Goal: Task Accomplishment & Management: Manage account settings

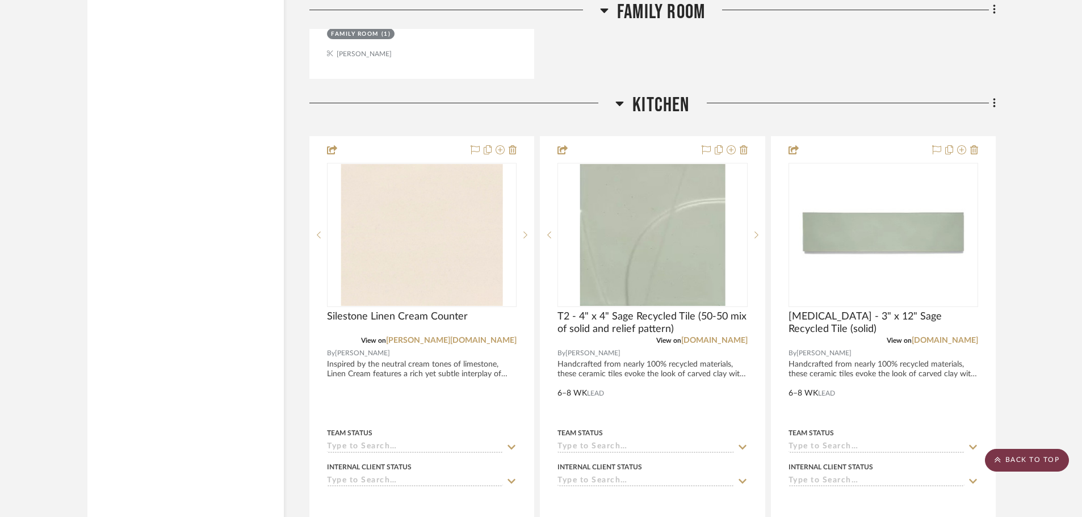
click at [997, 459] on icon at bounding box center [997, 459] width 6 height 7
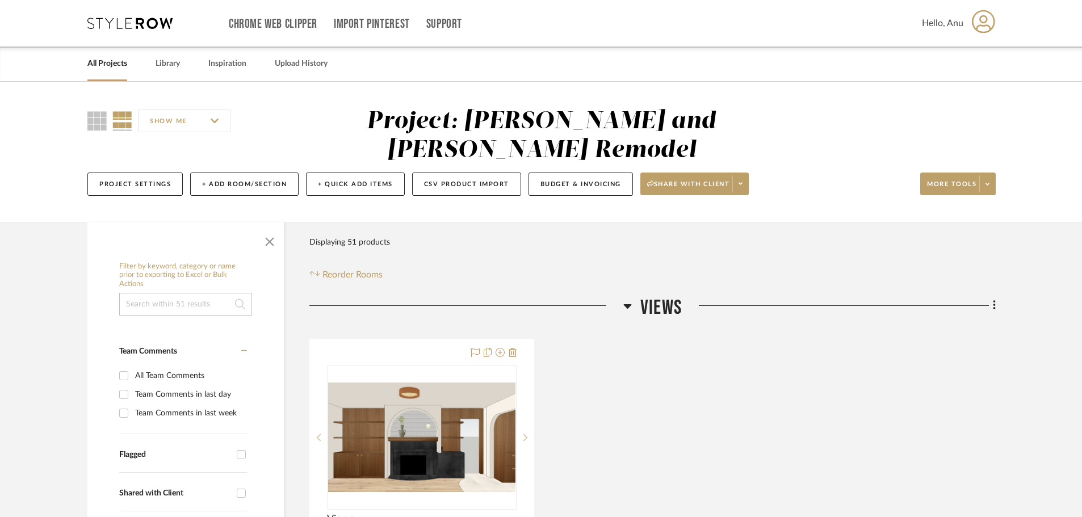
click at [107, 65] on link "All Projects" at bounding box center [107, 63] width 40 height 15
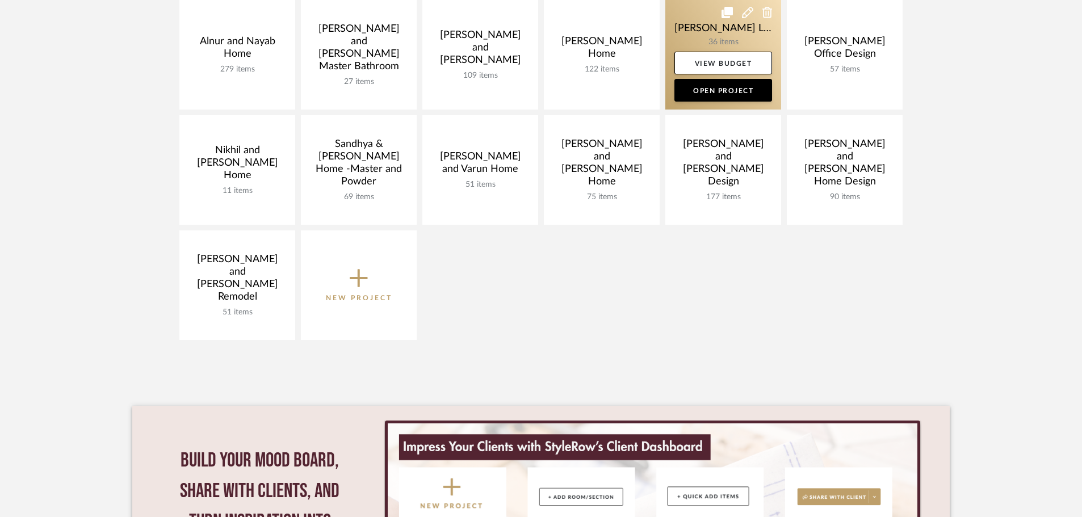
scroll to position [284, 0]
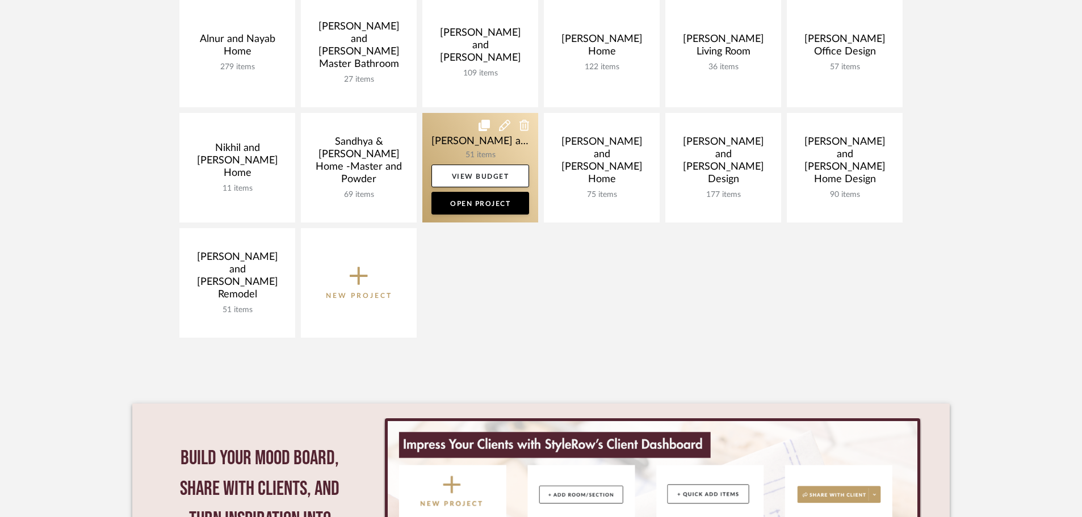
click at [452, 139] on link at bounding box center [480, 168] width 116 height 110
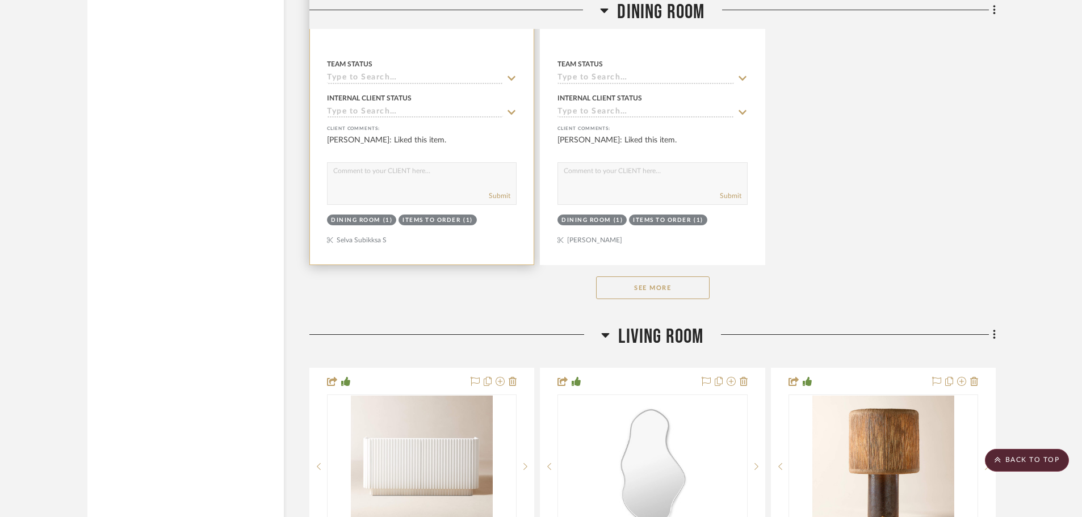
scroll to position [4371, 0]
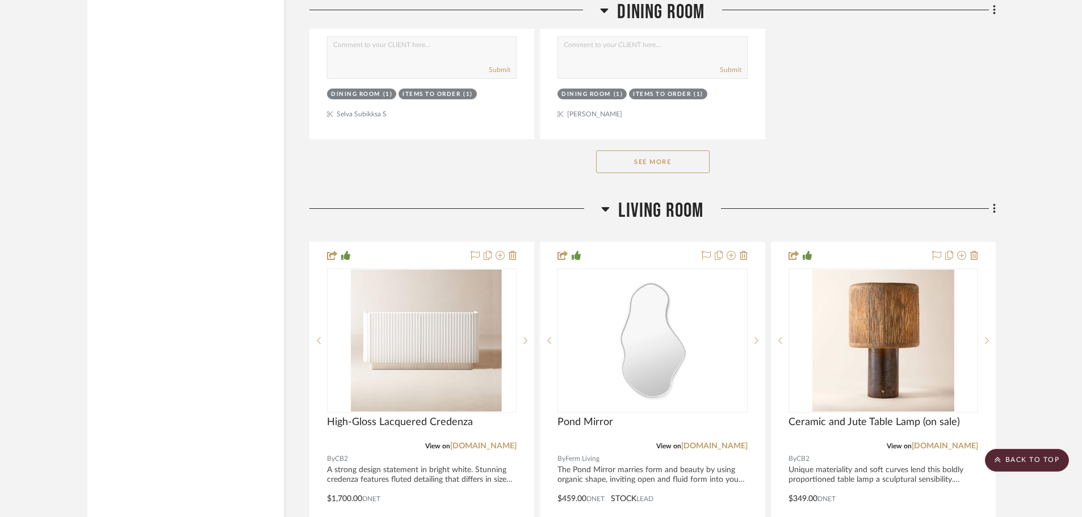
click at [647, 150] on button "See More" at bounding box center [653, 161] width 114 height 23
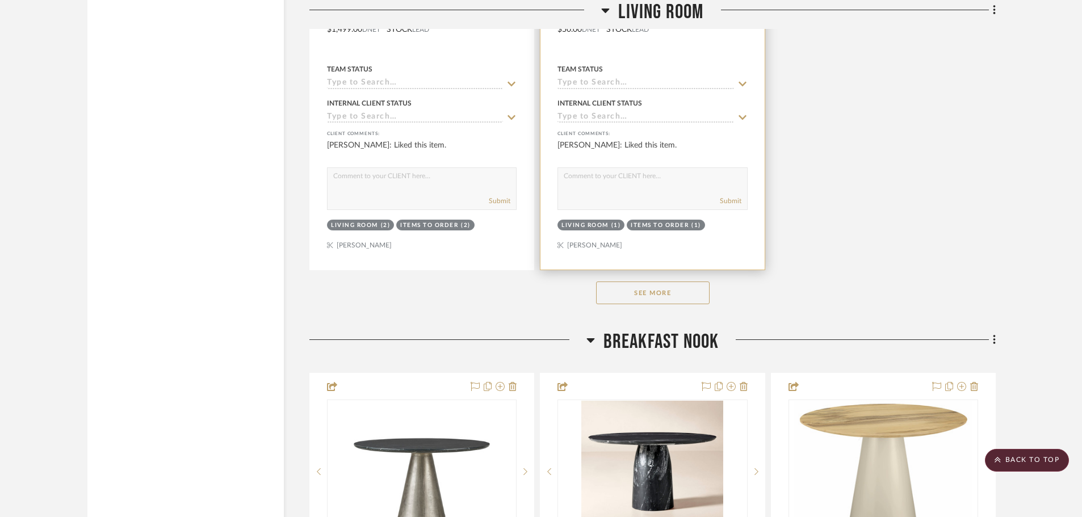
scroll to position [6357, 0]
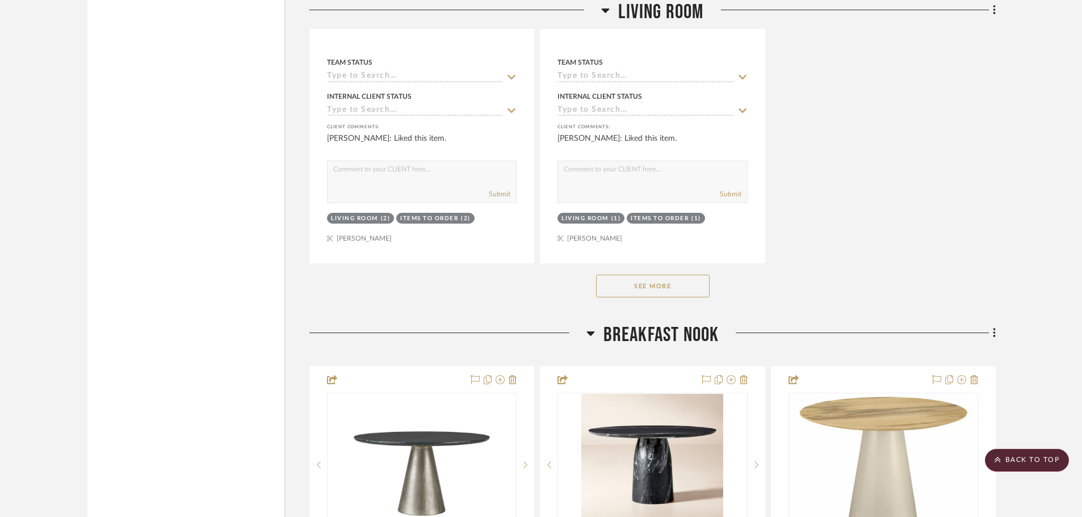
click at [626, 275] on button "See More" at bounding box center [653, 286] width 114 height 23
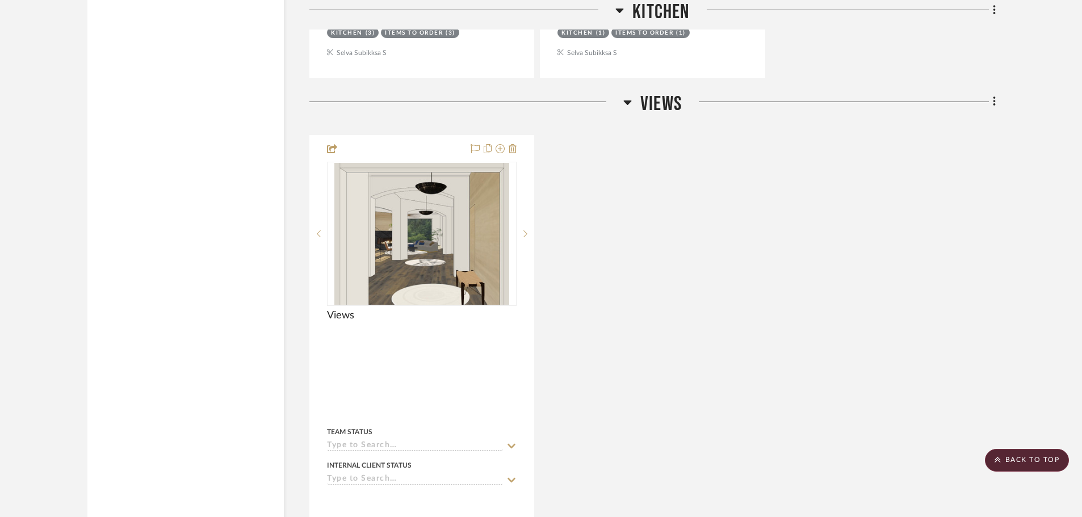
scroll to position [9877, 0]
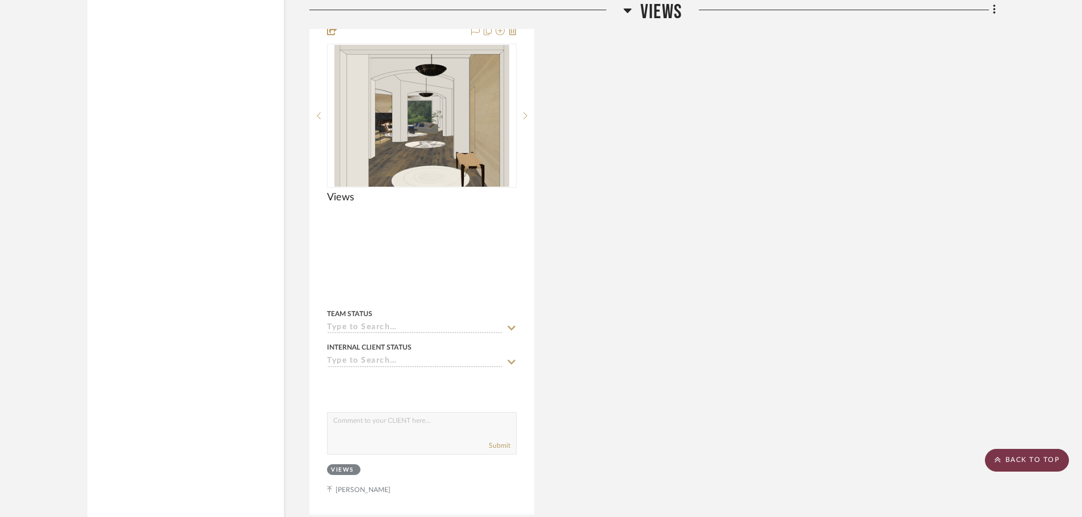
click at [1023, 462] on scroll-to-top-button "BACK TO TOP" at bounding box center [1027, 460] width 84 height 23
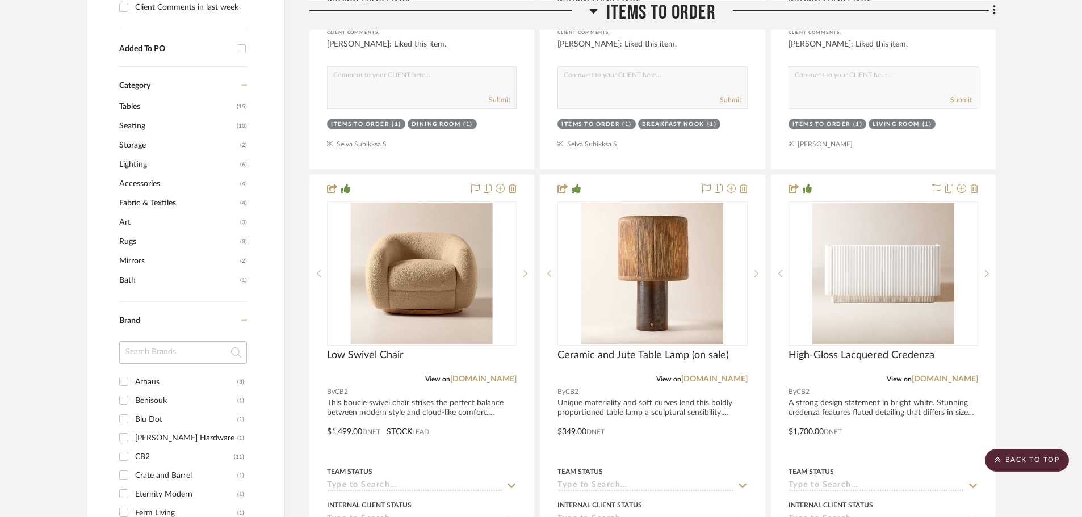
scroll to position [908, 0]
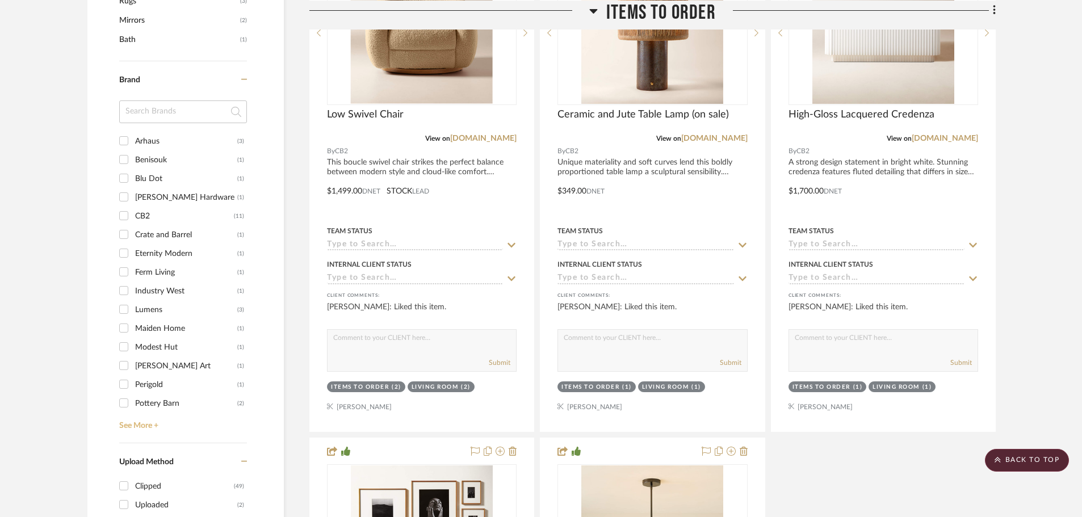
click at [135, 413] on link "See More +" at bounding box center [181, 422] width 131 height 18
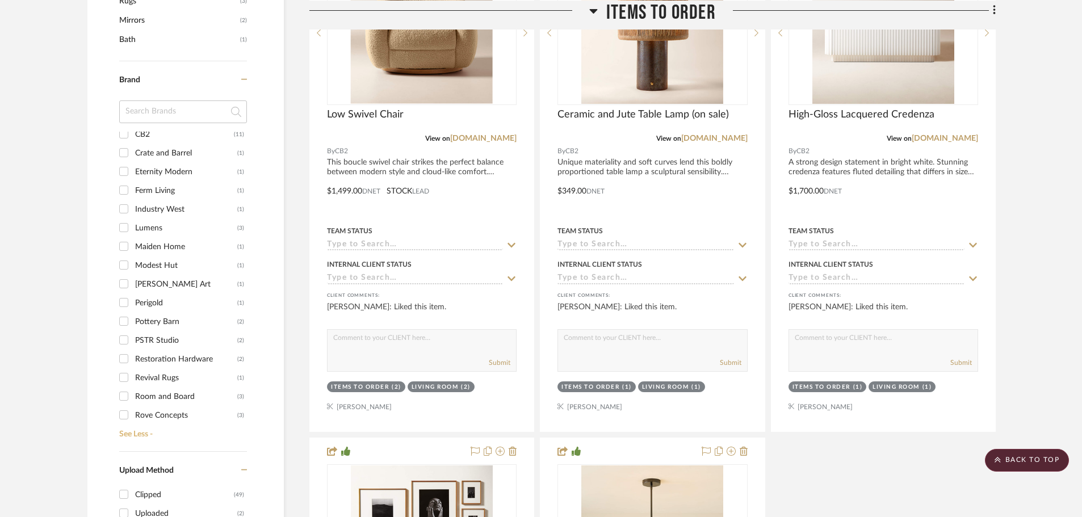
scroll to position [160, 0]
click at [121, 402] on input "West Elm (6)" at bounding box center [124, 411] width 18 height 18
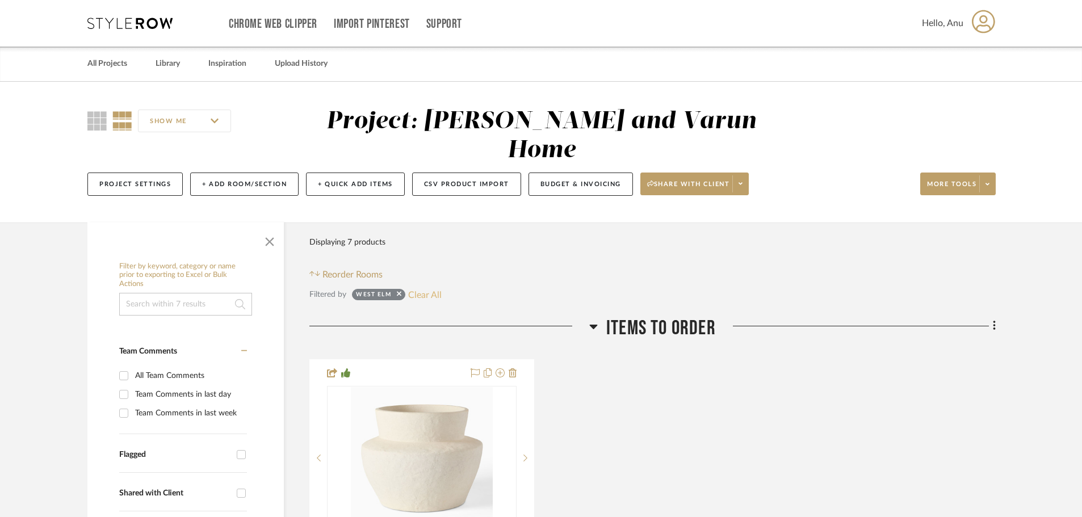
click at [431, 287] on button "Clear All" at bounding box center [424, 294] width 33 height 15
checkbox input "false"
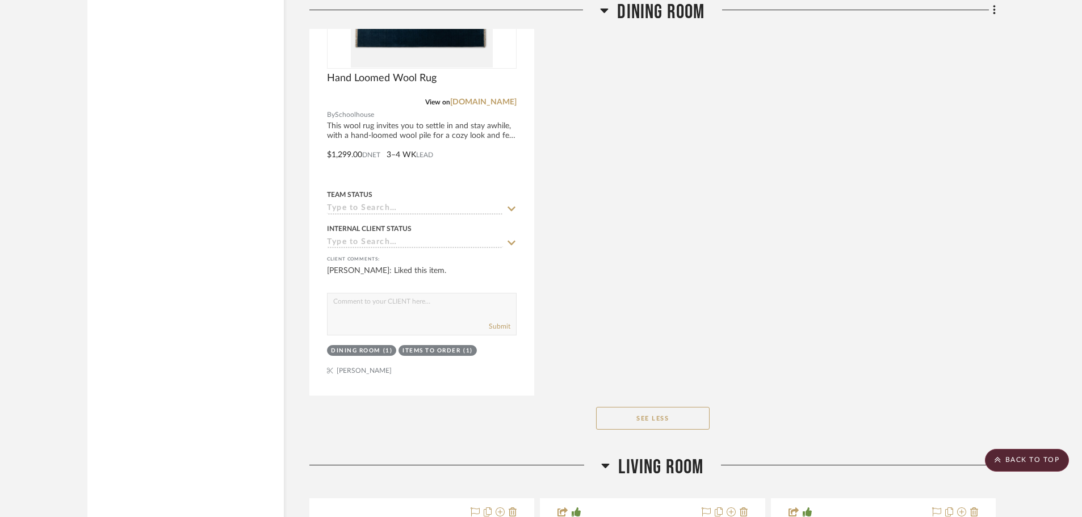
scroll to position [4882, 0]
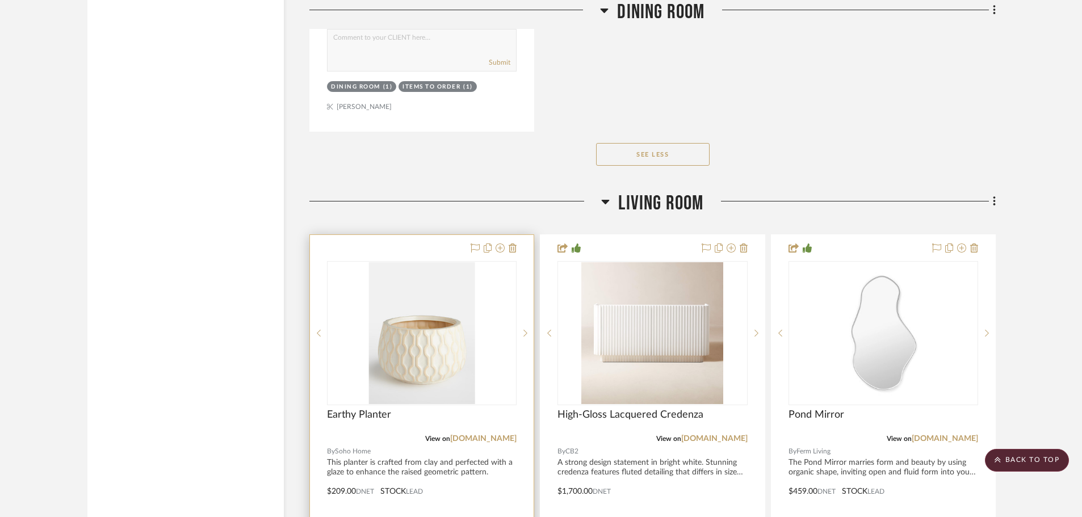
click at [421, 235] on div at bounding box center [422, 483] width 224 height 497
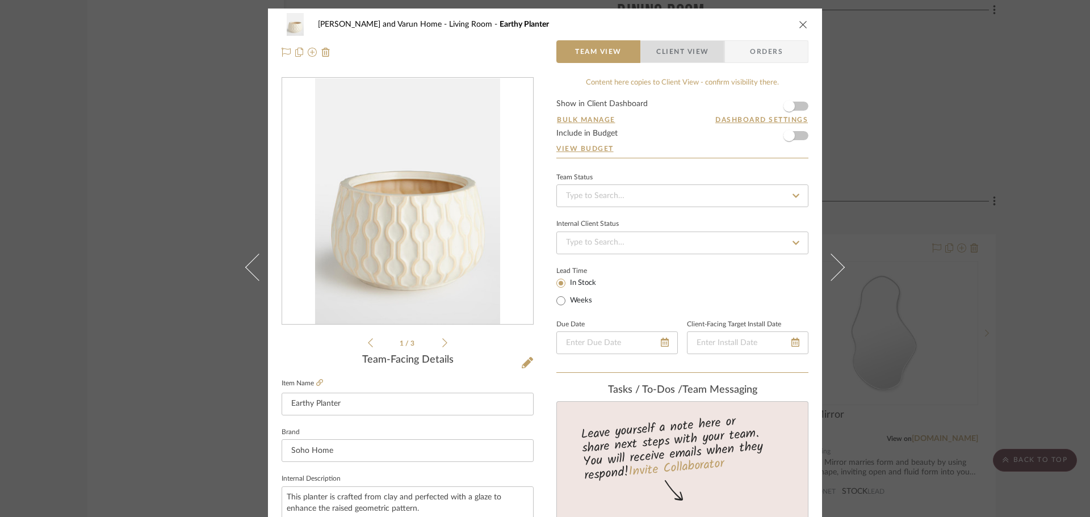
click at [665, 45] on span "Client View" at bounding box center [682, 51] width 52 height 23
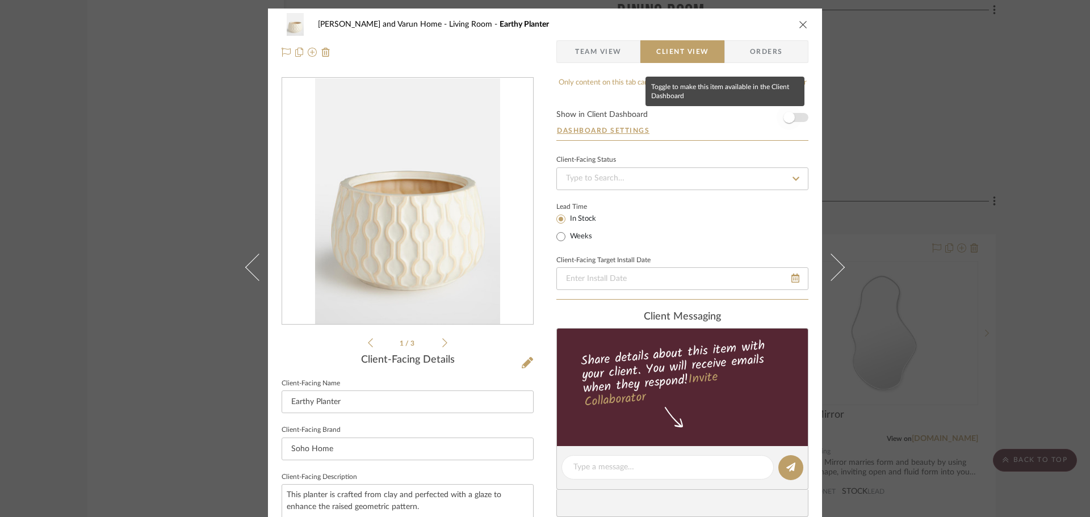
click at [783, 116] on span "button" at bounding box center [788, 117] width 11 height 11
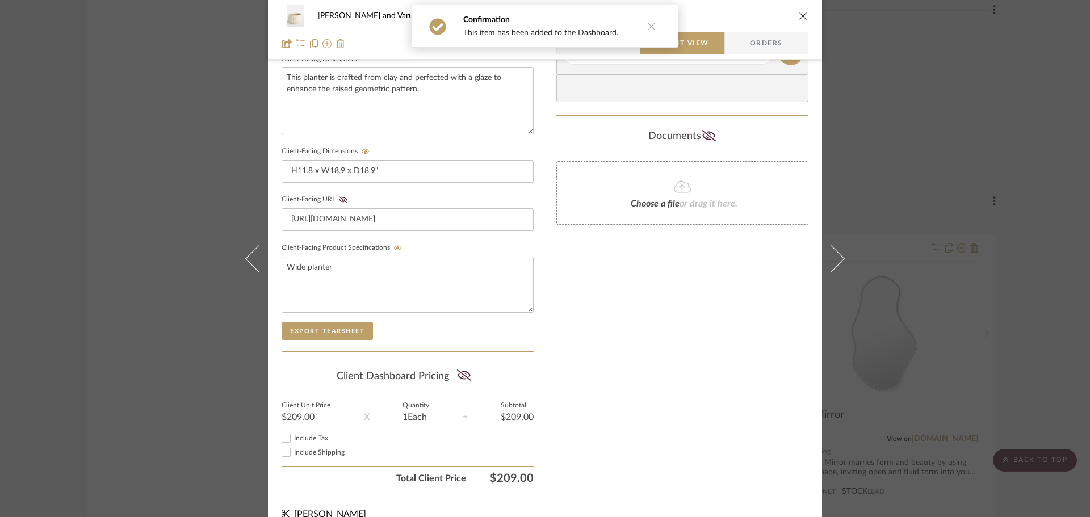
scroll to position [436, 0]
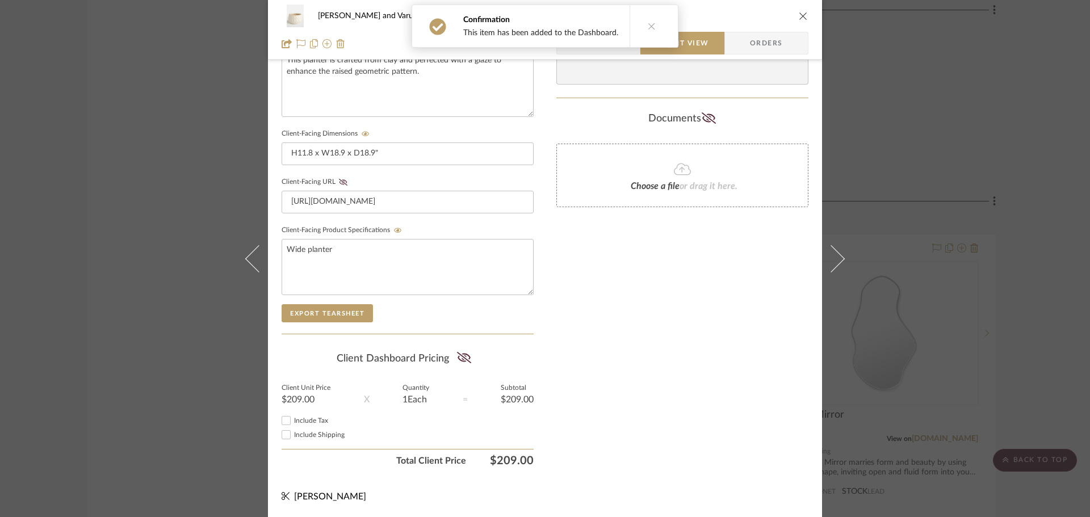
click at [1035, 175] on div "Shalini and Varun Home Living Room Earthy Planter Team View Client View Orders …" at bounding box center [545, 258] width 1090 height 517
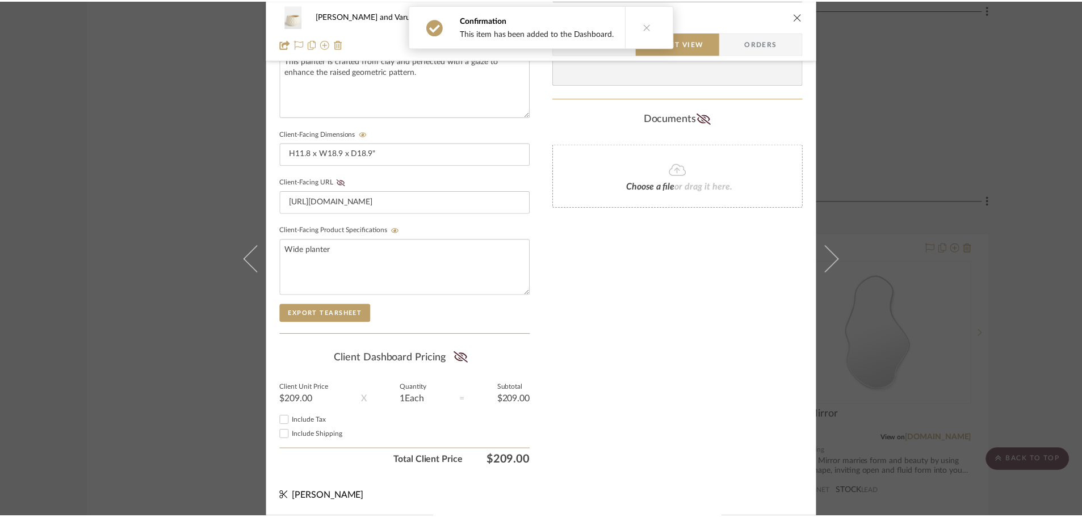
scroll to position [4882, 0]
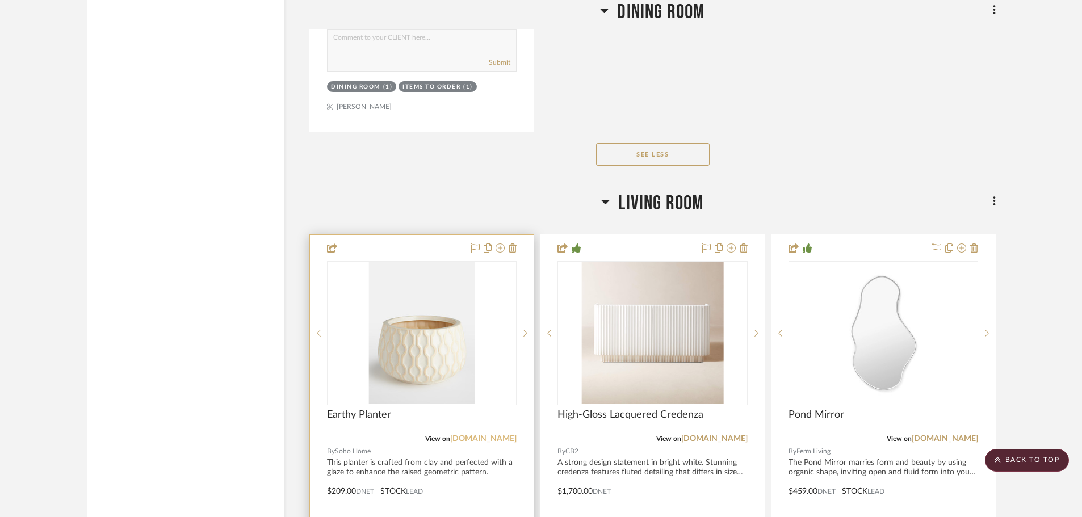
click at [477, 435] on link "[DOMAIN_NAME]" at bounding box center [483, 439] width 66 height 8
click at [405, 431] on div at bounding box center [422, 483] width 224 height 497
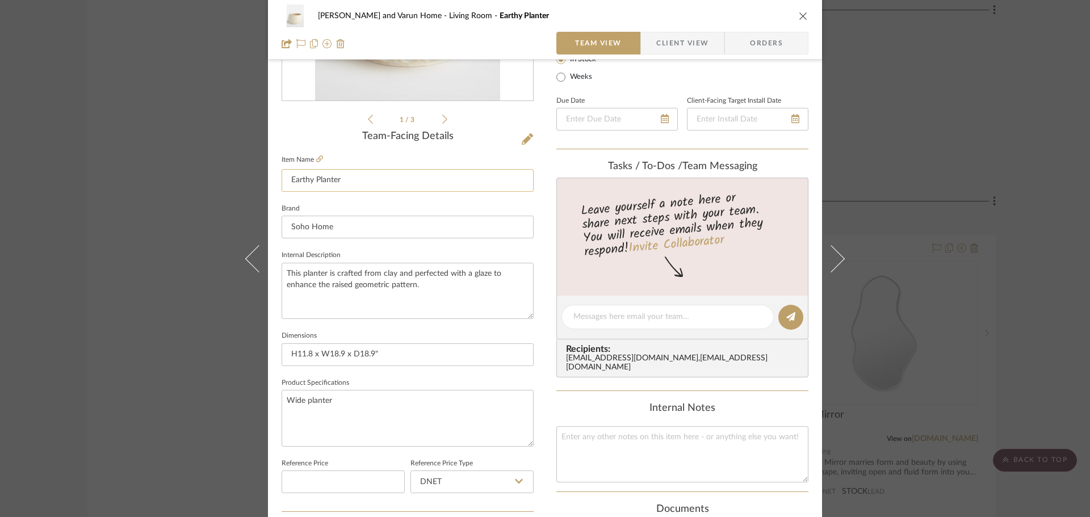
scroll to position [227, 0]
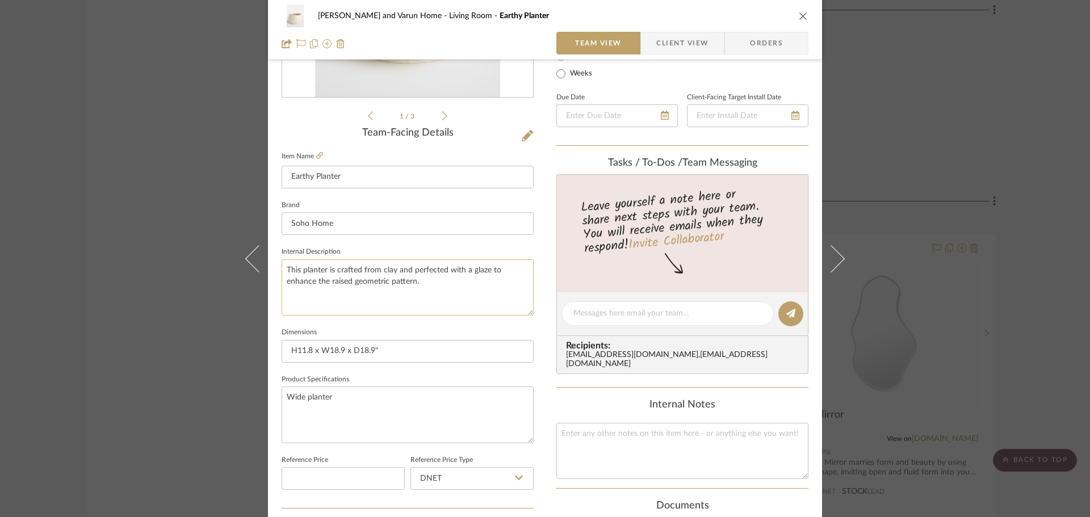
drag, startPoint x: 416, startPoint y: 282, endPoint x: 278, endPoint y: 269, distance: 138.5
click at [282, 269] on textarea "This planter is crafted from clay and perfected with a glaze to enhance the rai…" at bounding box center [408, 287] width 252 height 56
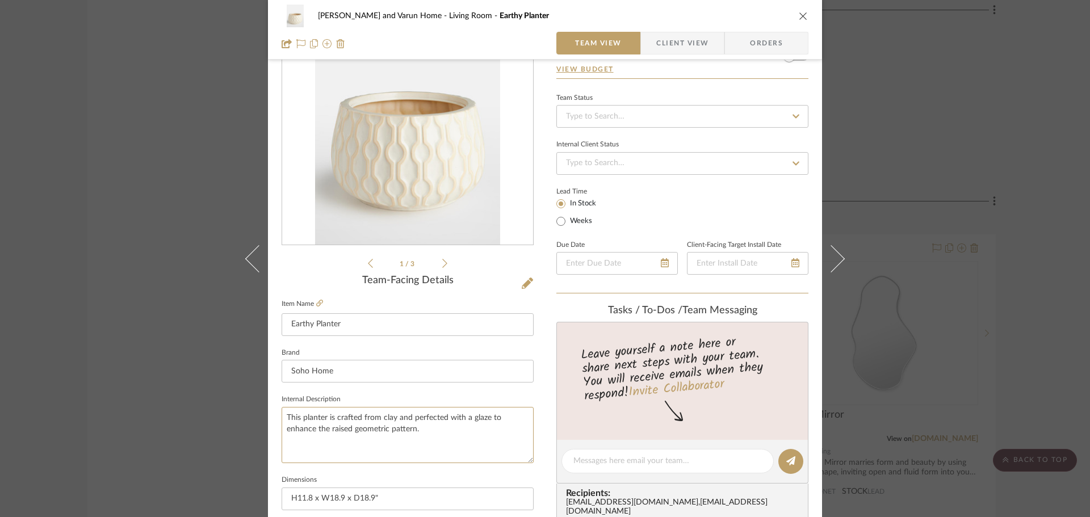
scroll to position [0, 0]
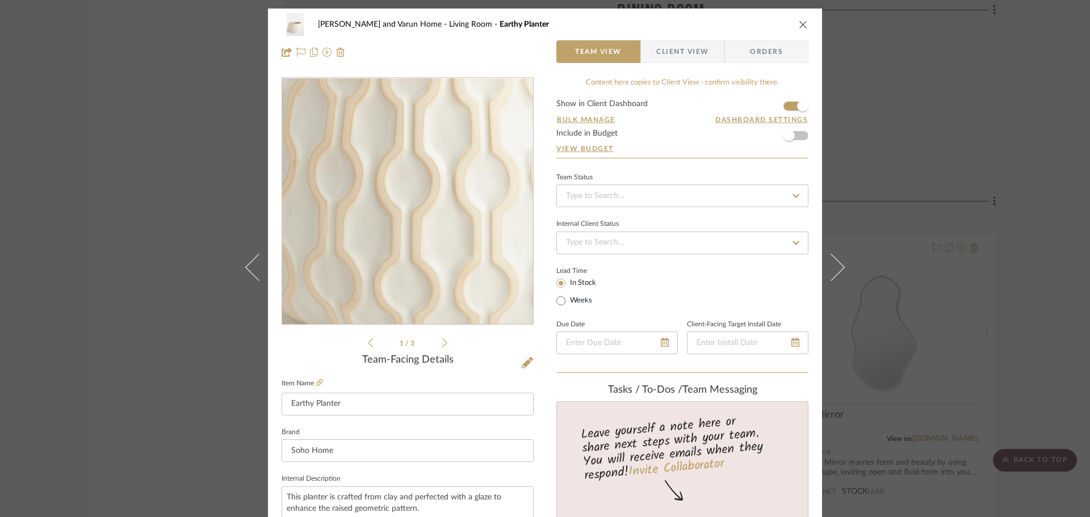
click at [392, 239] on img "0" at bounding box center [407, 201] width 185 height 246
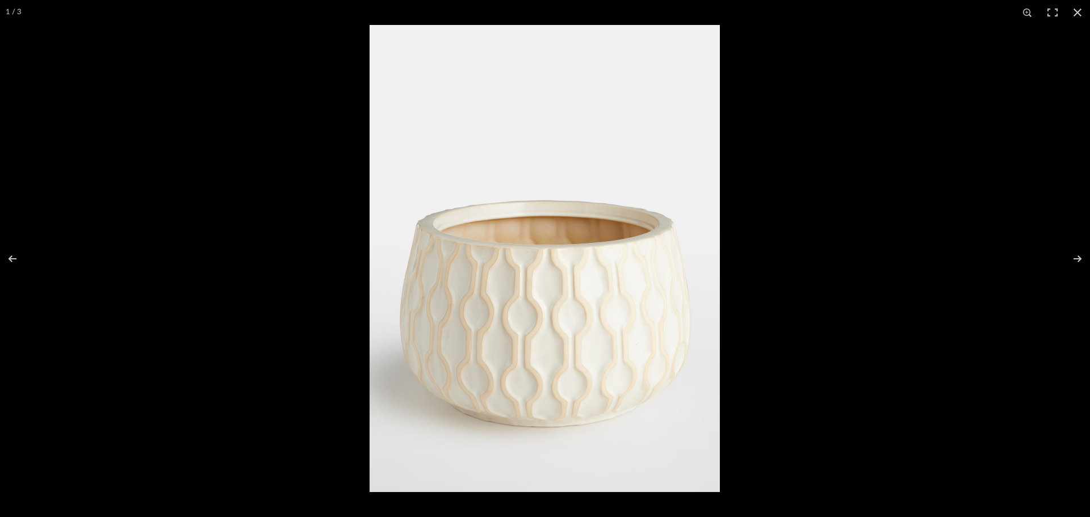
click at [517, 283] on img at bounding box center [545, 258] width 350 height 467
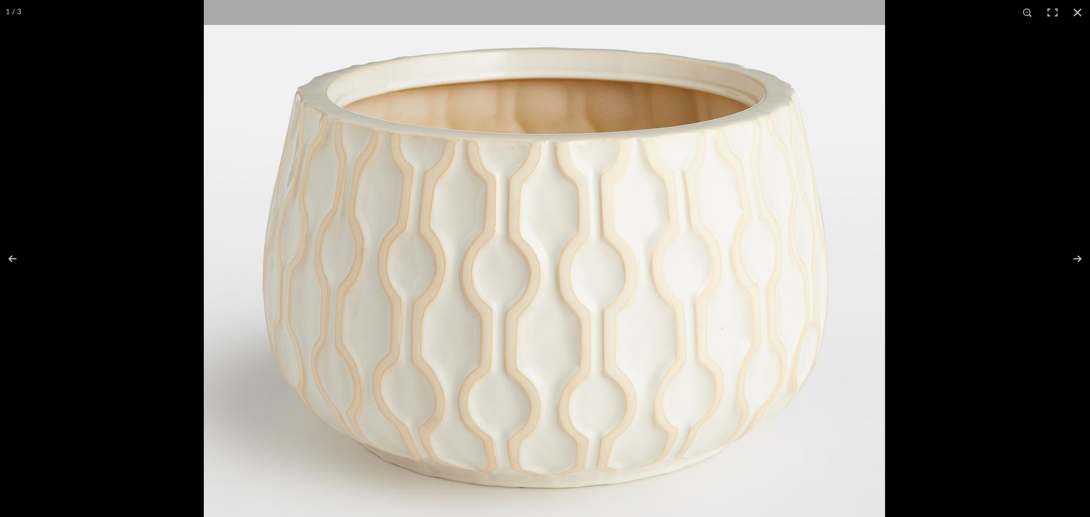
click at [879, 217] on img at bounding box center [544, 161] width 681 height 908
click at [1080, 13] on button at bounding box center [1077, 12] width 25 height 25
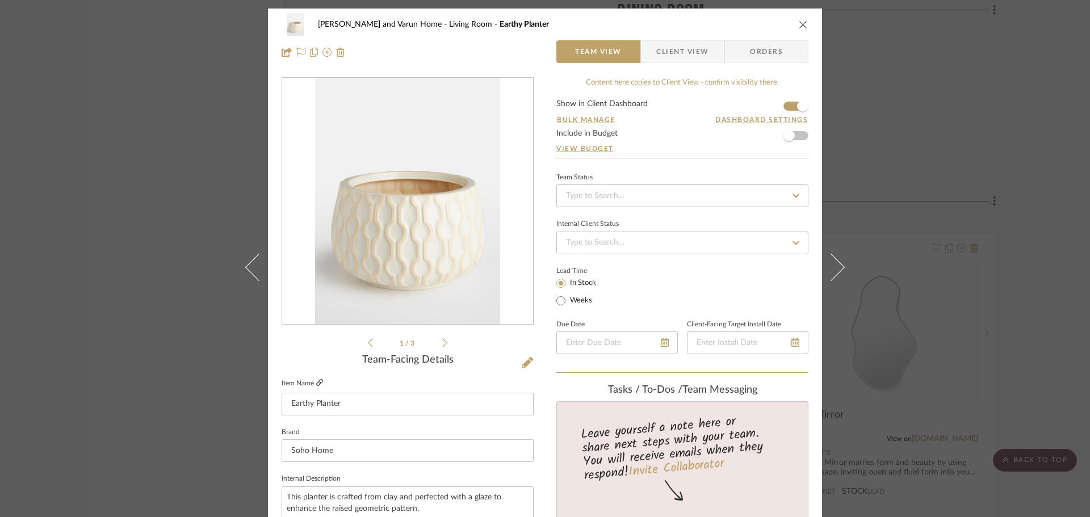
click at [317, 382] on icon at bounding box center [319, 382] width 7 height 7
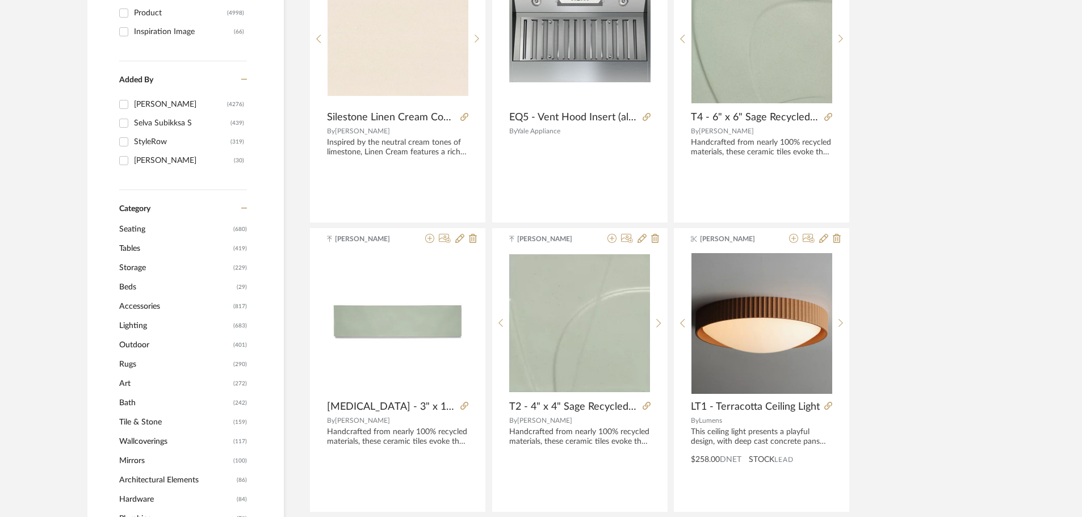
scroll to position [284, 0]
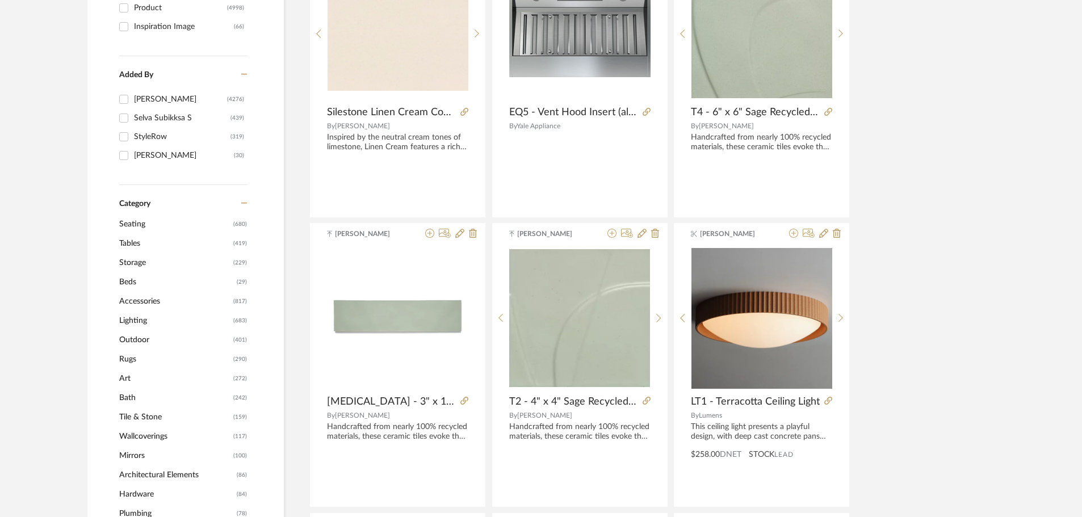
click at [127, 300] on span "Accessories" at bounding box center [174, 301] width 111 height 19
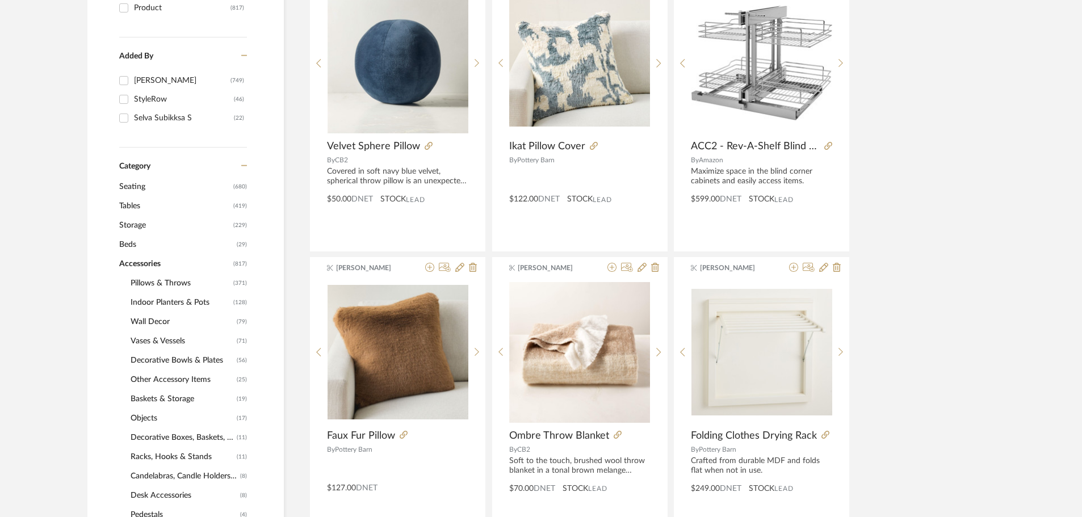
click at [161, 306] on span "Indoor Planters & Pots" at bounding box center [181, 302] width 100 height 19
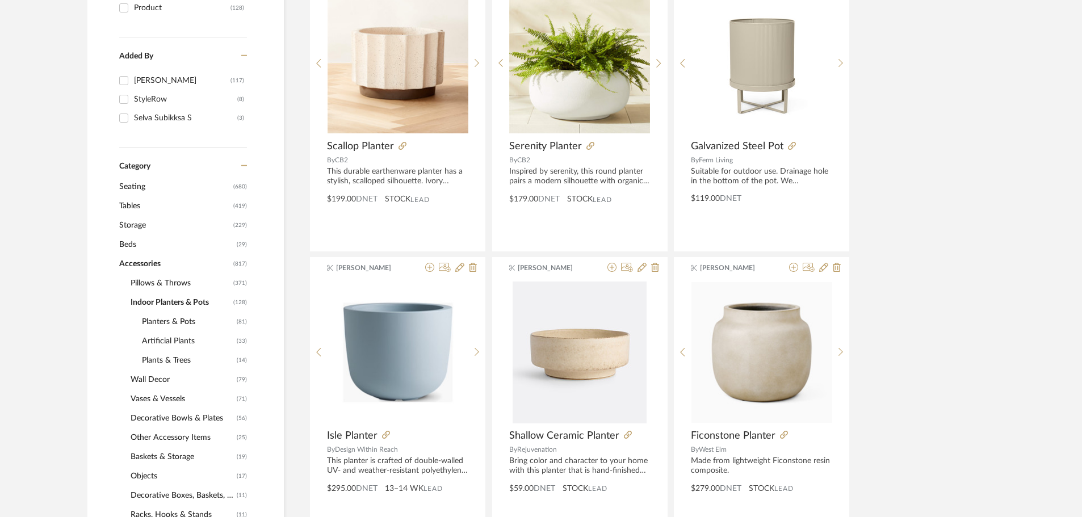
click at [163, 315] on span "Planters & Pots" at bounding box center [188, 321] width 92 height 19
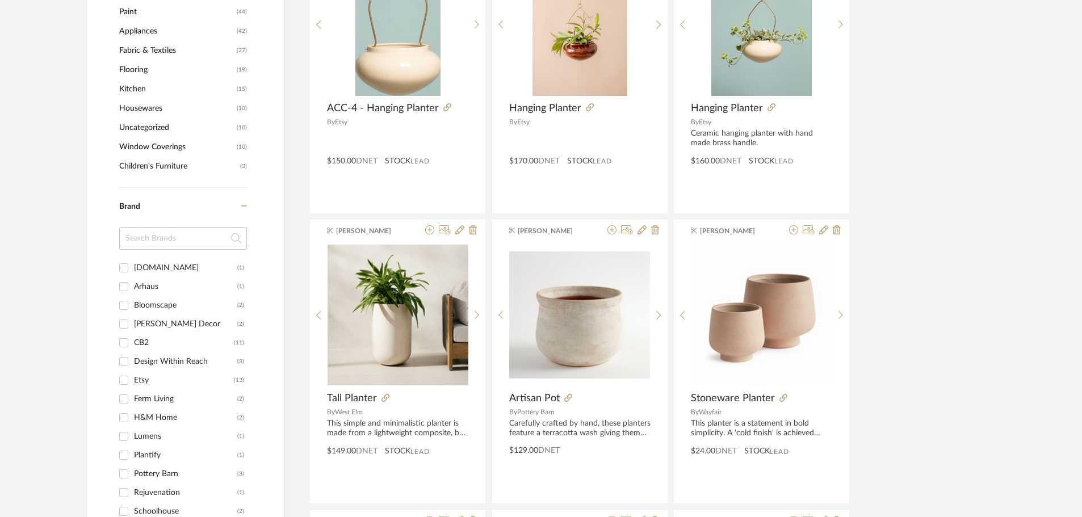
scroll to position [1527, 0]
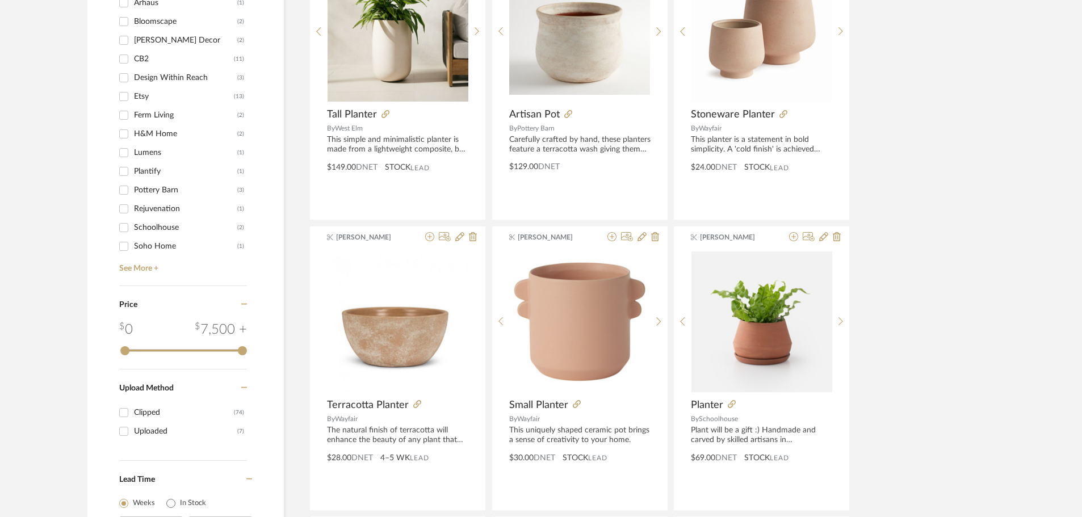
click at [144, 241] on div "Soho Home" at bounding box center [185, 246] width 103 height 18
click at [133, 241] on input "Soho Home (1)" at bounding box center [124, 246] width 18 height 18
checkbox input "true"
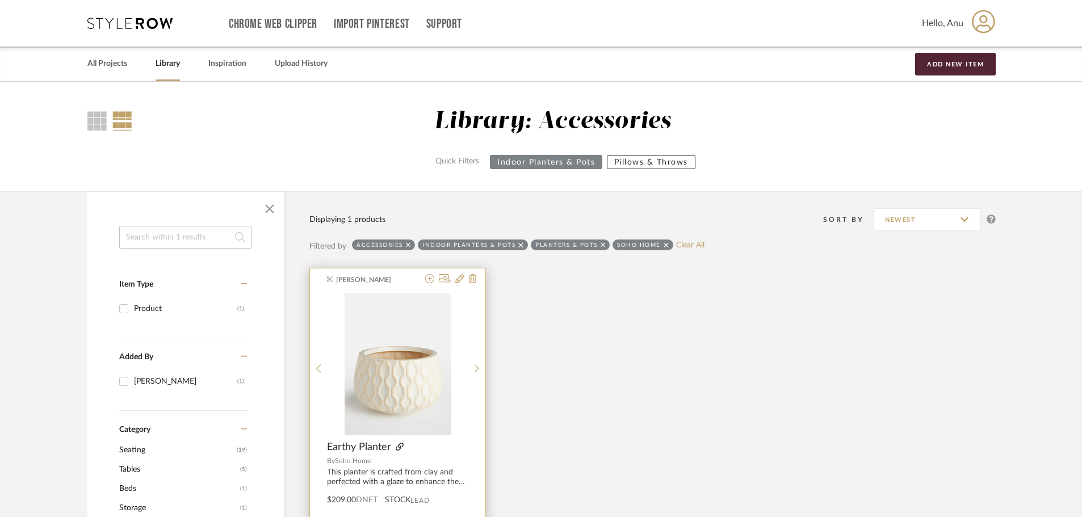
click at [397, 446] on icon at bounding box center [400, 447] width 8 height 8
click at [427, 275] on icon at bounding box center [429, 278] width 9 height 9
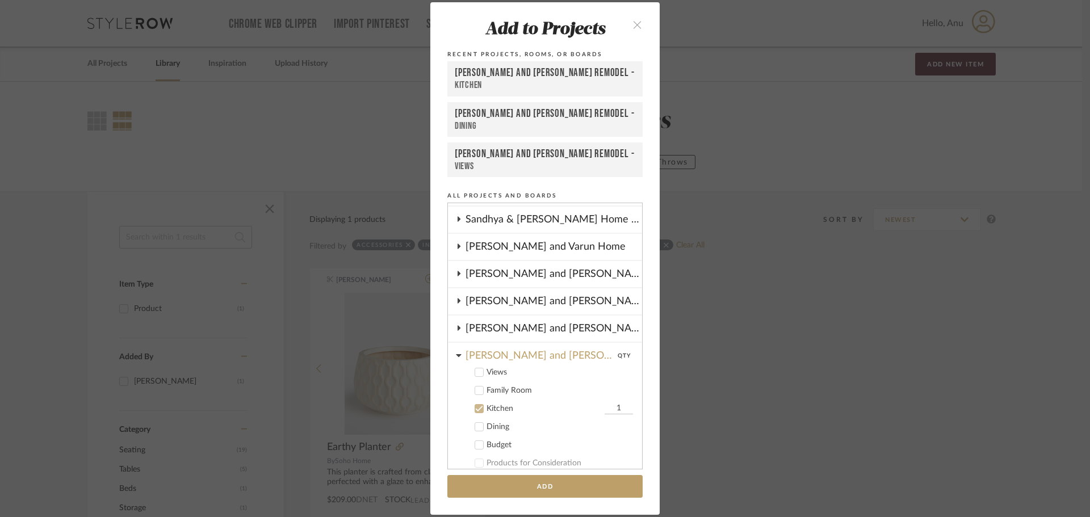
scroll to position [351, 0]
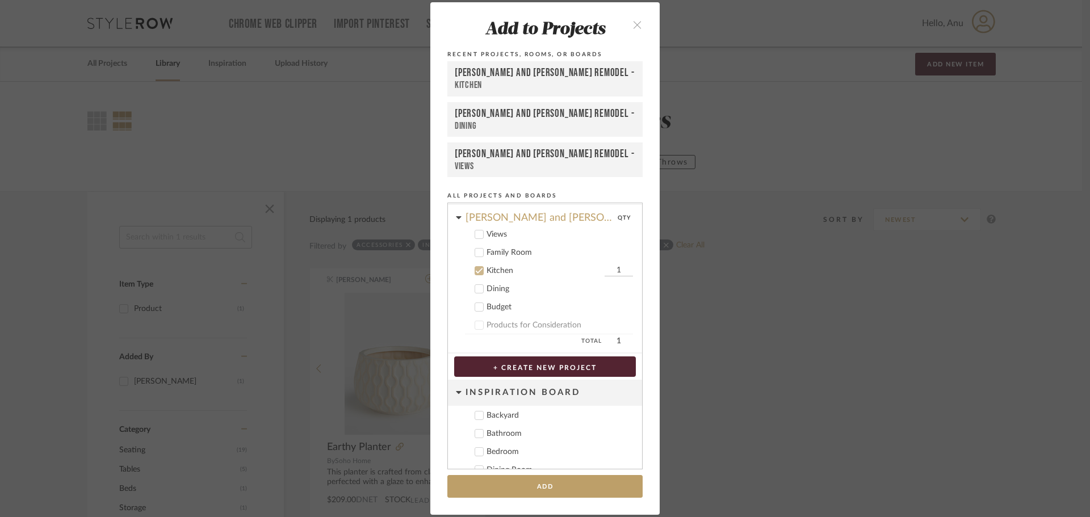
click at [475, 268] on icon at bounding box center [479, 271] width 8 height 8
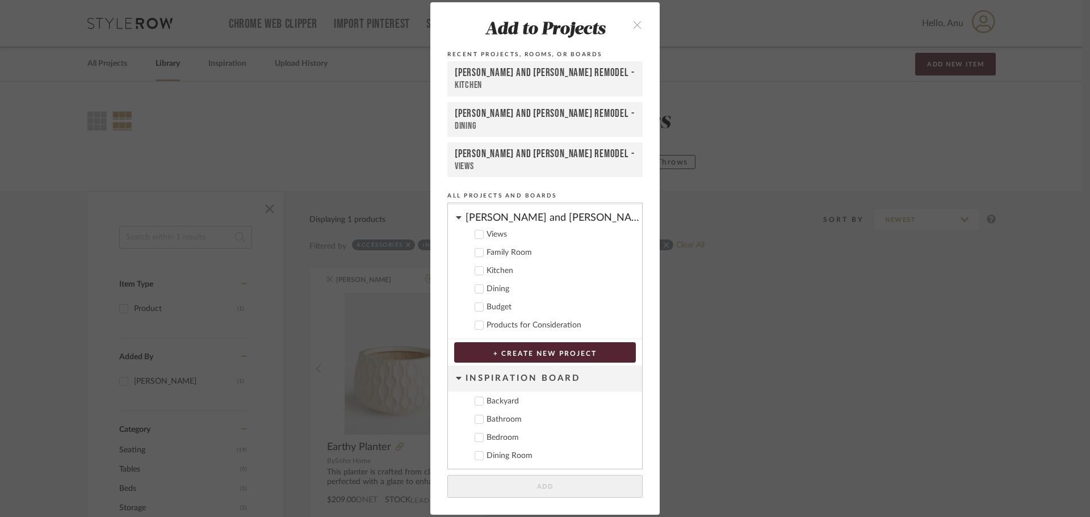
click at [456, 220] on icon at bounding box center [459, 217] width 6 height 9
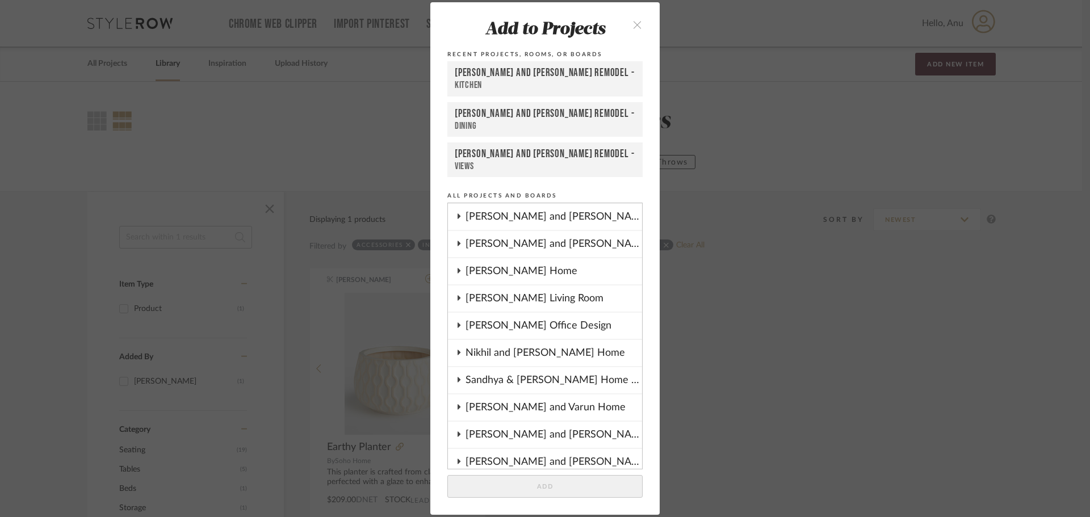
scroll to position [72, 0]
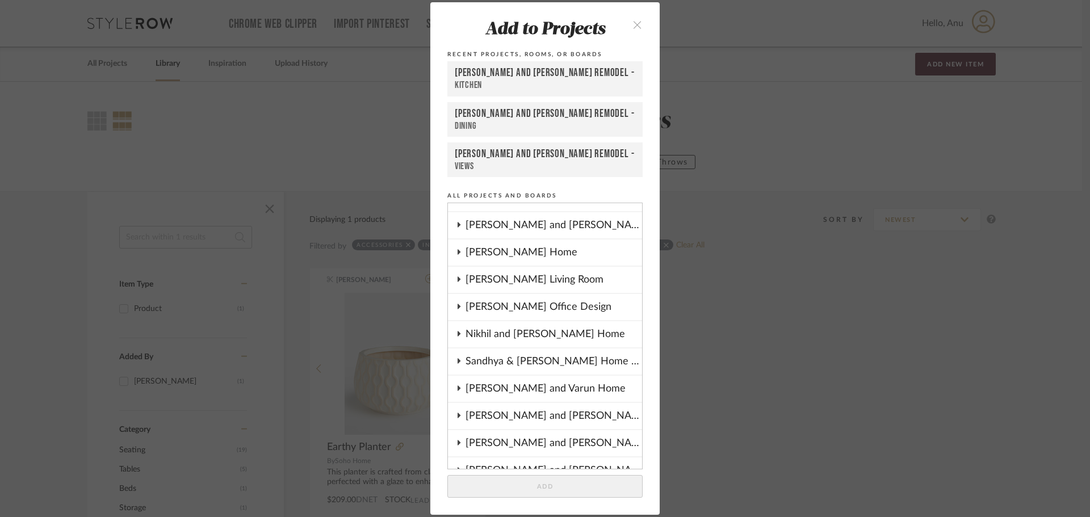
click at [454, 390] on icon at bounding box center [458, 388] width 9 height 6
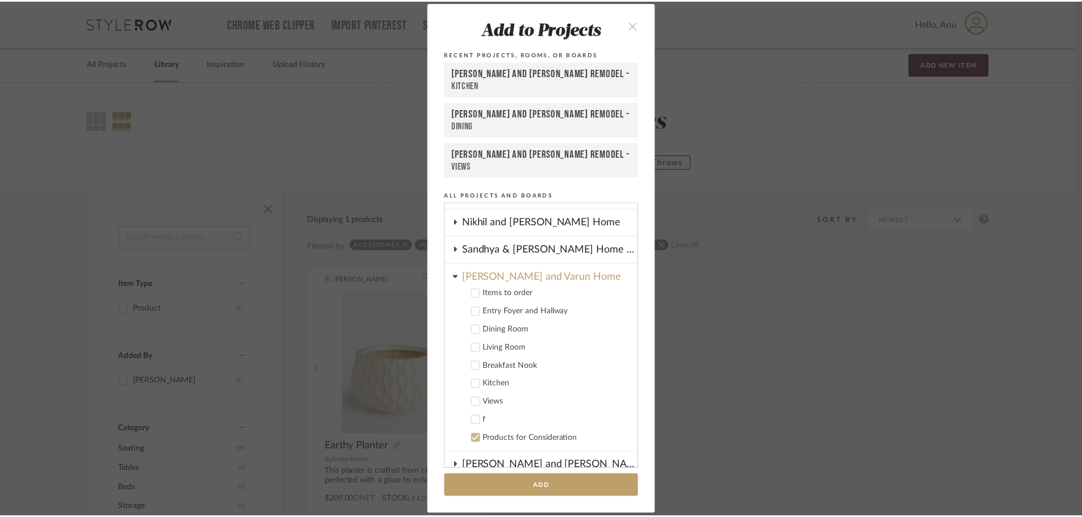
scroll to position [185, 0]
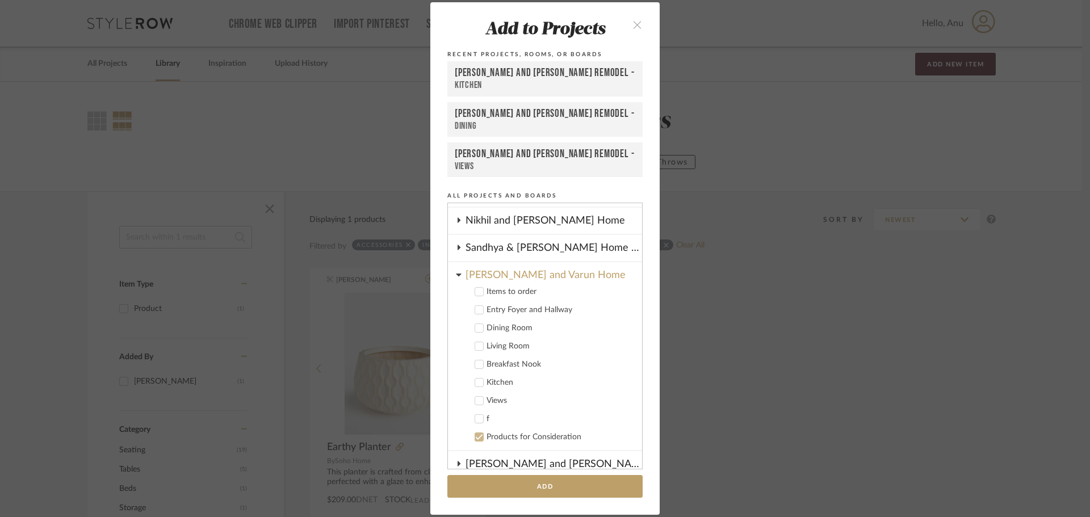
click at [475, 345] on icon at bounding box center [479, 346] width 8 height 8
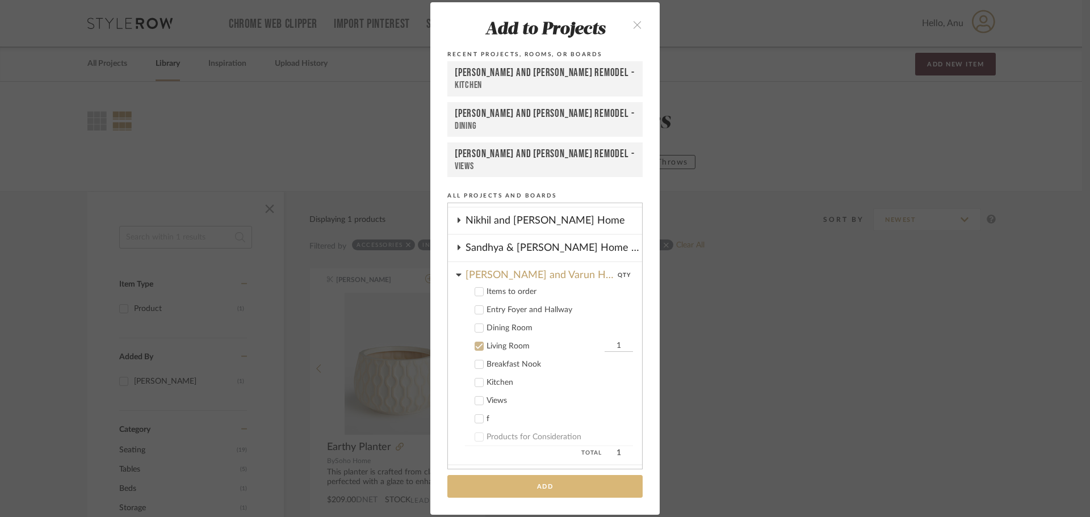
click at [549, 485] on button "Add" at bounding box center [544, 486] width 195 height 23
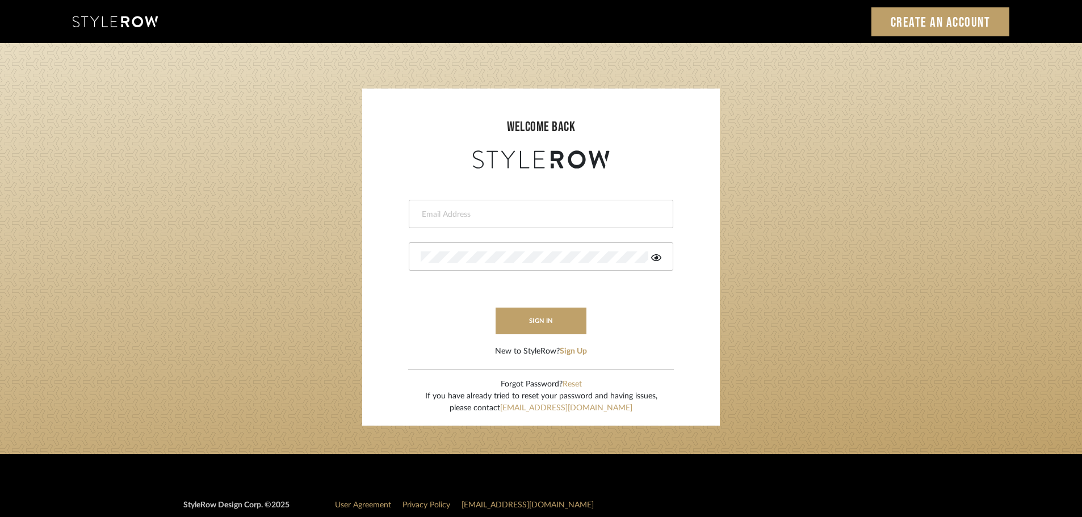
click at [438, 211] on input "email" at bounding box center [540, 214] width 238 height 11
type input "[DOMAIN_NAME][EMAIL_ADDRESS][DOMAIN_NAME]"
click at [523, 313] on button "sign in" at bounding box center [541, 321] width 91 height 27
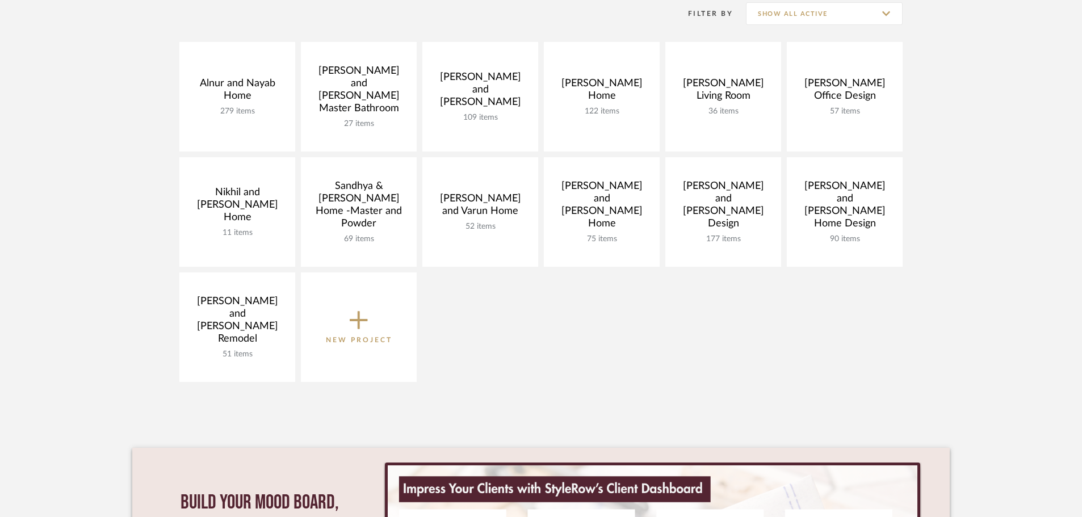
scroll to position [170, 0]
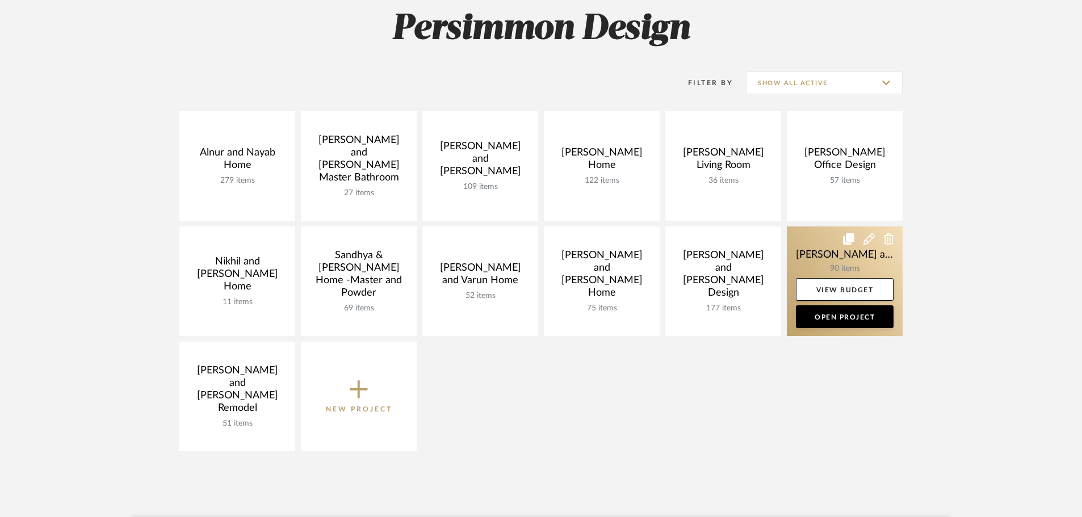
click at [831, 257] on link at bounding box center [845, 281] width 116 height 110
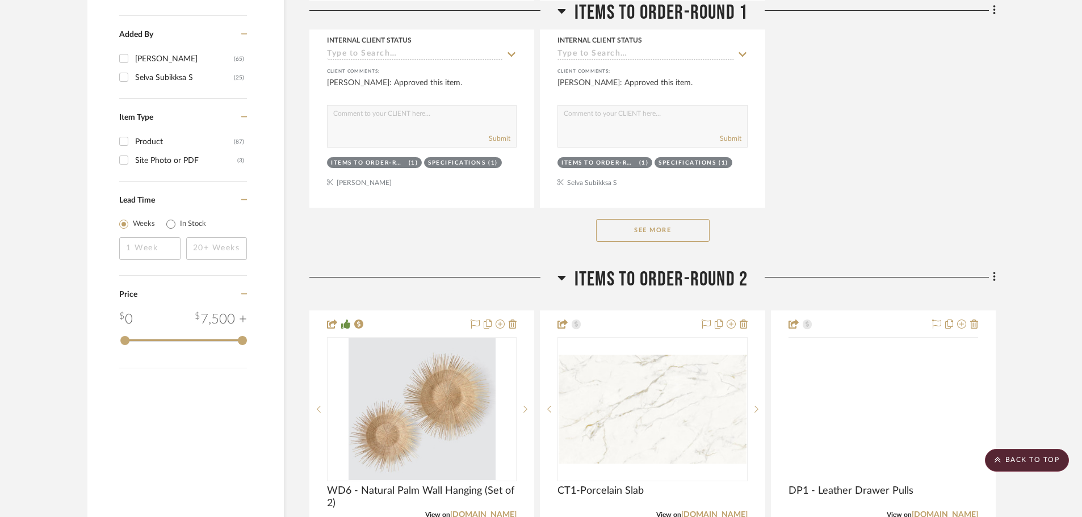
scroll to position [1646, 0]
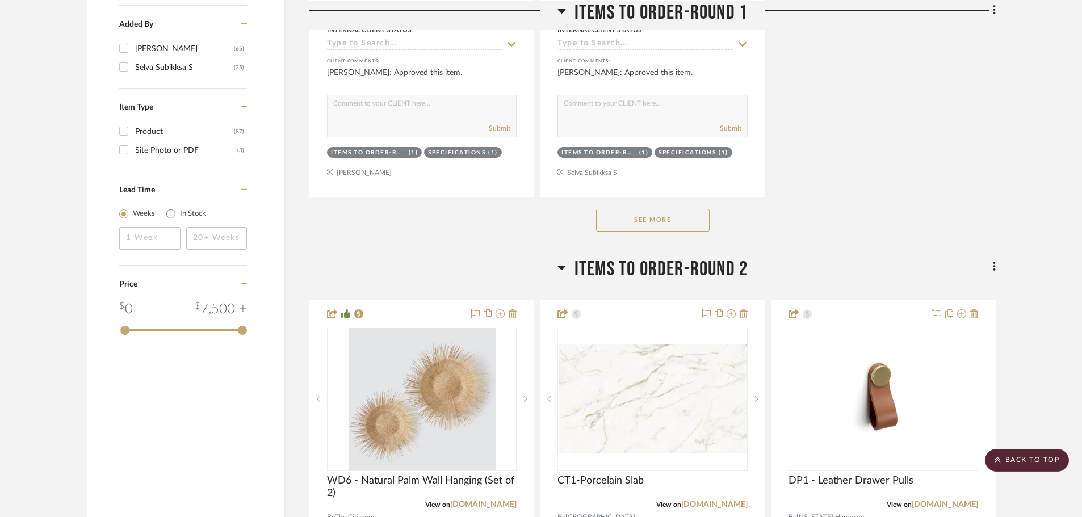
click at [631, 209] on button "See More" at bounding box center [653, 220] width 114 height 23
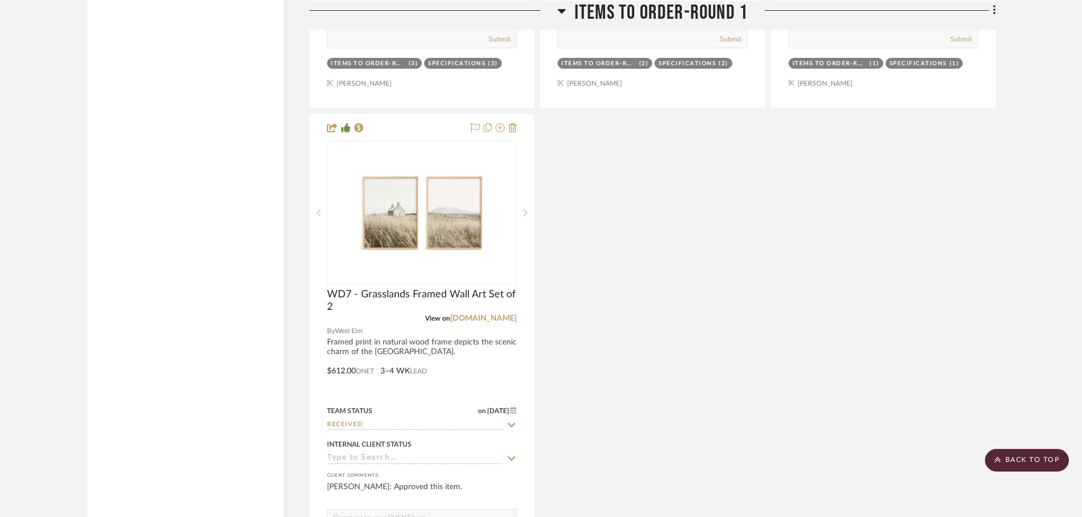
scroll to position [3973, 0]
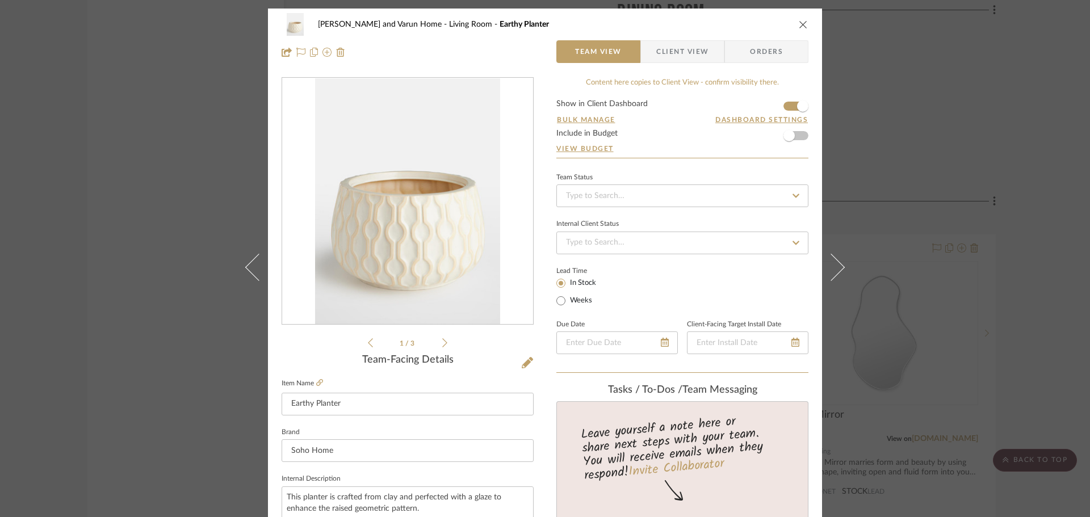
click at [1062, 177] on div "[PERSON_NAME] and Varun Home Living Room Earthy Planter Team View Client View O…" at bounding box center [545, 258] width 1090 height 517
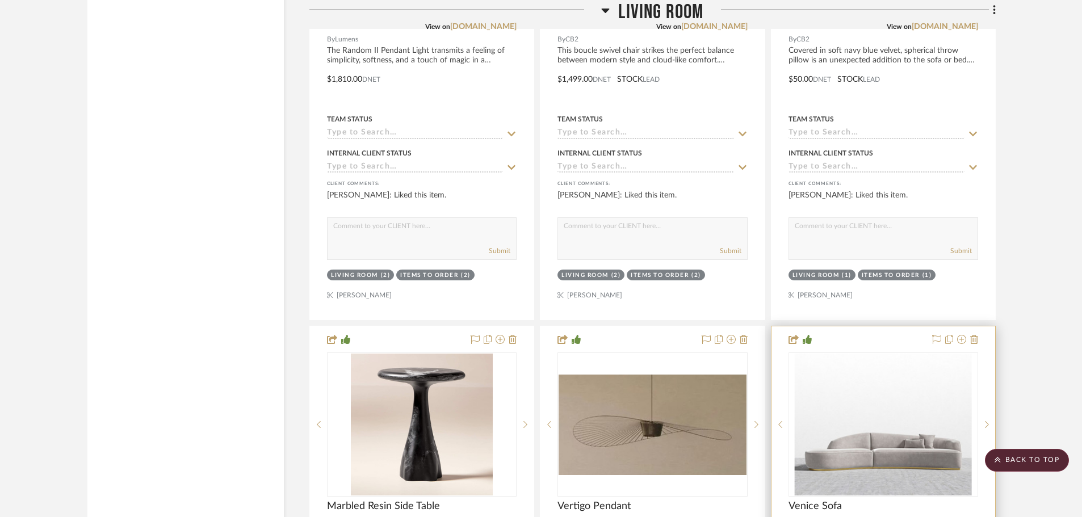
scroll to position [6471, 0]
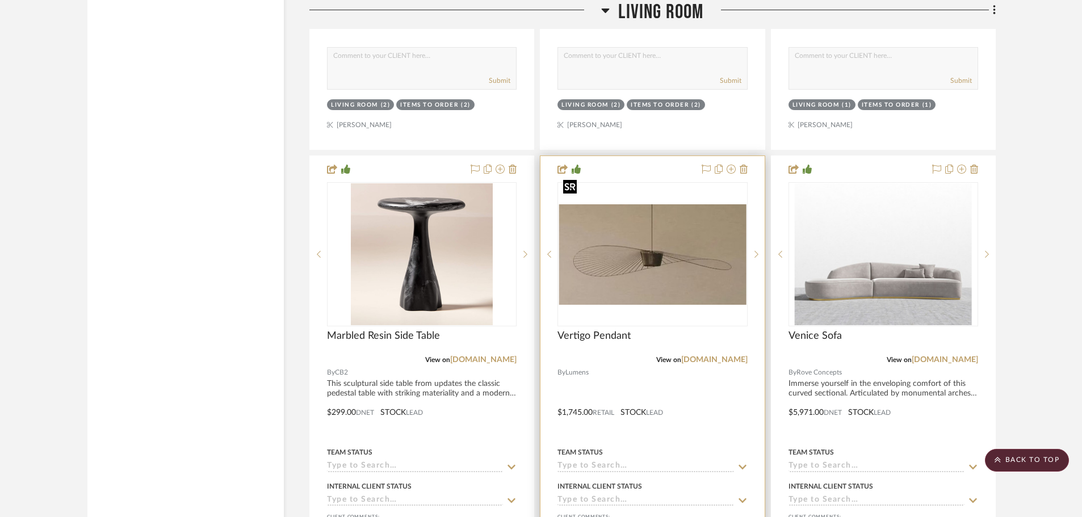
click at [644, 229] on img "0" at bounding box center [652, 254] width 187 height 100
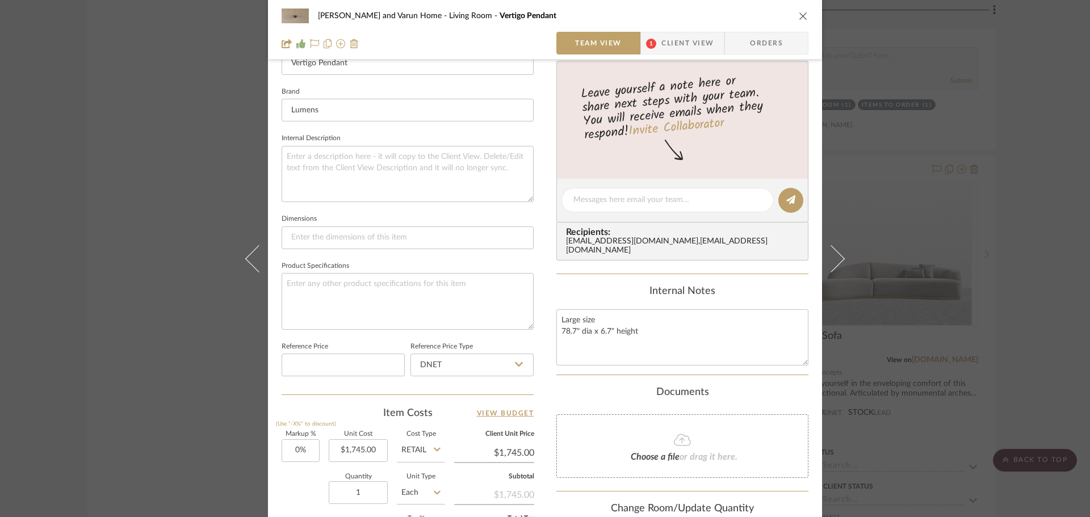
scroll to position [170, 0]
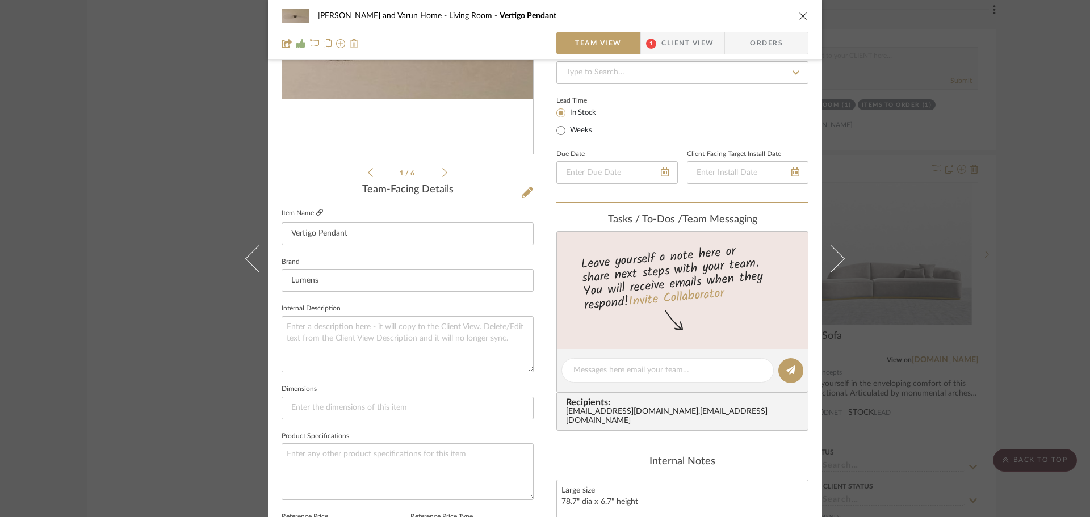
click at [316, 211] on icon at bounding box center [319, 212] width 7 height 7
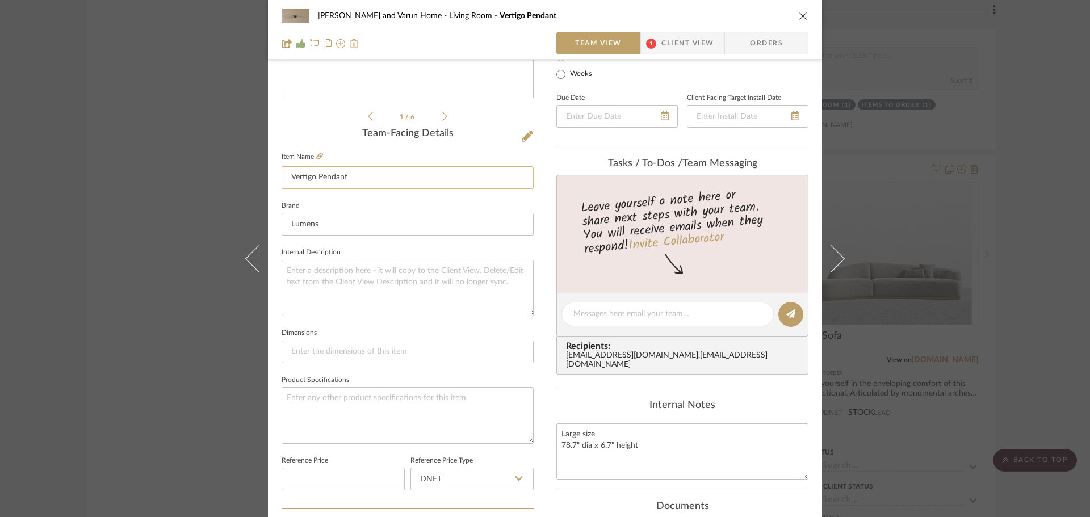
scroll to position [397, 0]
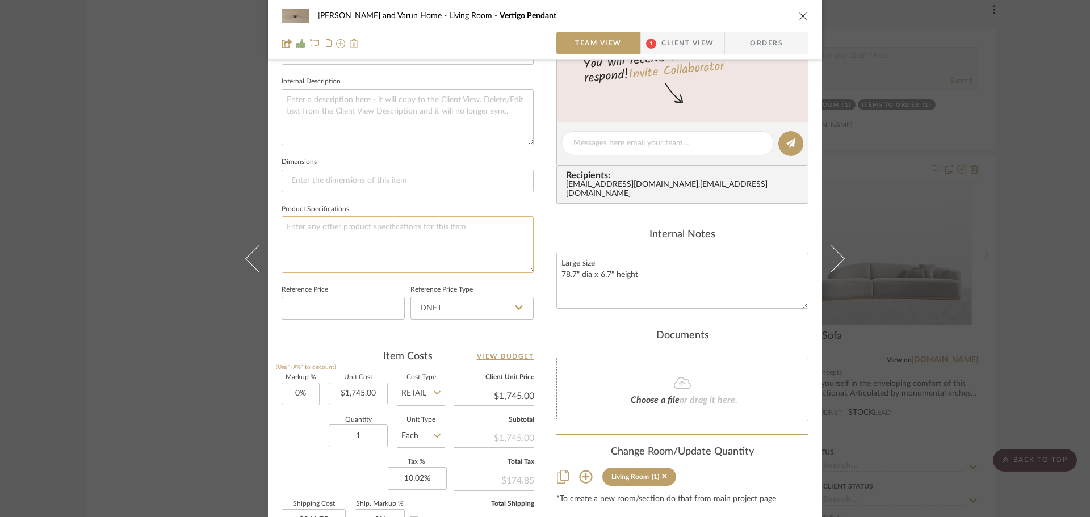
click at [311, 228] on textarea at bounding box center [408, 244] width 252 height 56
click at [283, 229] on textarea "Limited Edition Bronze" at bounding box center [408, 244] width 252 height 56
click at [282, 224] on textarea "Finish: Limited Edition Bronze" at bounding box center [408, 244] width 252 height 56
click at [400, 225] on textarea "Finish: Limited Edition Bronze" at bounding box center [408, 244] width 252 height 56
type textarea "Finish: Limited Edition Bronze Size: Large"
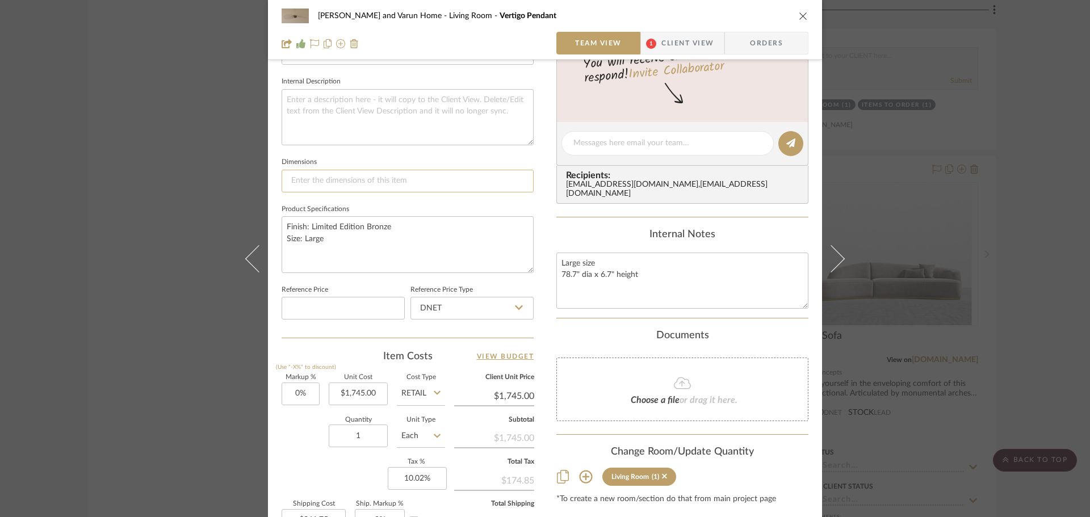
click at [324, 179] on input at bounding box center [408, 181] width 252 height 23
click at [1031, 174] on div "Shalini and Varun Home Living Room Vertigo Pendant Team View 1 Client View Orde…" at bounding box center [545, 258] width 1090 height 517
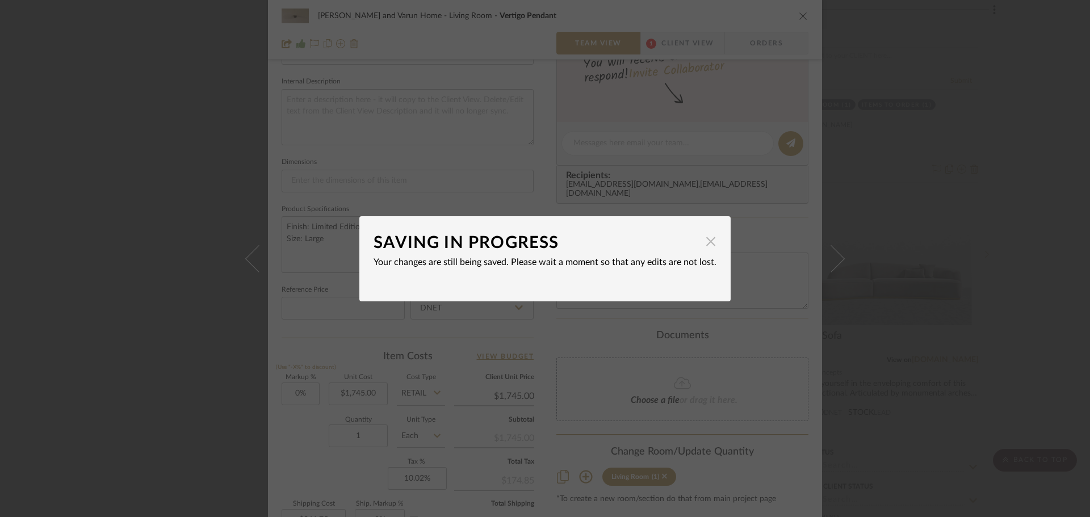
click at [706, 242] on span "button" at bounding box center [710, 241] width 23 height 23
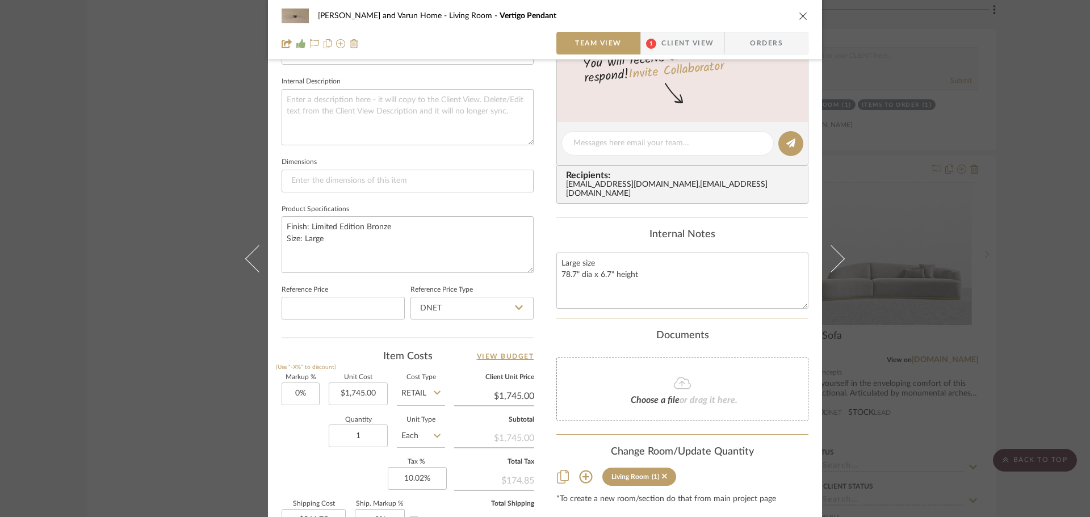
click at [1022, 233] on div "Shalini and Varun Home Living Room Vertigo Pendant Team View 1 Client View Orde…" at bounding box center [545, 258] width 1090 height 517
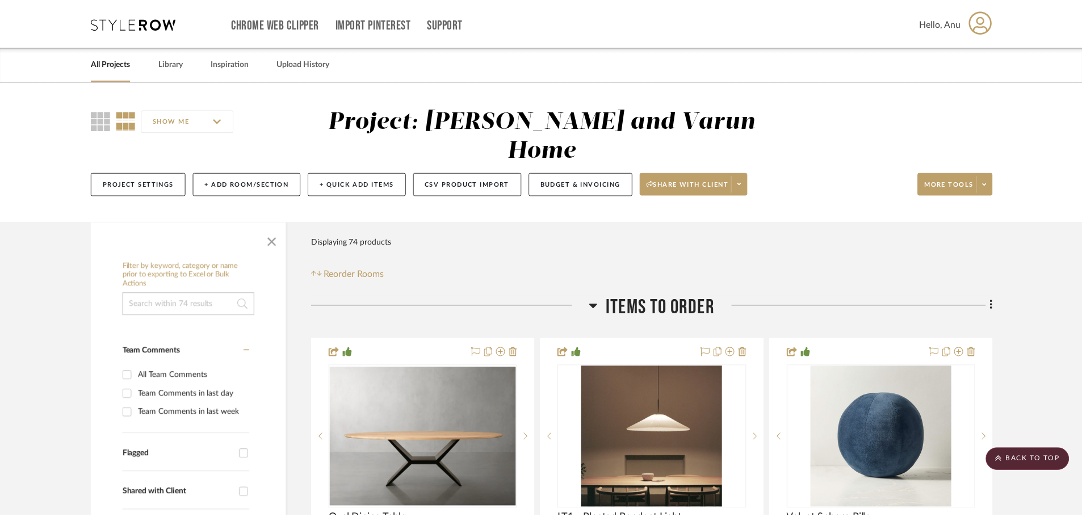
scroll to position [6471, 0]
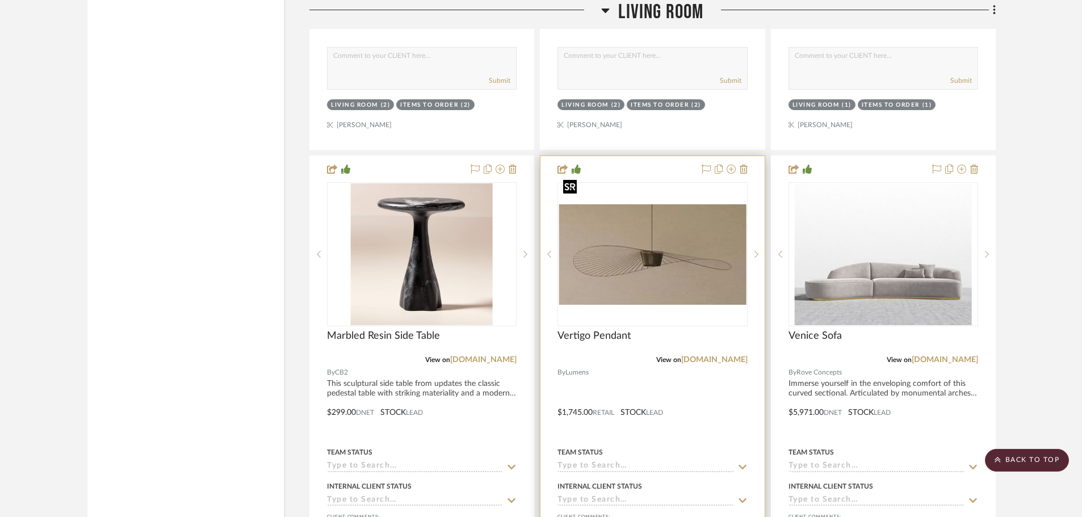
click at [638, 236] on img "0" at bounding box center [652, 254] width 187 height 100
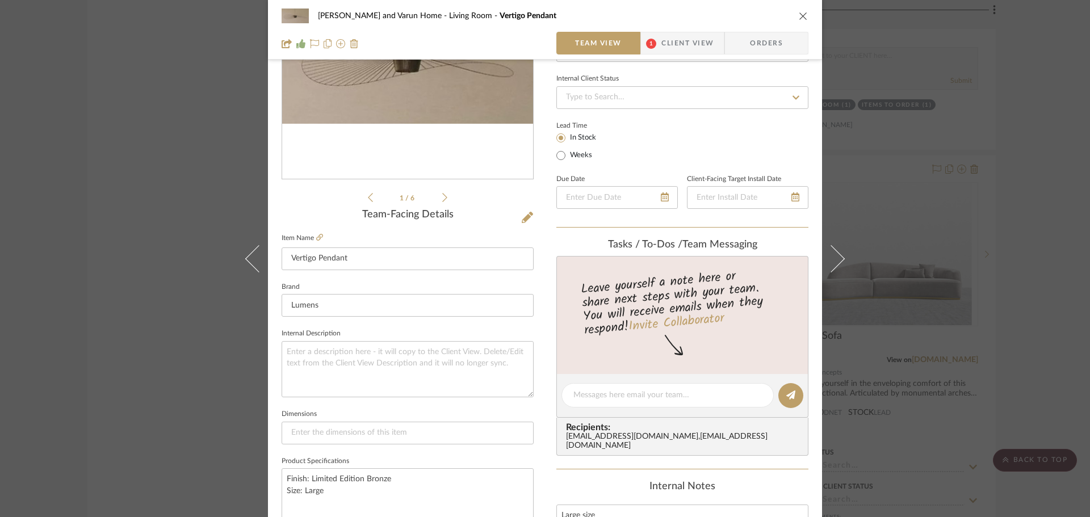
scroll to position [170, 0]
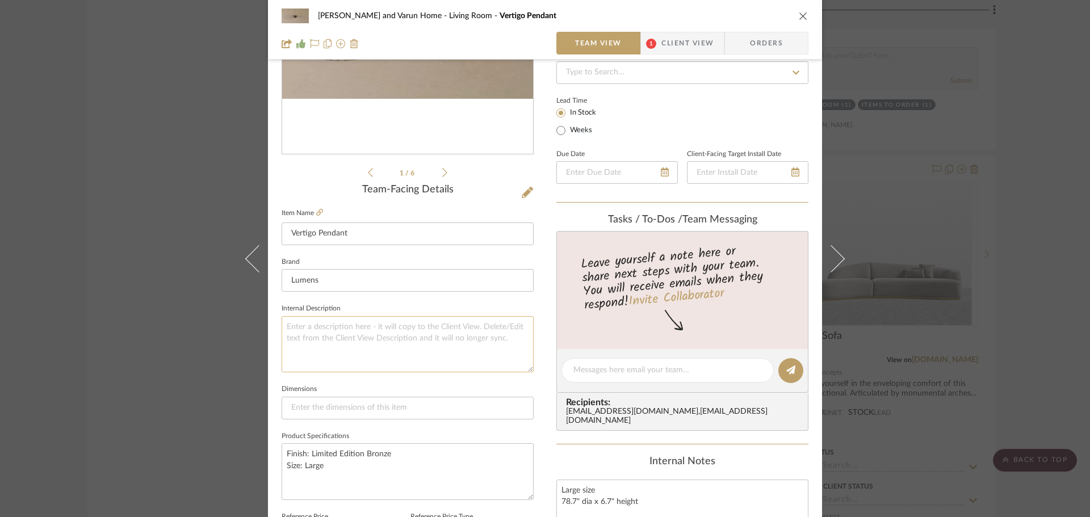
click at [303, 338] on textarea at bounding box center [408, 344] width 252 height 56
paste textarea "The light, organic shape of the Vertigo Pendant by Petite Friture gives the imp…"
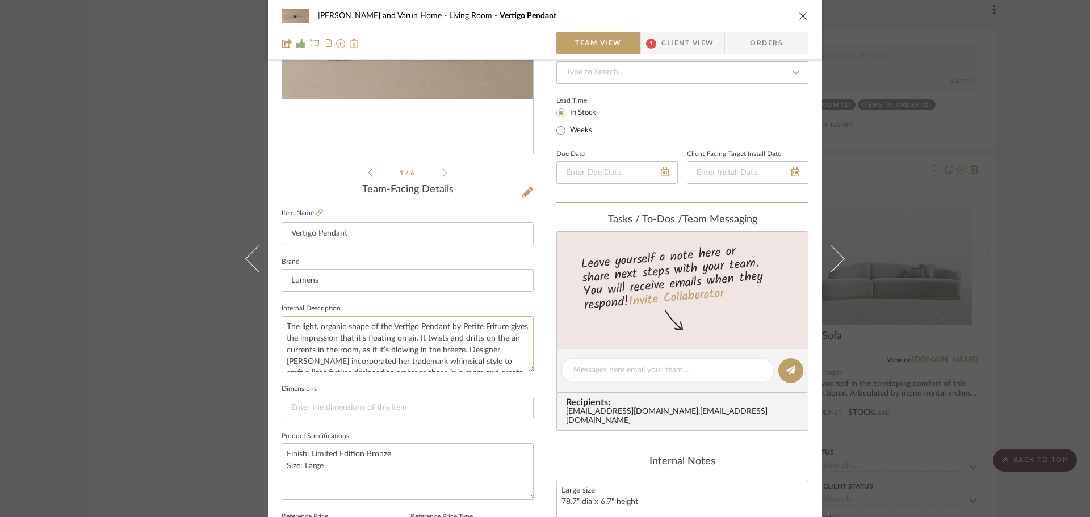
scroll to position [40, 0]
click at [398, 343] on textarea "The light, organic shape of the Vertigo Pendant by Petite Friture gives the imp…" at bounding box center [408, 344] width 252 height 56
drag, startPoint x: 398, startPoint y: 343, endPoint x: 280, endPoint y: 359, distance: 119.1
click at [282, 359] on textarea "The light, organic shape of the Vertigo Pendant by Petite Friture gives the imp…" at bounding box center [408, 344] width 252 height 56
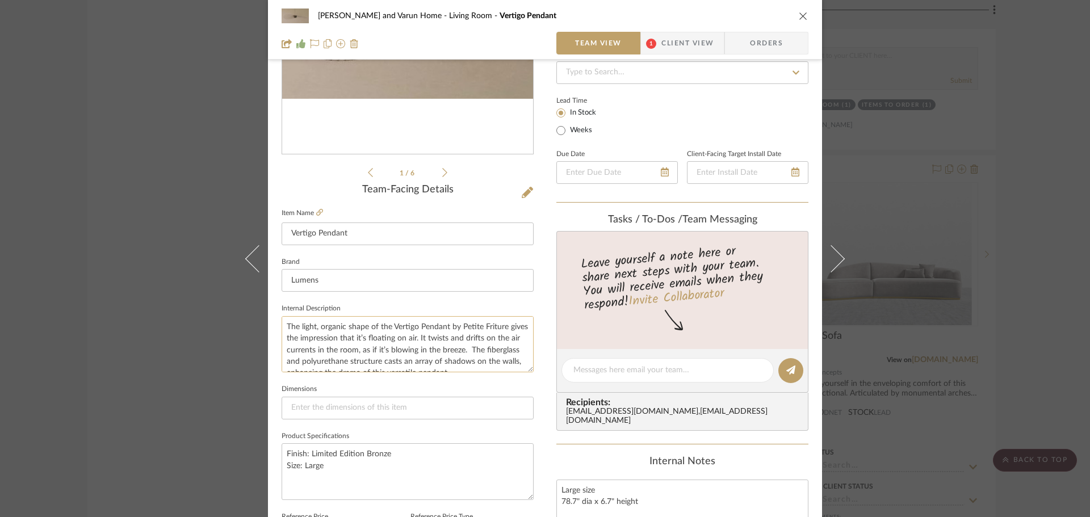
click at [283, 337] on textarea "The light, organic shape of the Vertigo Pendant by Petite Friture gives the imp…" at bounding box center [408, 344] width 252 height 56
type textarea "The light, organic shape of this pendant gives the impression that it’s floatin…"
click at [379, 295] on sr-form-field "Brand Lumens" at bounding box center [408, 277] width 252 height 47
click at [1043, 315] on div "Shalini and Varun Home Living Room Vertigo Pendant Team View 1 Client View Orde…" at bounding box center [545, 258] width 1090 height 517
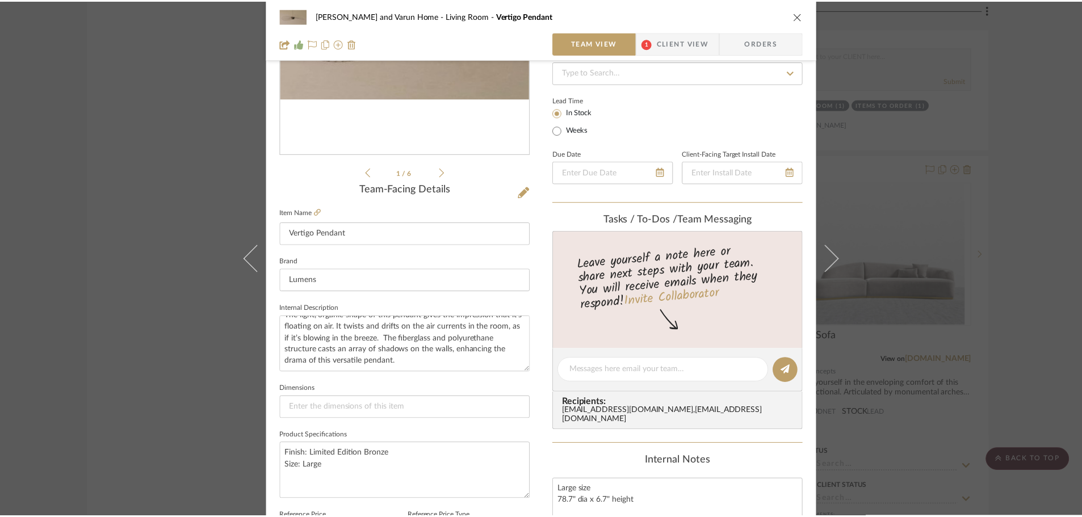
scroll to position [6471, 0]
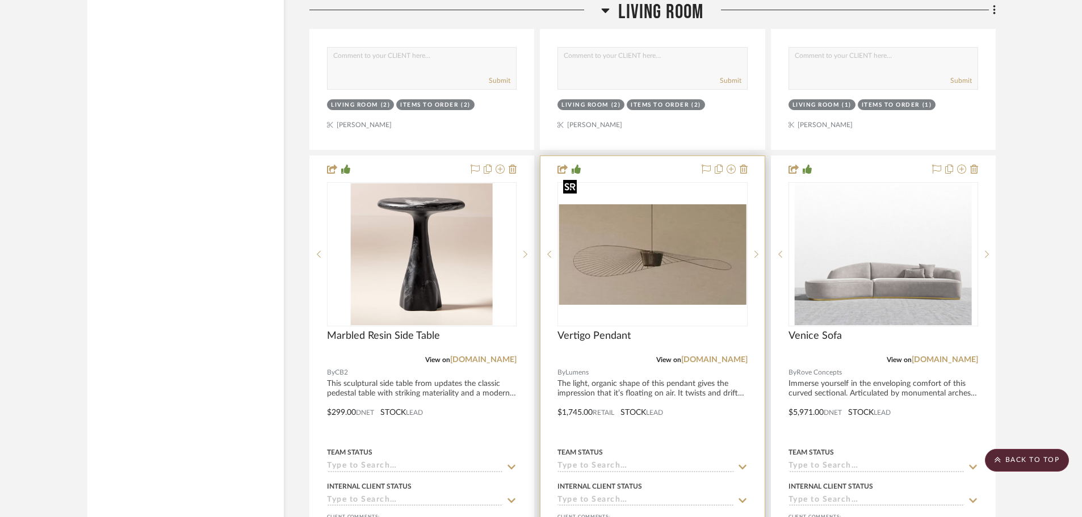
click at [641, 254] on img "0" at bounding box center [652, 254] width 187 height 100
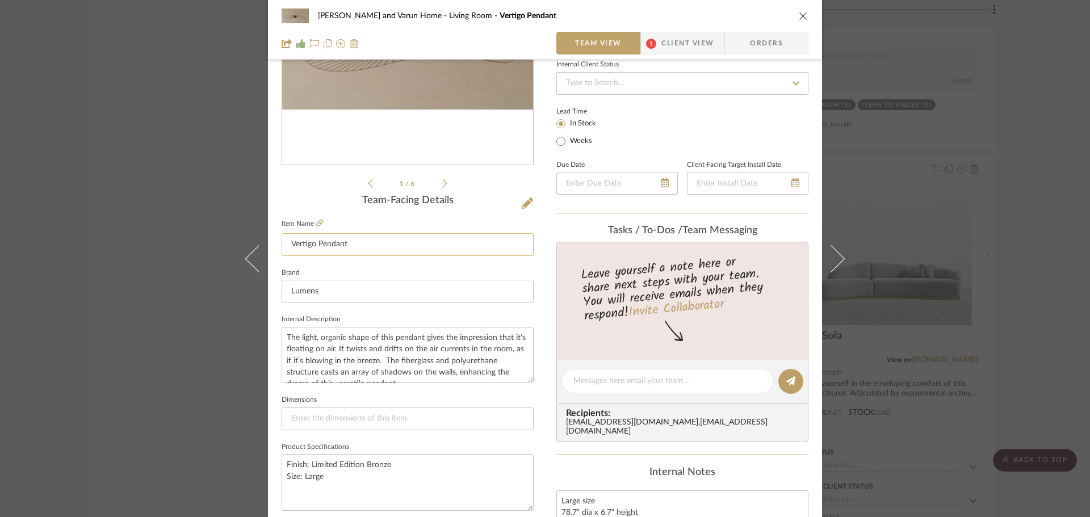
scroll to position [341, 0]
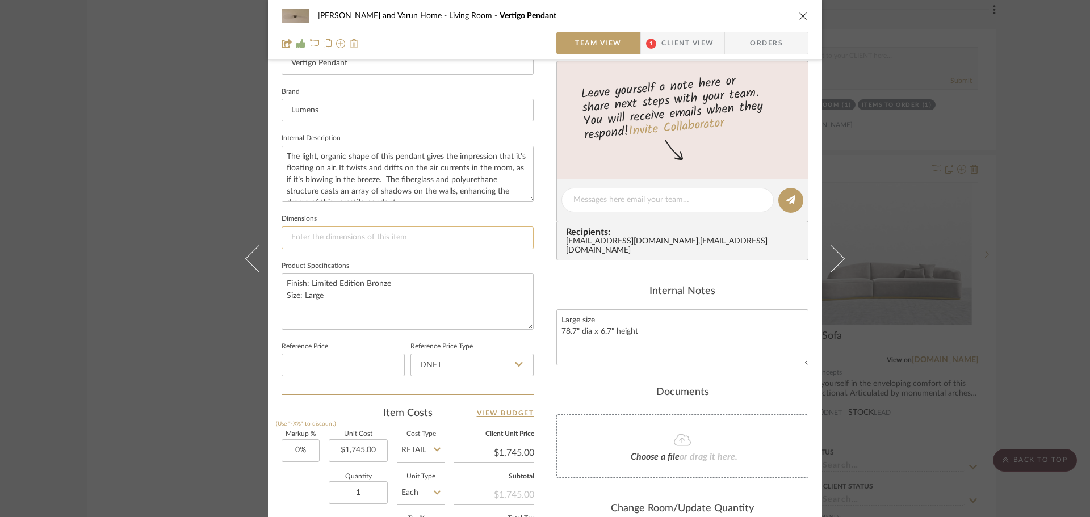
click at [292, 236] on input at bounding box center [408, 237] width 252 height 23
type input "8"
type input "78.7" dia x"
click at [398, 209] on sr-form-field "Internal Description The light, organic shape of this pendant gives the impress…" at bounding box center [408, 171] width 252 height 81
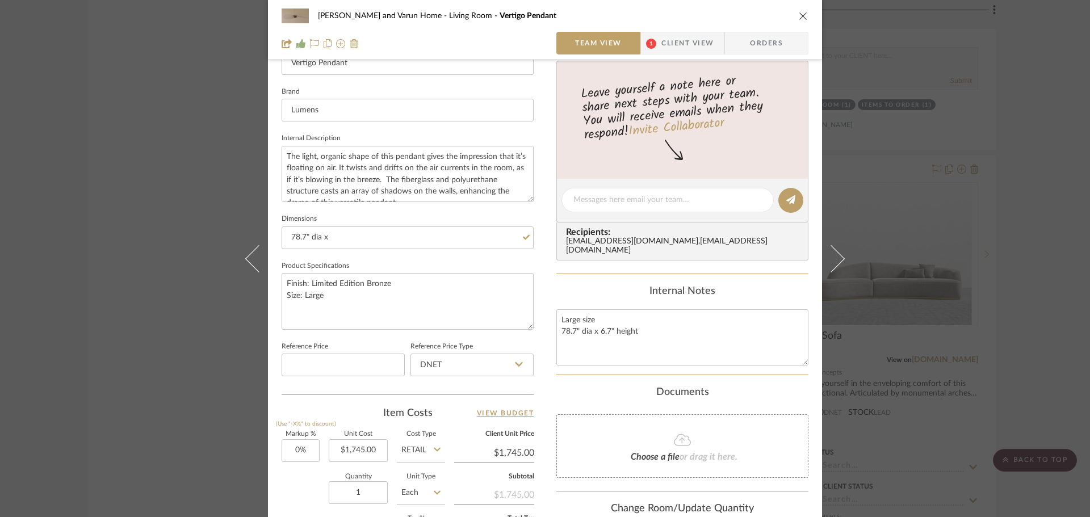
click at [1072, 214] on div "Shalini and Varun Home Living Room Vertigo Pendant Team View 1 Client View Orde…" at bounding box center [545, 258] width 1090 height 517
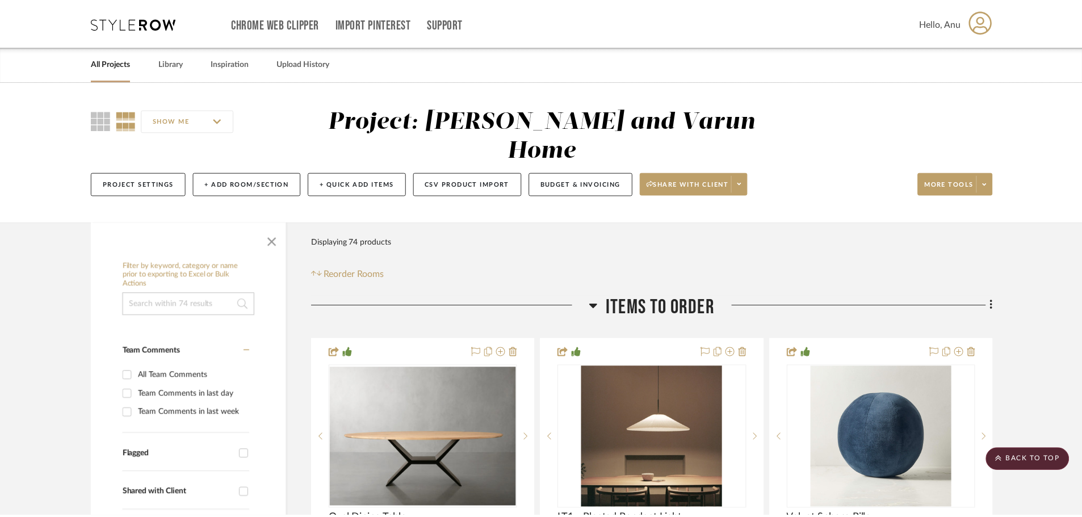
scroll to position [6471, 0]
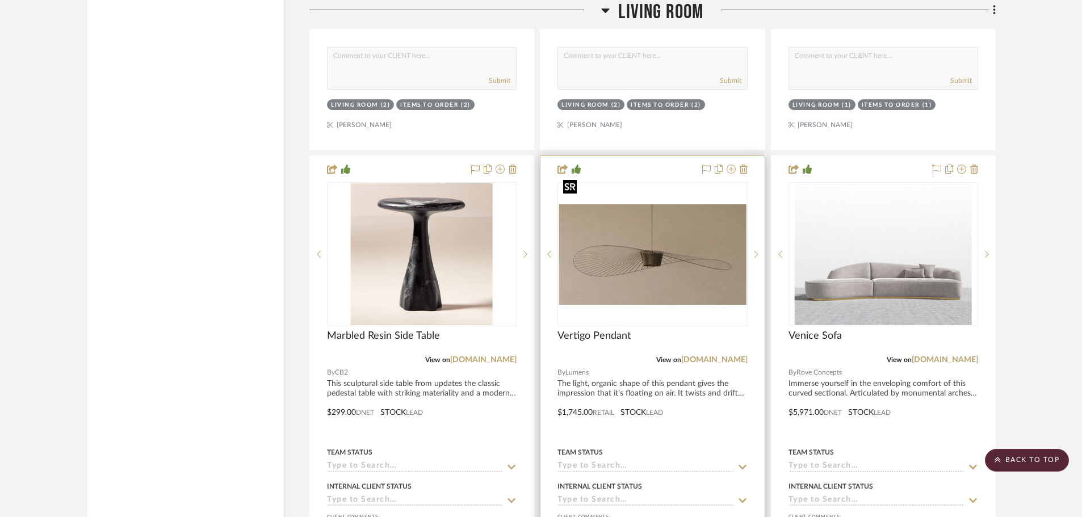
click at [649, 211] on img "0" at bounding box center [652, 254] width 187 height 100
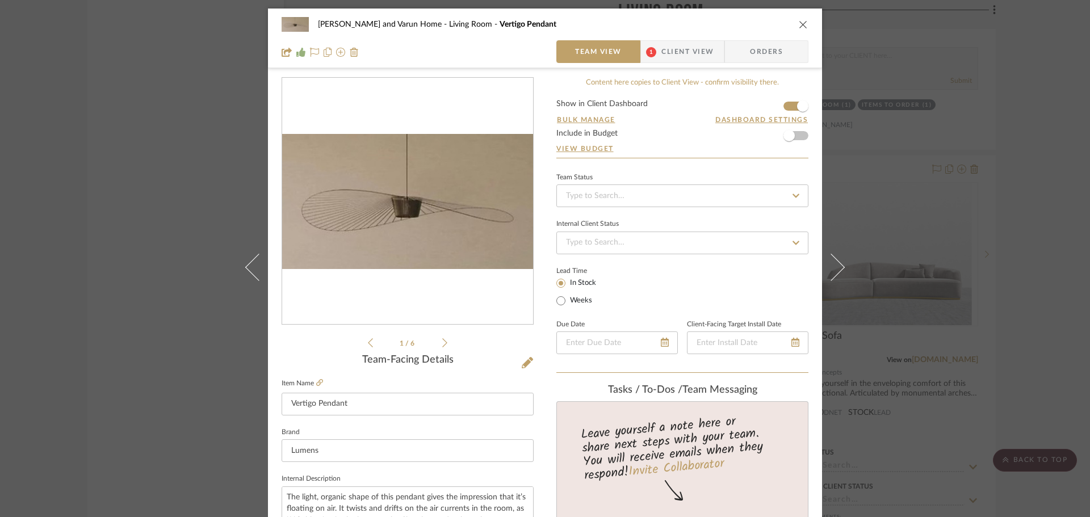
scroll to position [284, 0]
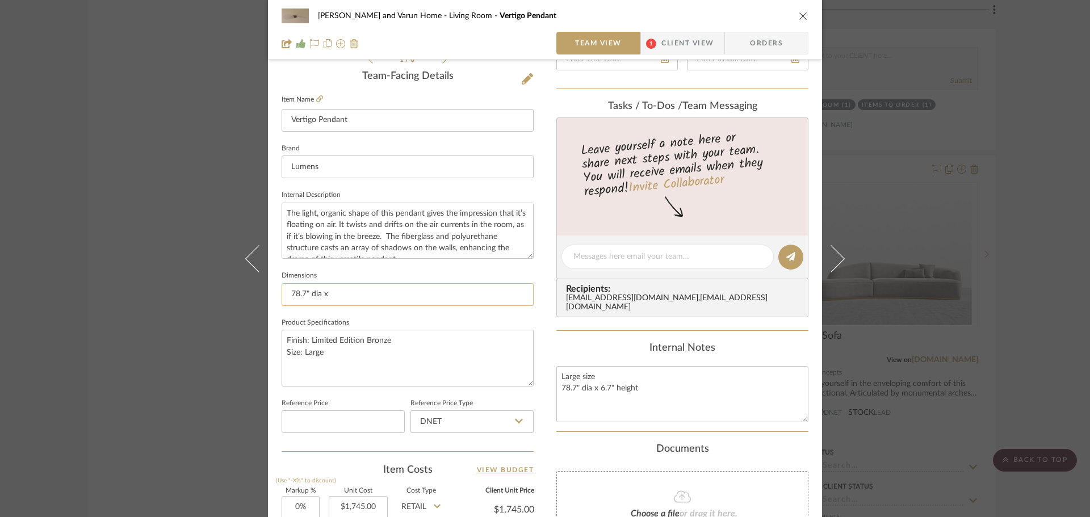
click at [338, 290] on input "78.7" dia x" at bounding box center [408, 294] width 252 height 23
type input "78.7" dia x 12" tall"
click at [355, 270] on fieldset "Dimensions 78.7" dia x 12" tall" at bounding box center [408, 287] width 252 height 38
click at [1034, 255] on div "Shalini and Varun Home Living Room Vertigo Pendant Team View 1 Client View Orde…" at bounding box center [545, 258] width 1090 height 517
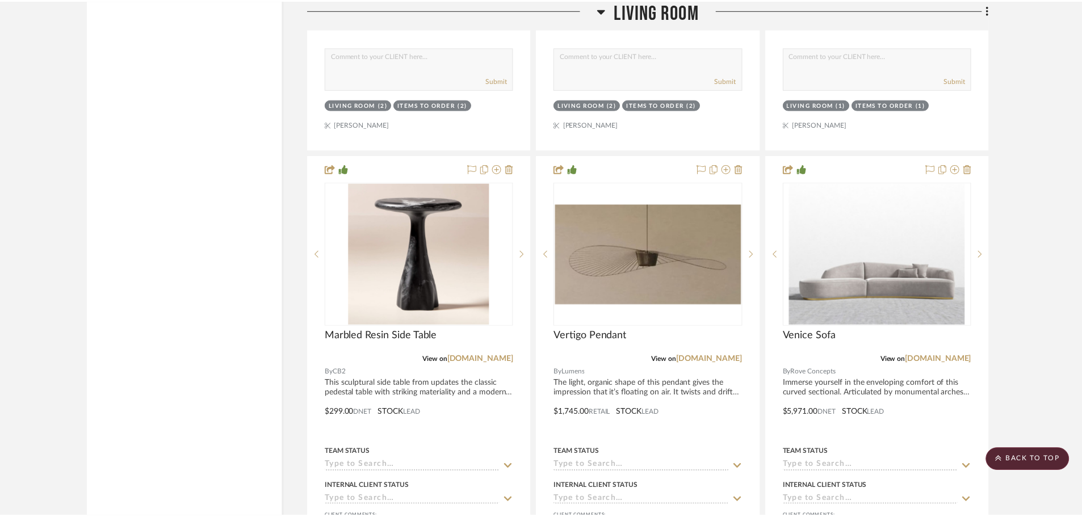
scroll to position [6471, 0]
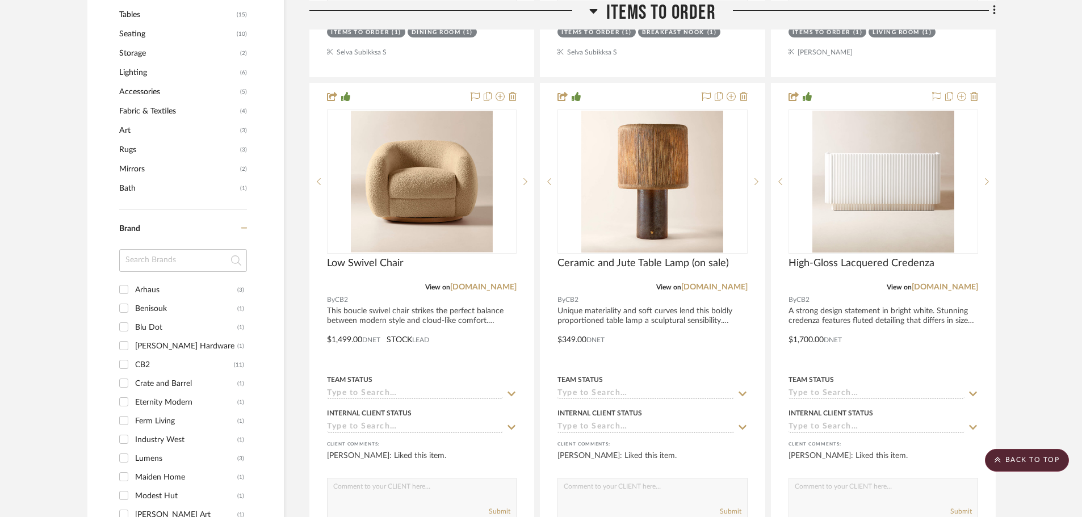
scroll to position [908, 0]
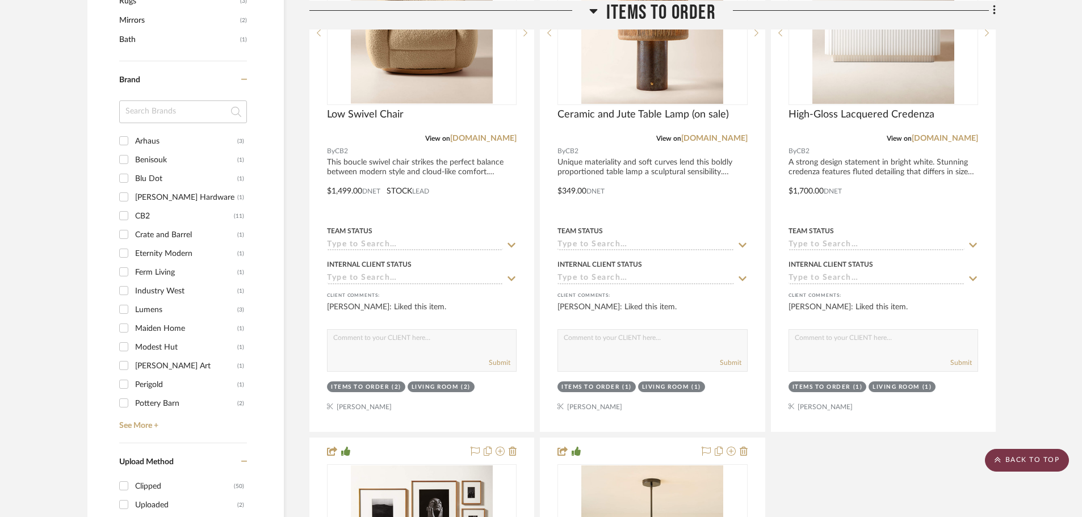
click at [1018, 458] on scroll-to-top-button "BACK TO TOP" at bounding box center [1027, 460] width 84 height 23
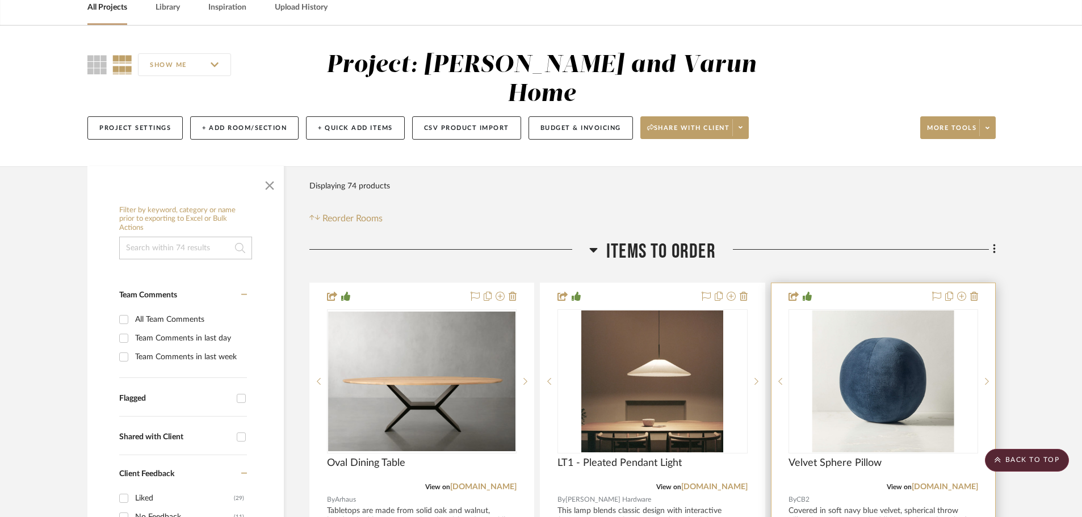
scroll to position [0, 0]
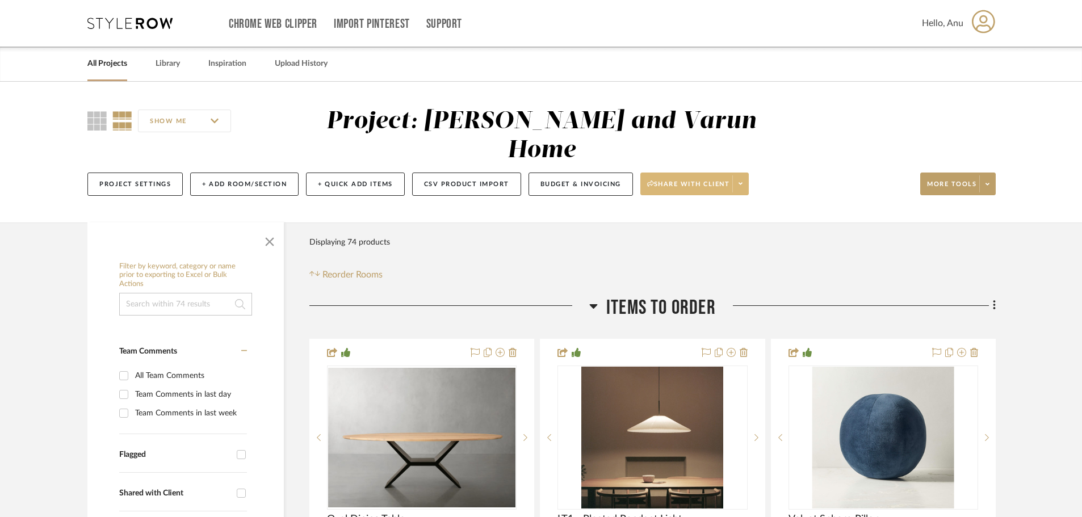
click at [699, 180] on span "Share with client" at bounding box center [688, 188] width 83 height 17
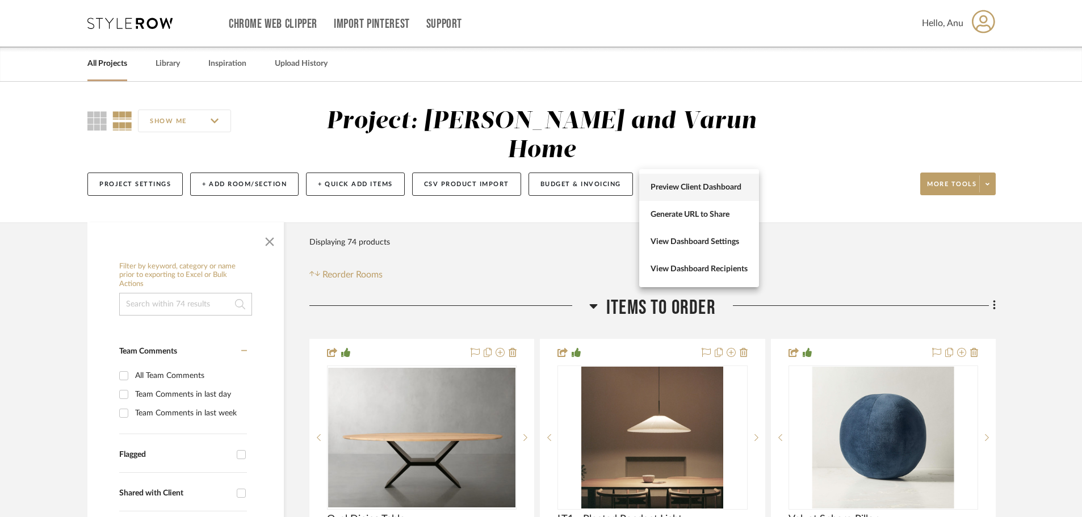
click at [677, 191] on span "Preview Client Dashboard" at bounding box center [698, 188] width 97 height 10
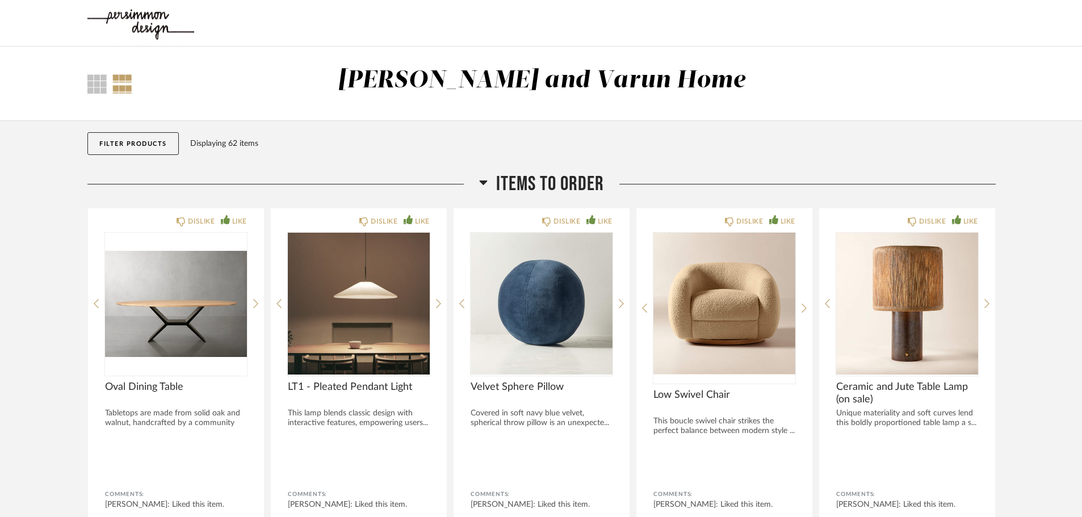
scroll to position [57, 0]
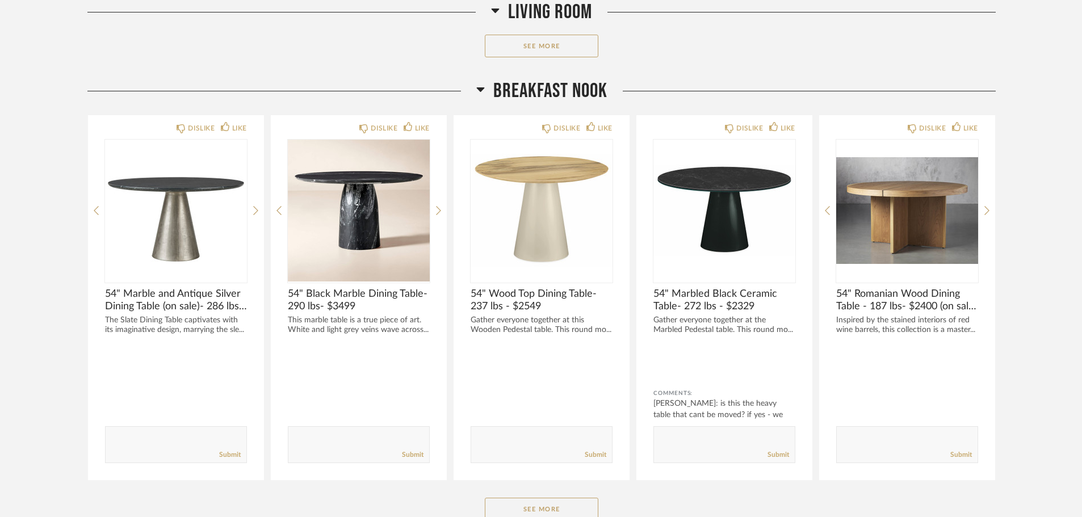
scroll to position [1930, 0]
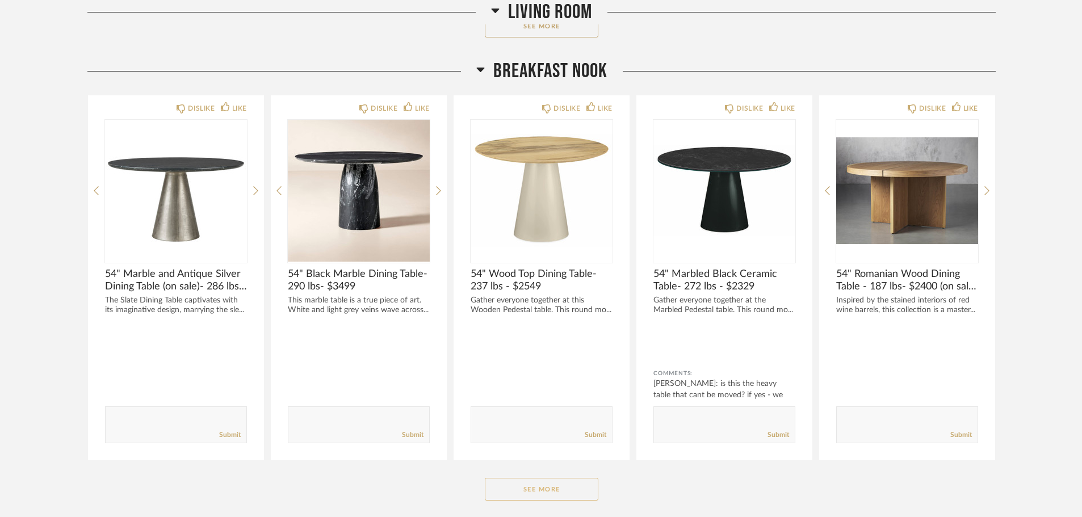
click at [528, 486] on button "See More" at bounding box center [542, 489] width 114 height 23
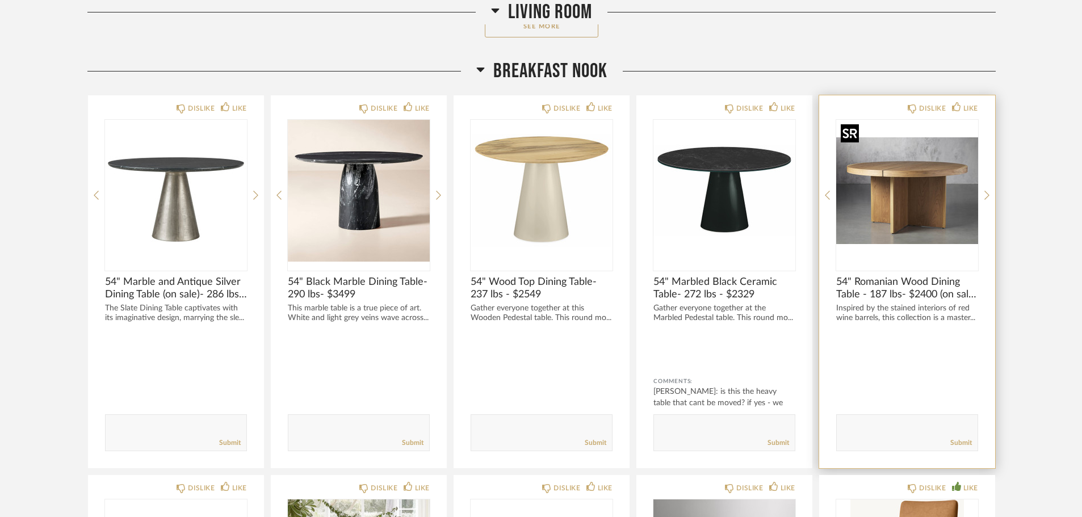
click at [901, 170] on img "0" at bounding box center [907, 191] width 142 height 142
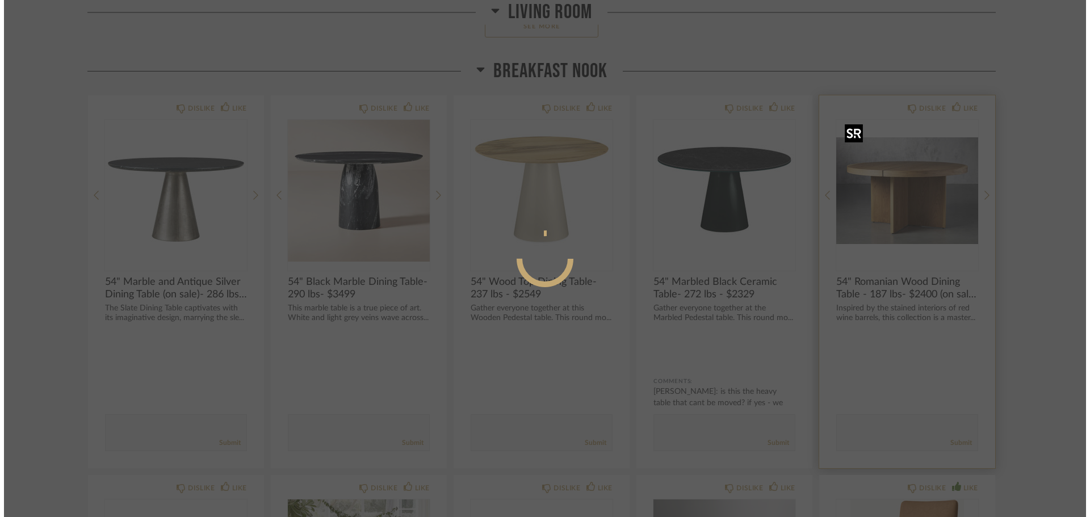
scroll to position [0, 0]
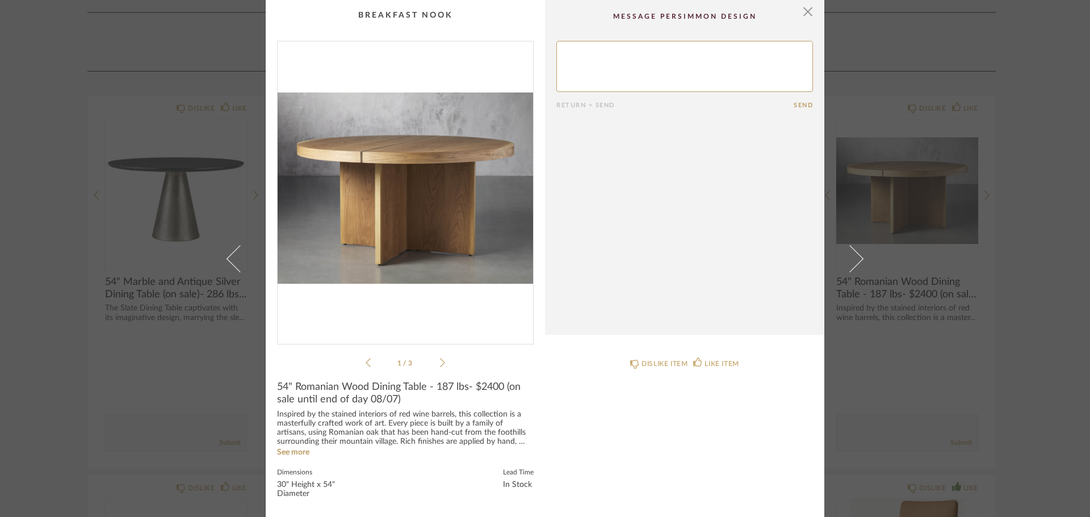
click at [440, 360] on icon at bounding box center [442, 363] width 5 height 10
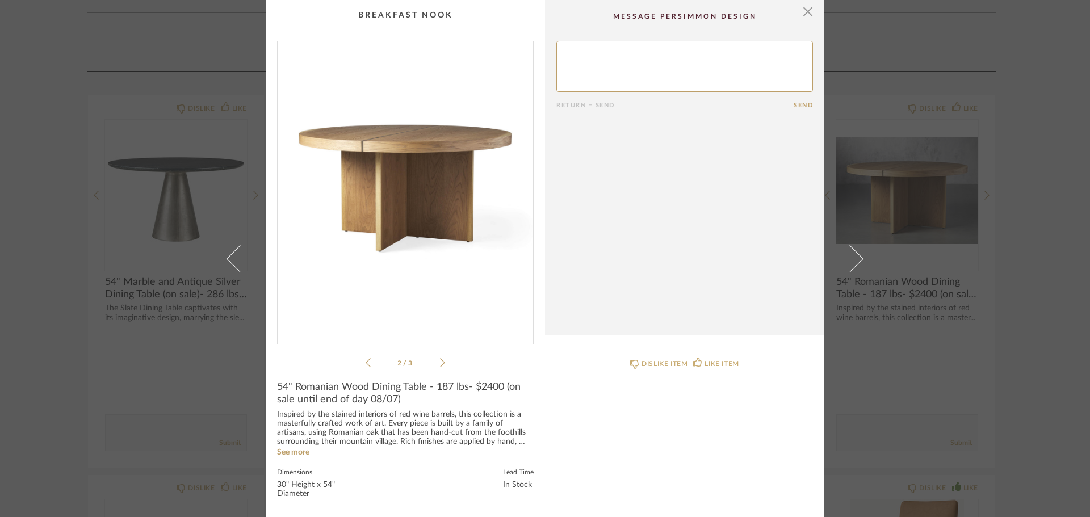
click at [440, 360] on icon at bounding box center [442, 363] width 5 height 10
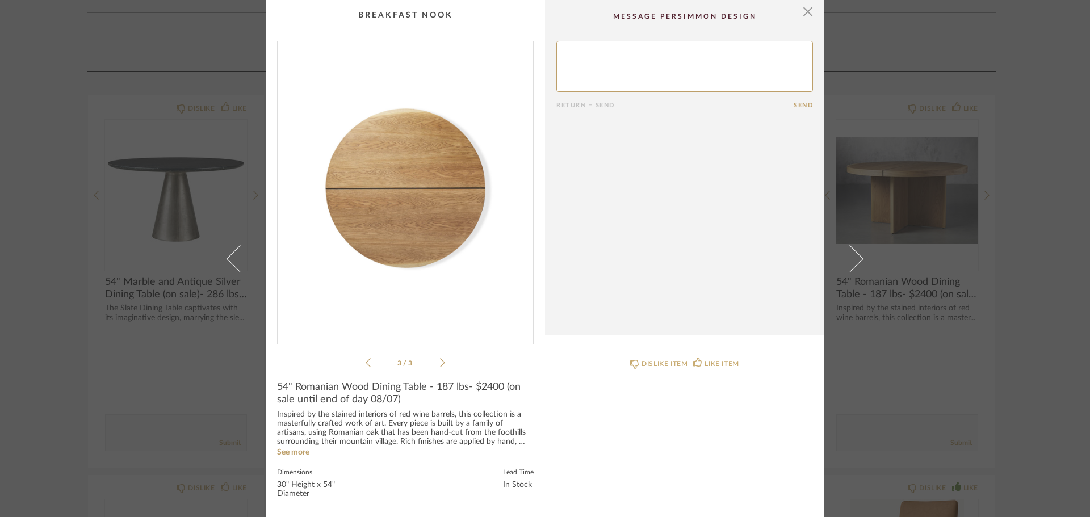
click at [440, 360] on icon at bounding box center [442, 363] width 5 height 10
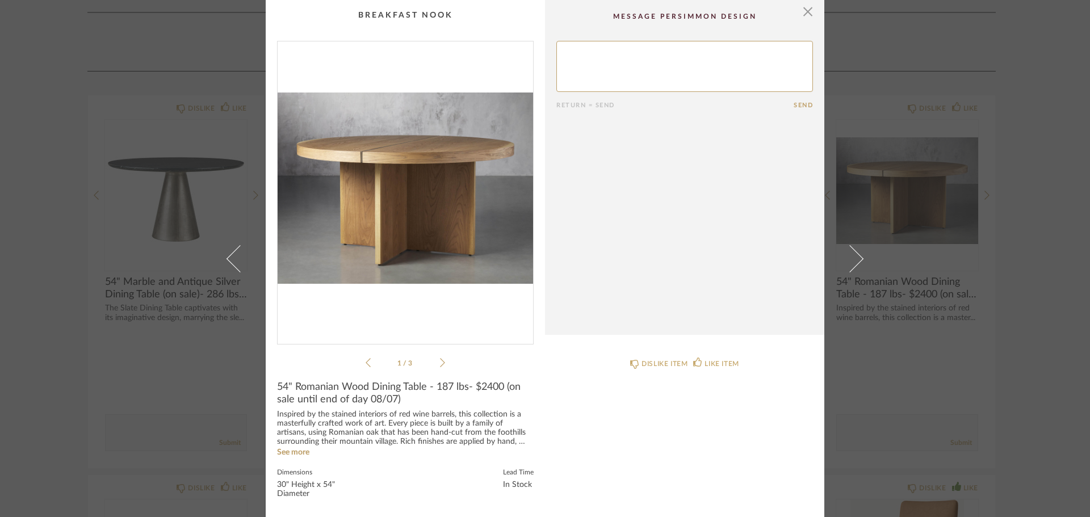
click at [440, 360] on icon at bounding box center [442, 363] width 5 height 10
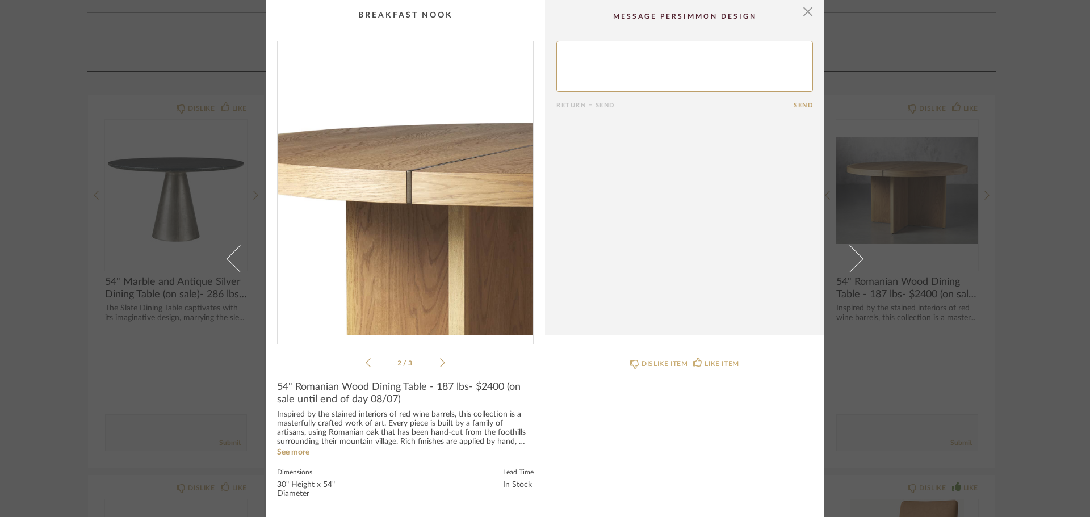
click at [357, 146] on img "1" at bounding box center [405, 187] width 255 height 293
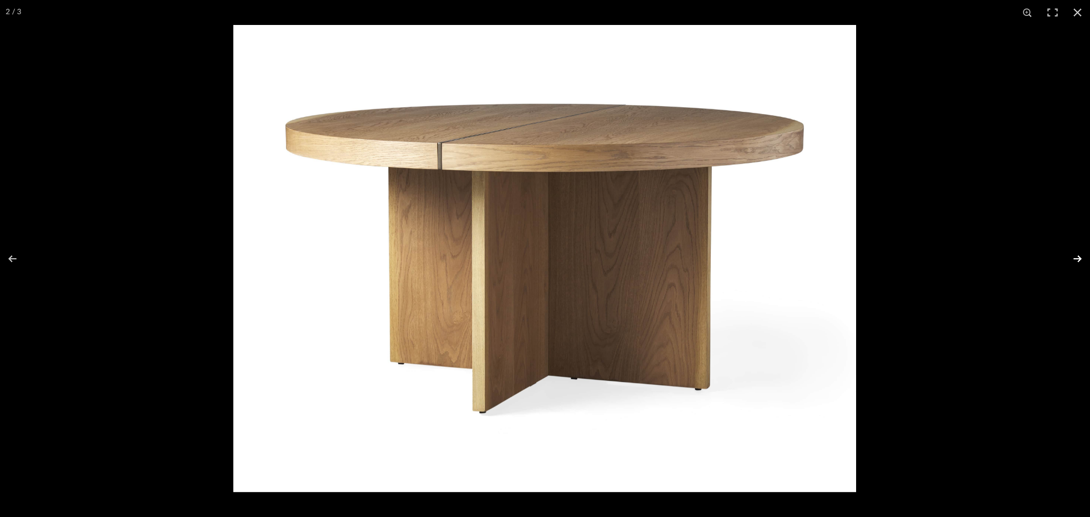
click at [1080, 254] on button at bounding box center [1070, 258] width 40 height 57
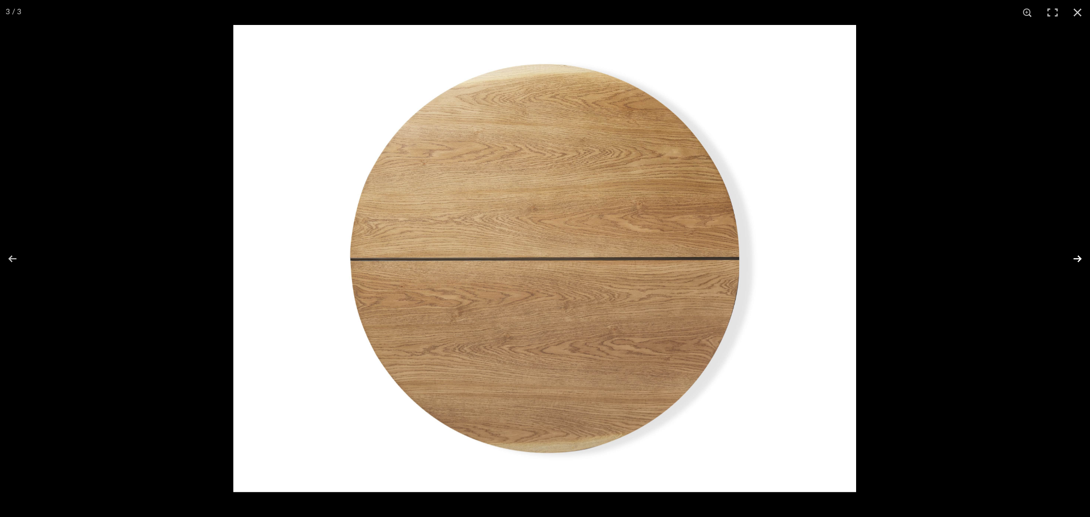
click at [1080, 254] on button at bounding box center [1070, 258] width 40 height 57
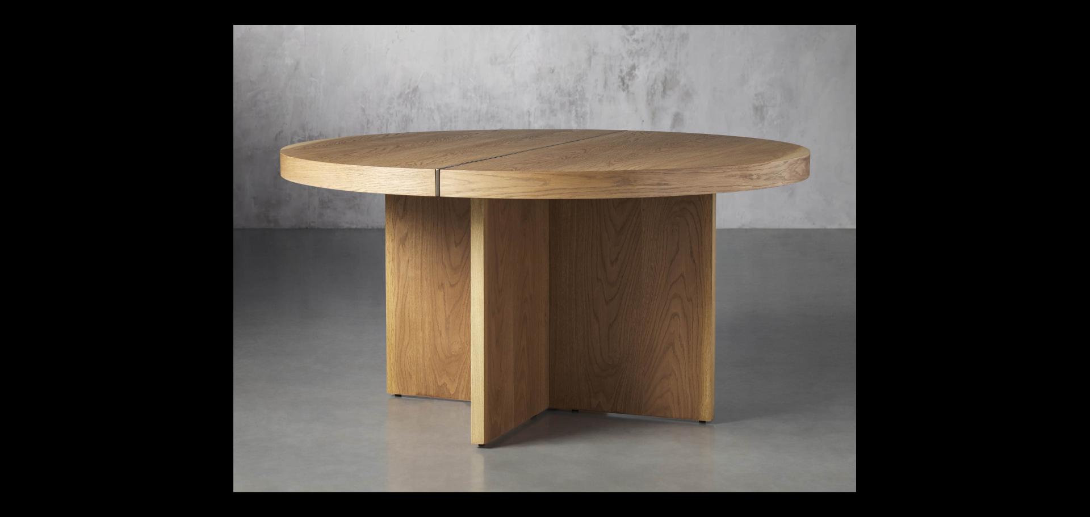
click at [952, 266] on div at bounding box center [778, 283] width 1090 height 517
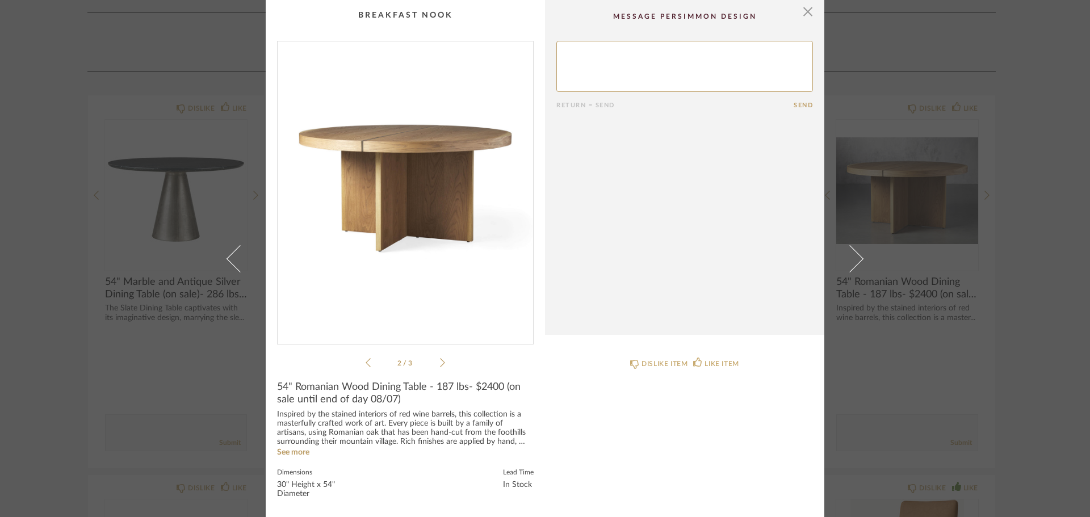
click at [1044, 283] on div "× 2 / 3 Return = Send Send 54" Romanian Wood Dining Table - 187 lbs- $2400 (on …" at bounding box center [545, 258] width 1090 height 517
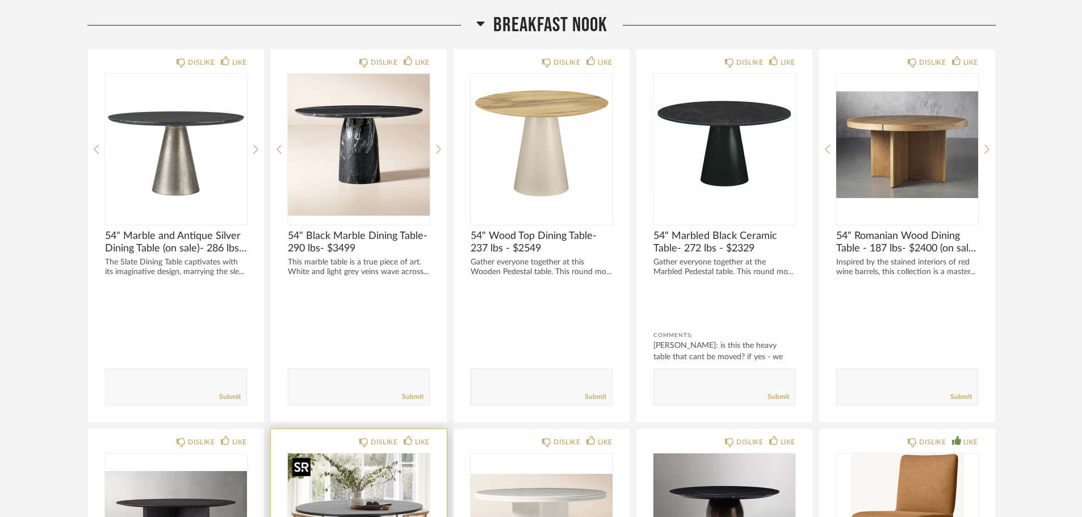
scroll to position [1930, 0]
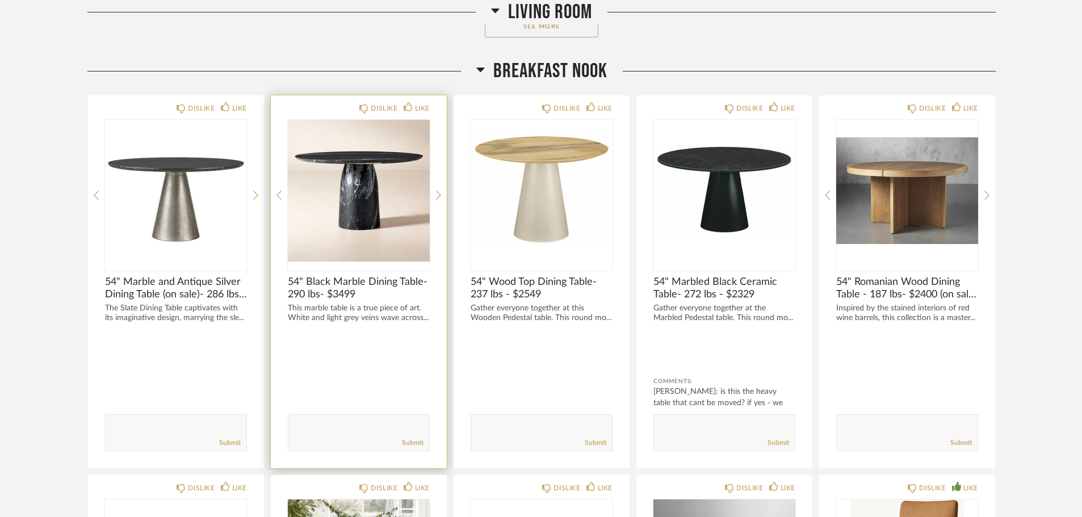
click at [351, 198] on img "0" at bounding box center [359, 191] width 142 height 142
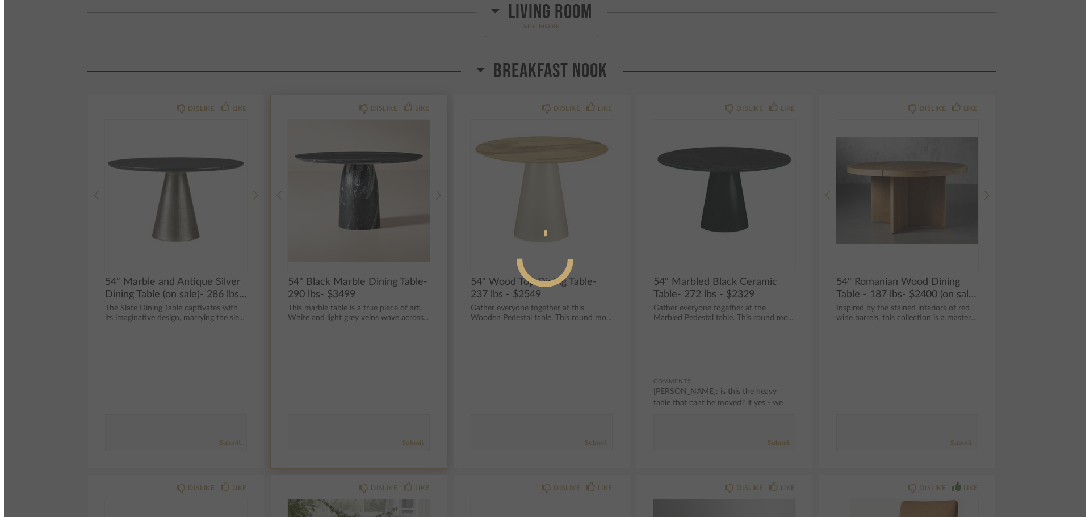
scroll to position [0, 0]
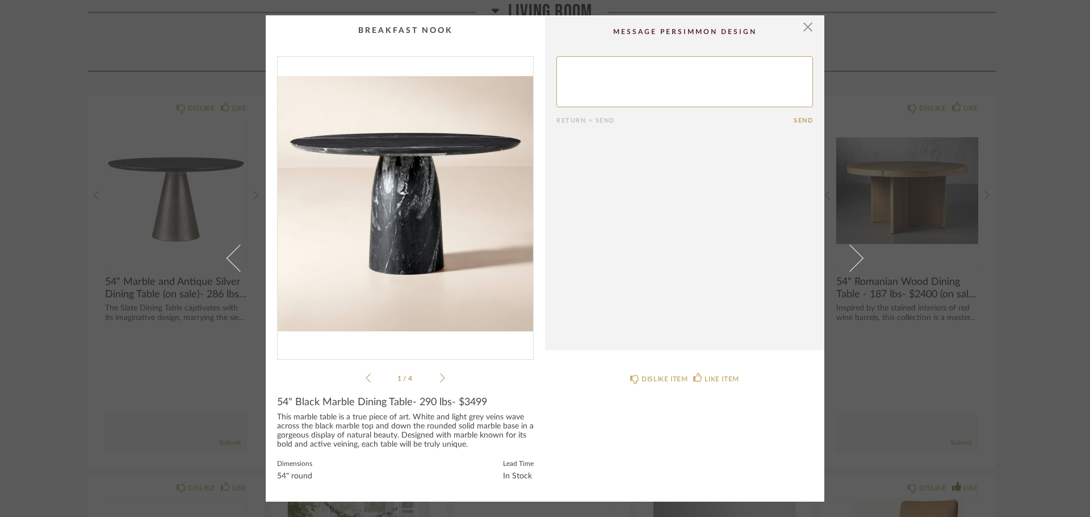
click at [404, 208] on img "0" at bounding box center [405, 203] width 255 height 293
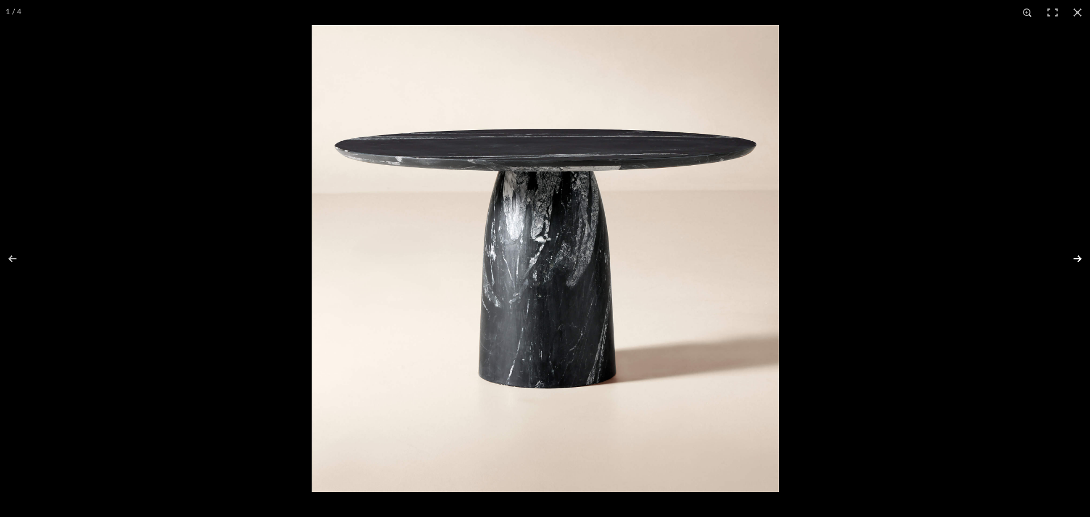
click at [1080, 258] on button at bounding box center [1070, 258] width 40 height 57
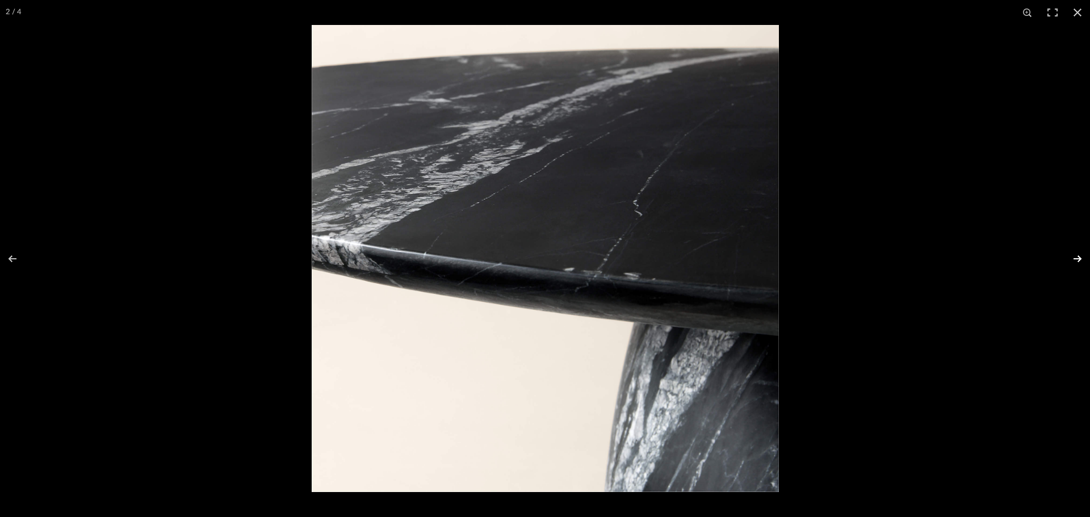
click at [1080, 258] on button at bounding box center [1070, 258] width 40 height 57
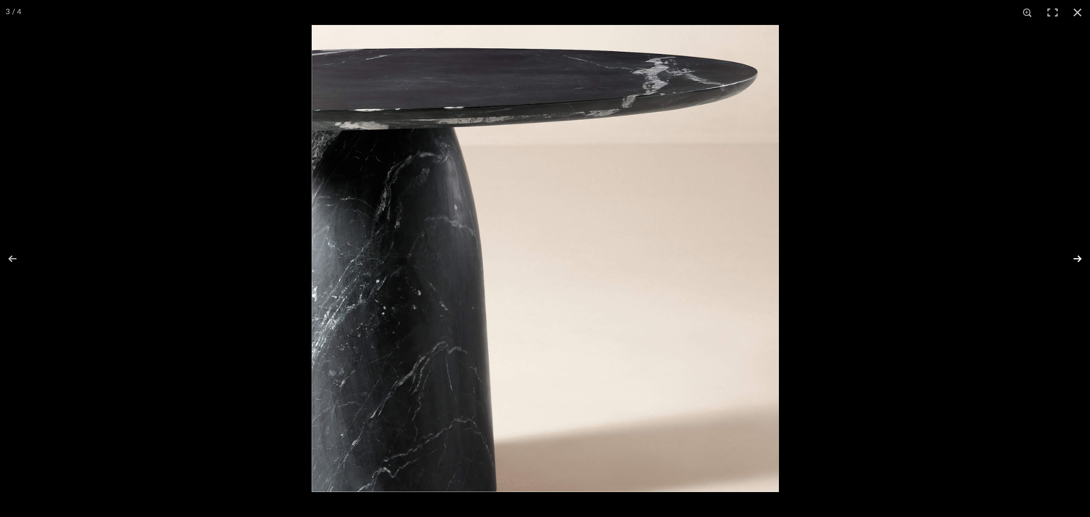
click at [1080, 258] on button at bounding box center [1070, 258] width 40 height 57
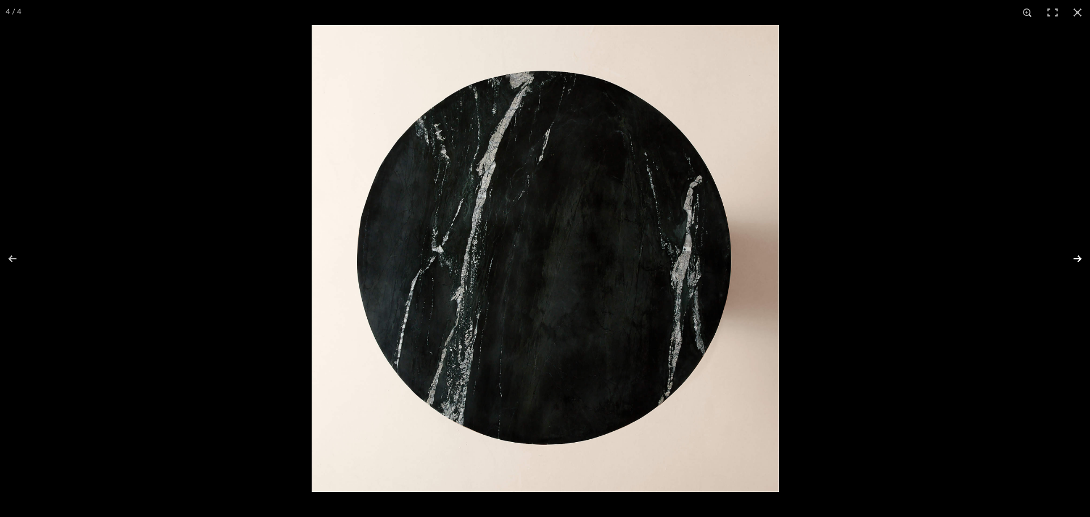
click at [1080, 258] on button at bounding box center [1070, 258] width 40 height 57
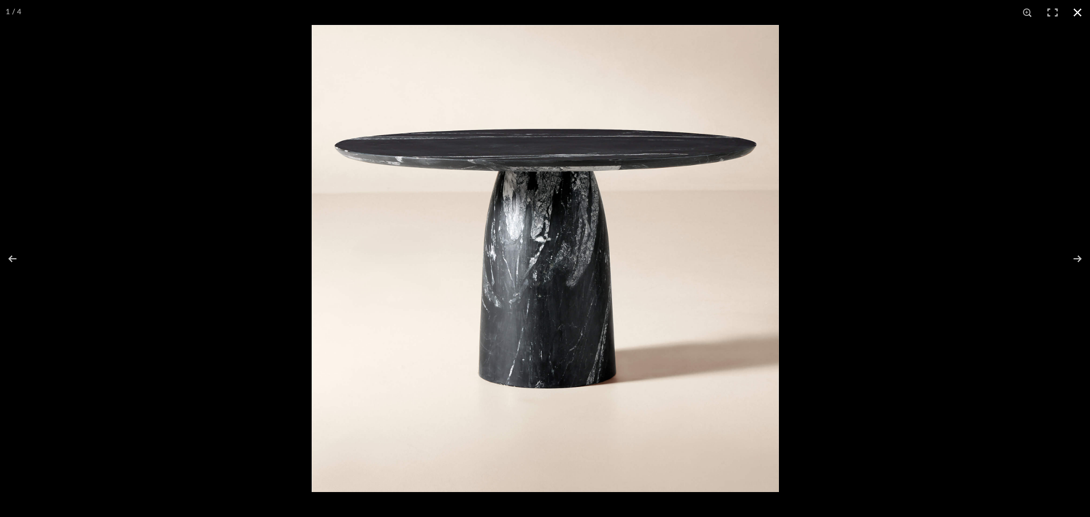
click at [1076, 12] on button at bounding box center [1077, 12] width 25 height 25
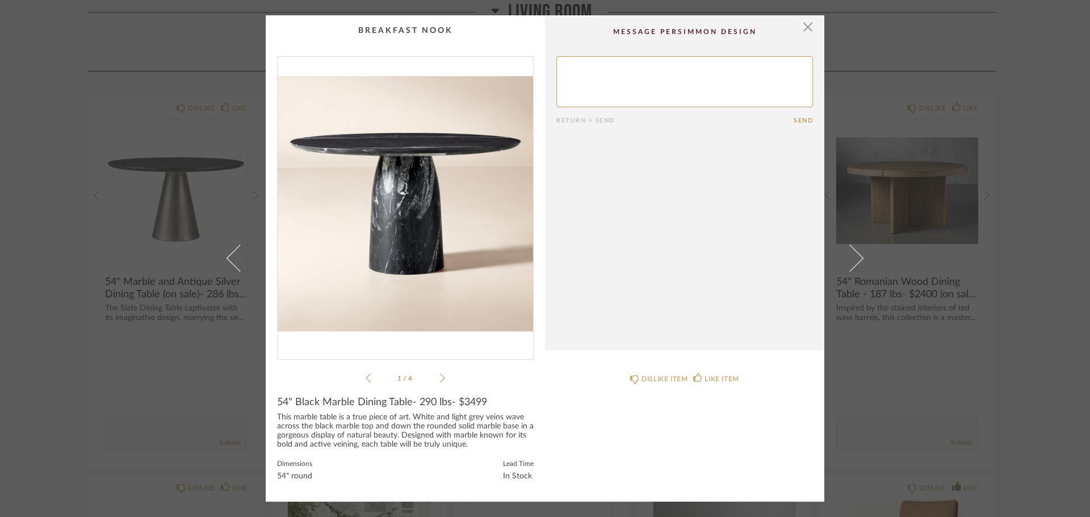
click at [1057, 438] on div "× 1 / 4 Return = Send Send 54" Black Marble Dining Table- 290 lbs- $3499 This m…" at bounding box center [545, 258] width 1090 height 517
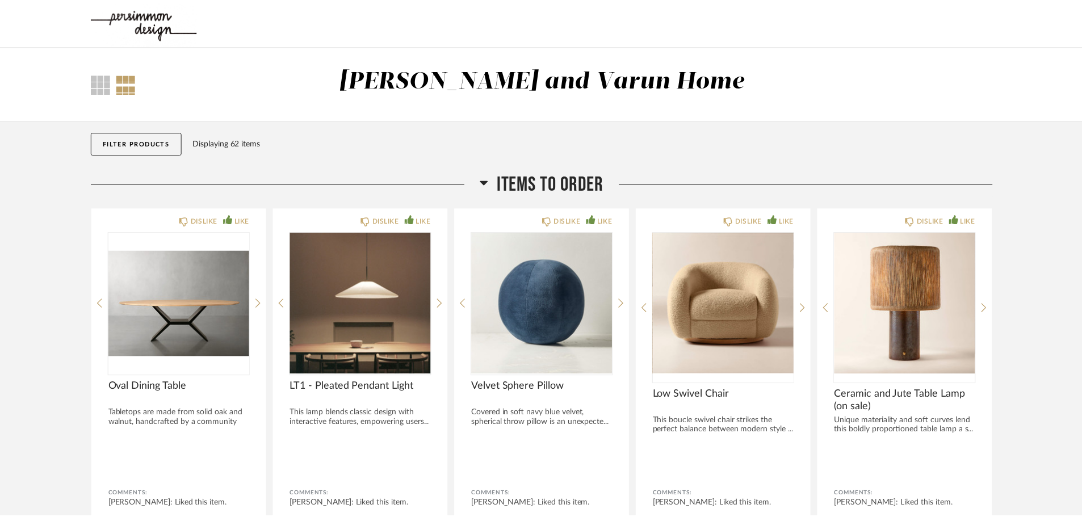
scroll to position [1930, 0]
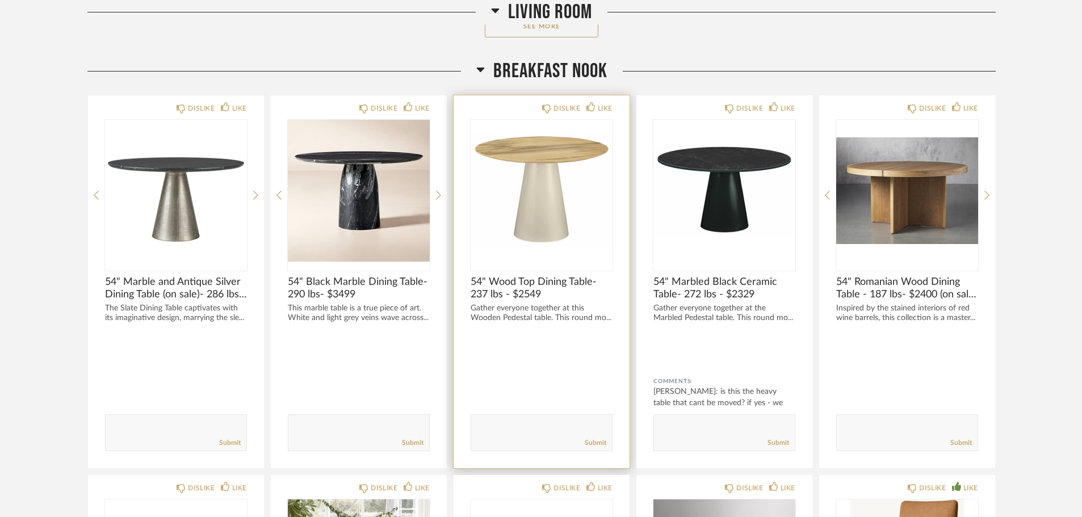
click at [530, 153] on img "0" at bounding box center [542, 191] width 142 height 142
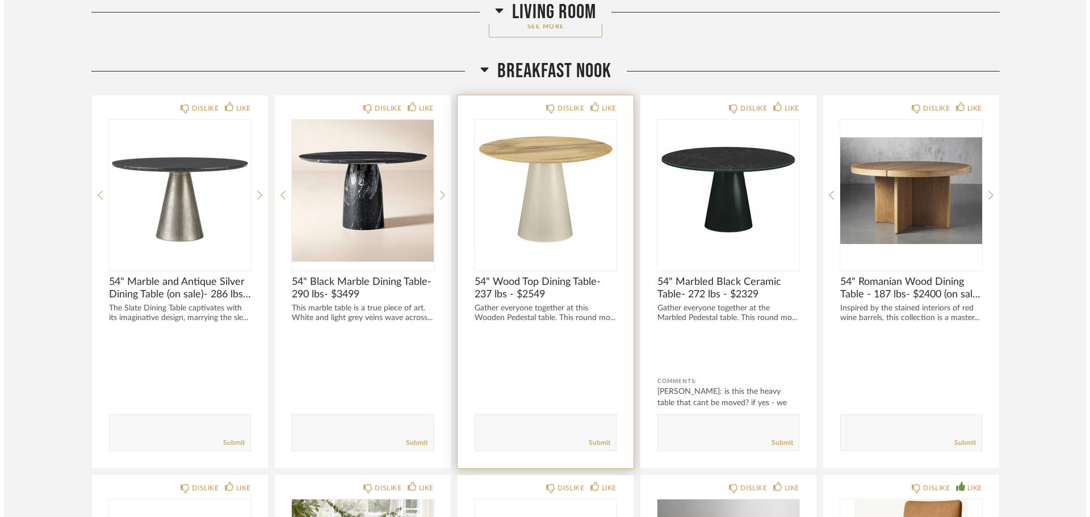
scroll to position [0, 0]
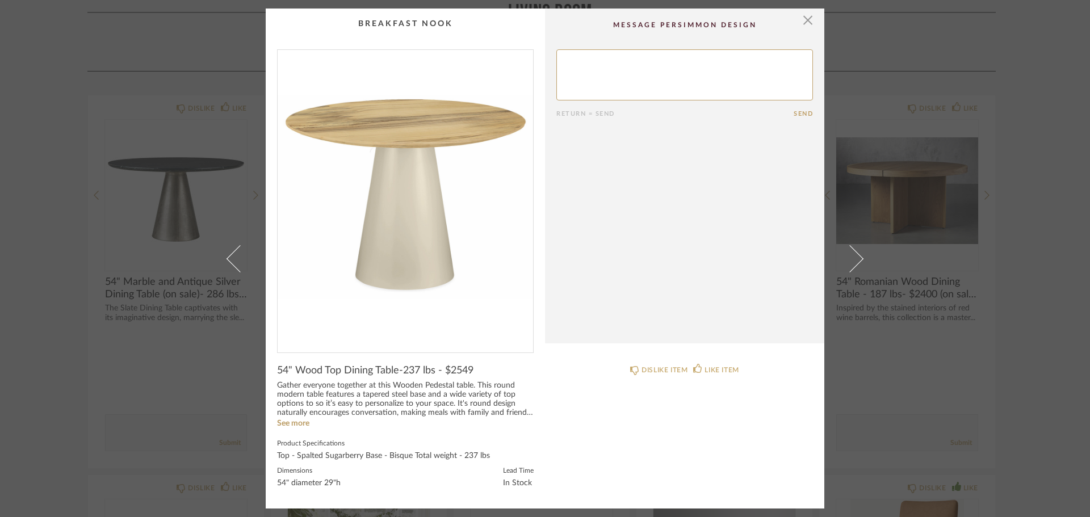
click at [1059, 310] on div "× Return = Send Send 54" Wood Top Dining Table-237 lbs - $2549 Gather everyone …" at bounding box center [545, 258] width 1090 height 517
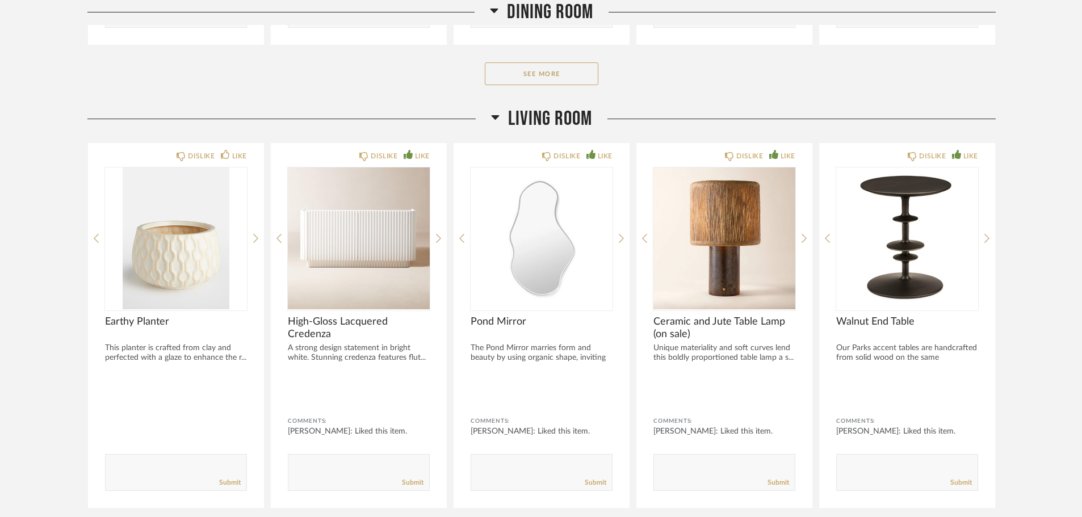
scroll to position [1135, 0]
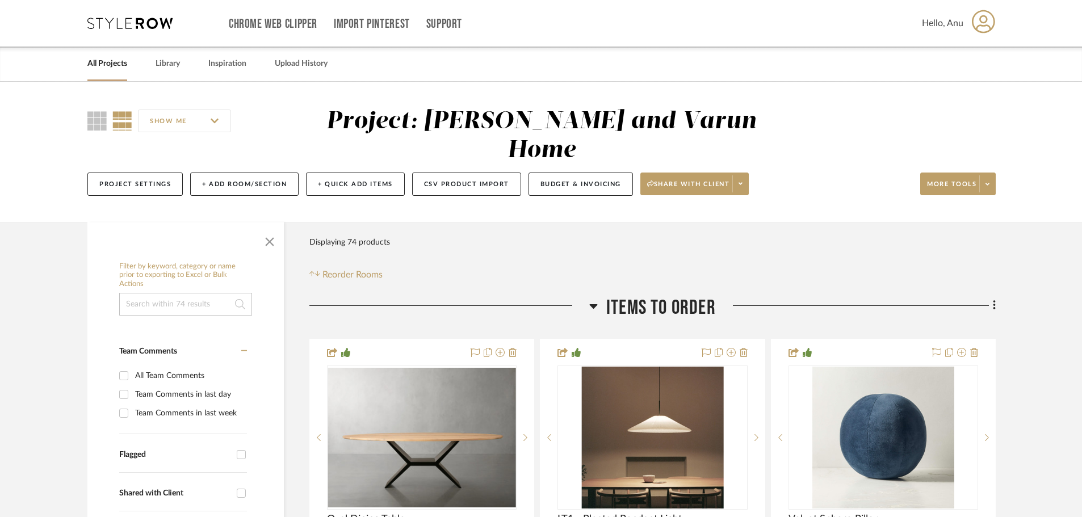
click at [594, 304] on icon at bounding box center [594, 306] width 8 height 5
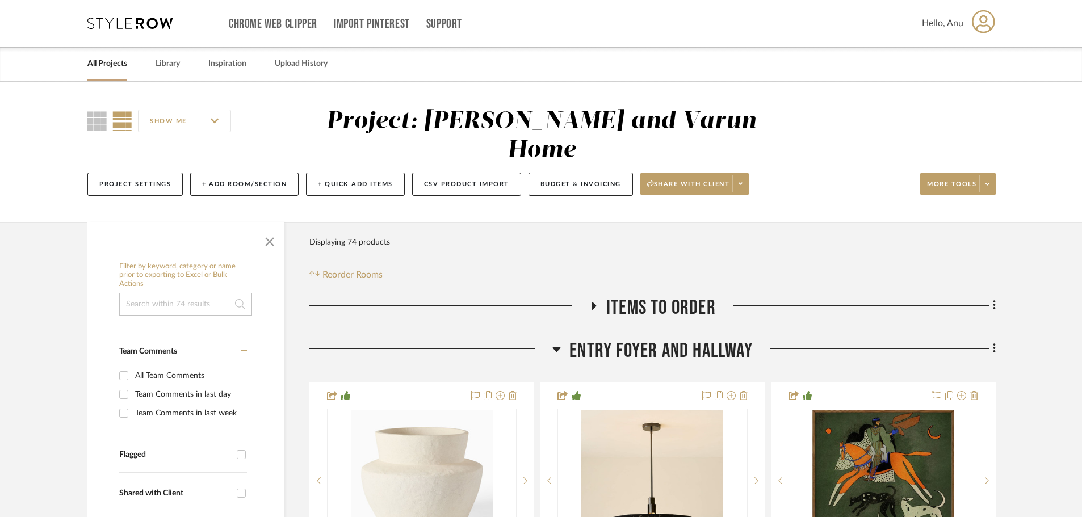
click at [556, 347] on icon at bounding box center [557, 349] width 8 height 5
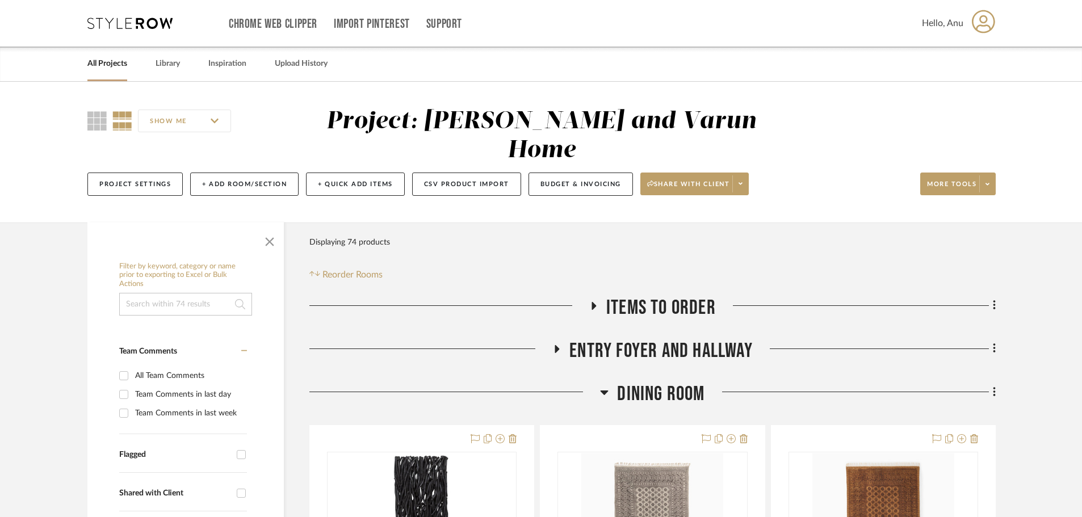
click at [605, 385] on icon at bounding box center [604, 392] width 9 height 14
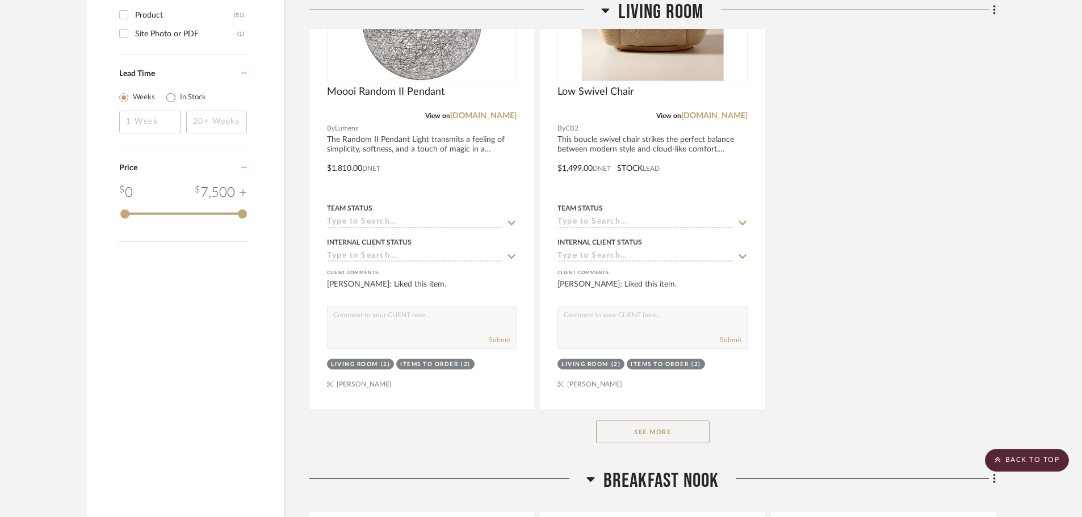
scroll to position [1703, 0]
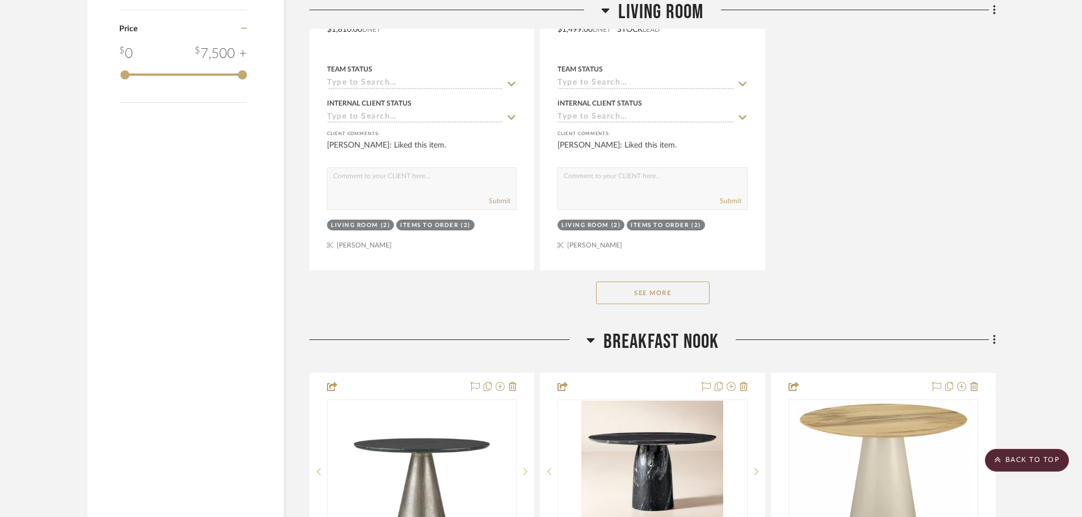
click at [618, 282] on button "See More" at bounding box center [653, 293] width 114 height 23
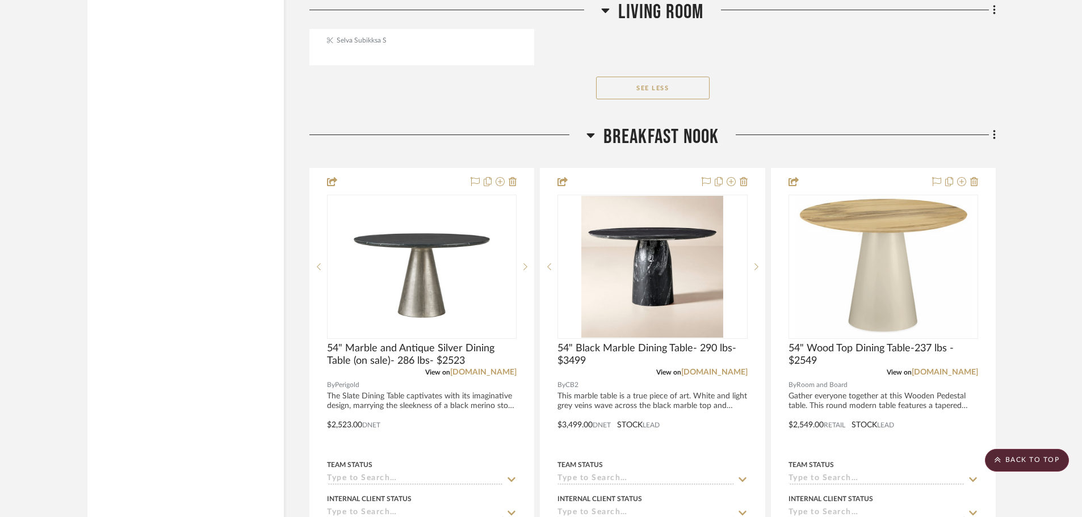
scroll to position [3462, 0]
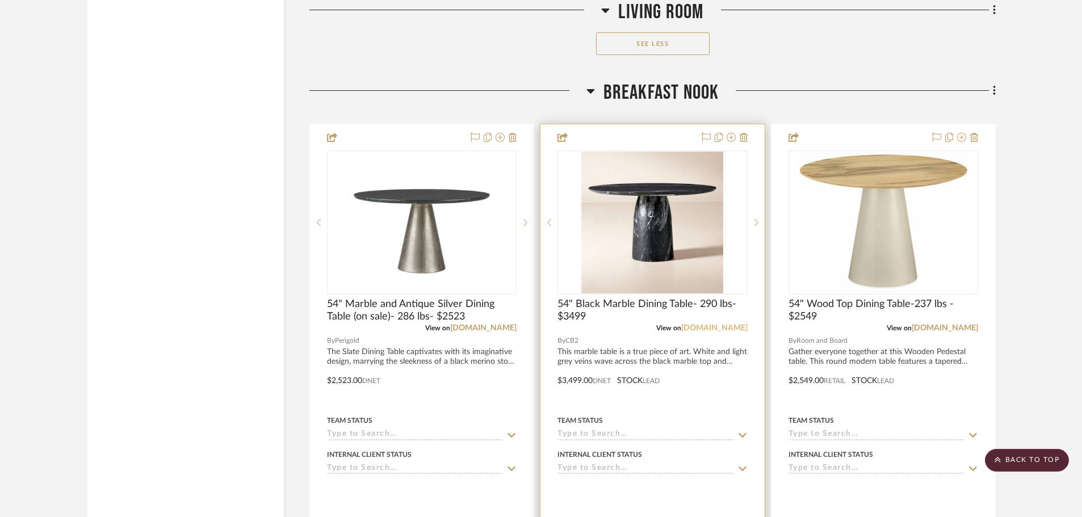
click at [724, 324] on link "[DOMAIN_NAME]" at bounding box center [714, 328] width 66 height 8
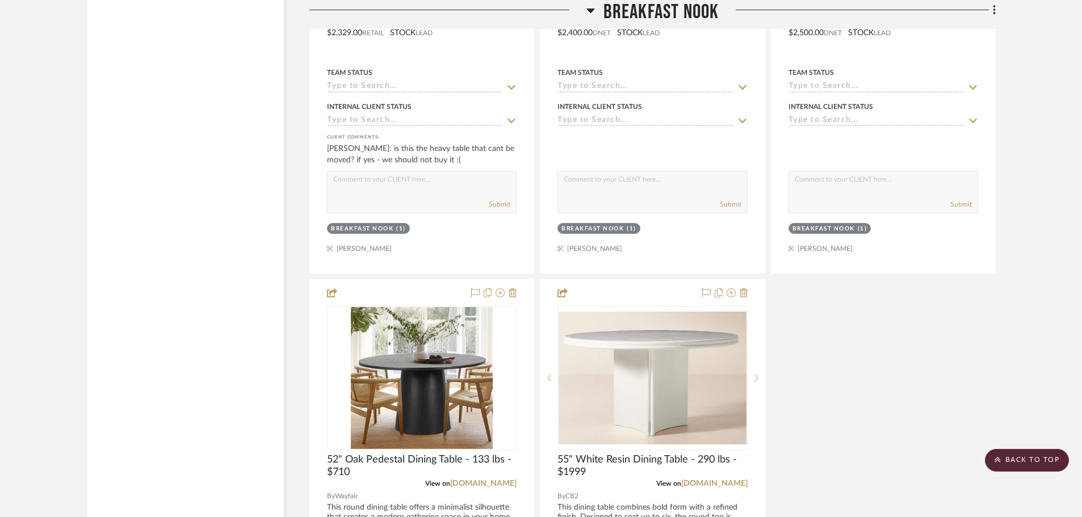
scroll to position [4427, 0]
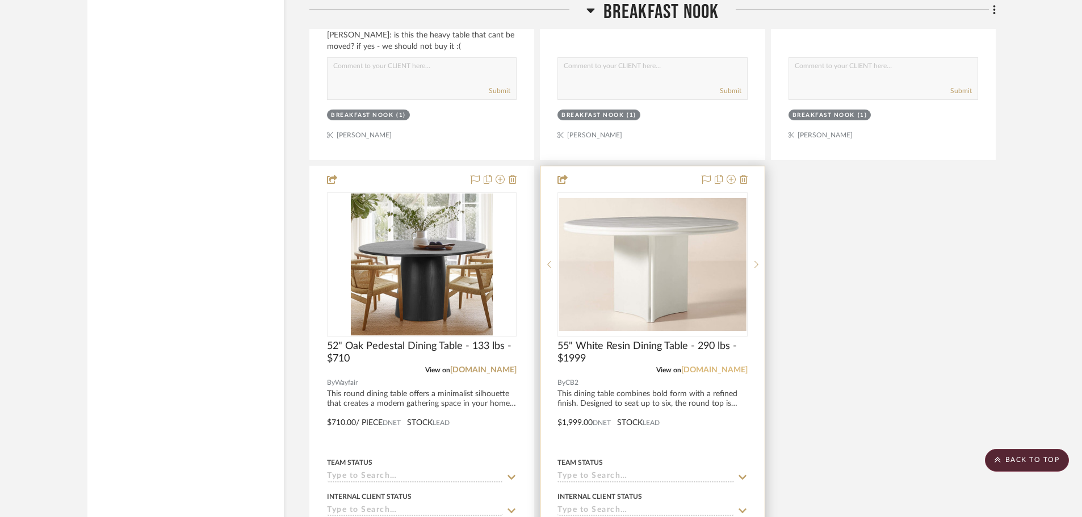
click at [725, 366] on link "[DOMAIN_NAME]" at bounding box center [714, 370] width 66 height 8
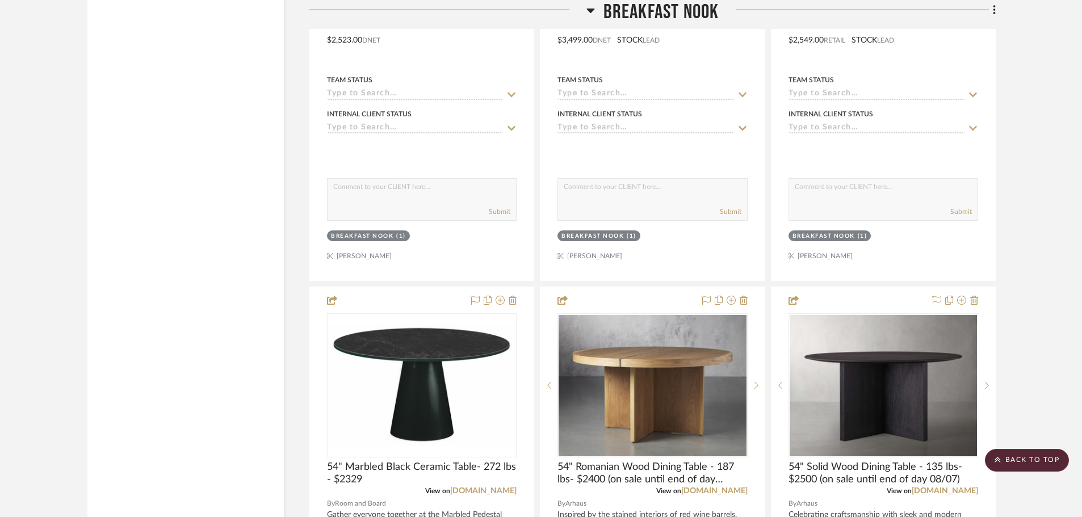
scroll to position [3349, 0]
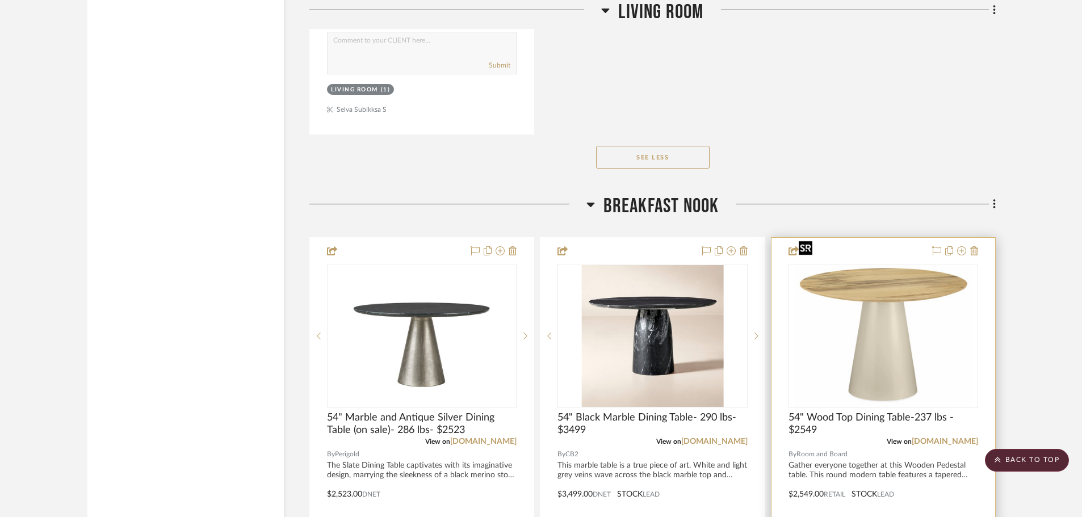
click at [845, 297] on img "0" at bounding box center [883, 336] width 178 height 142
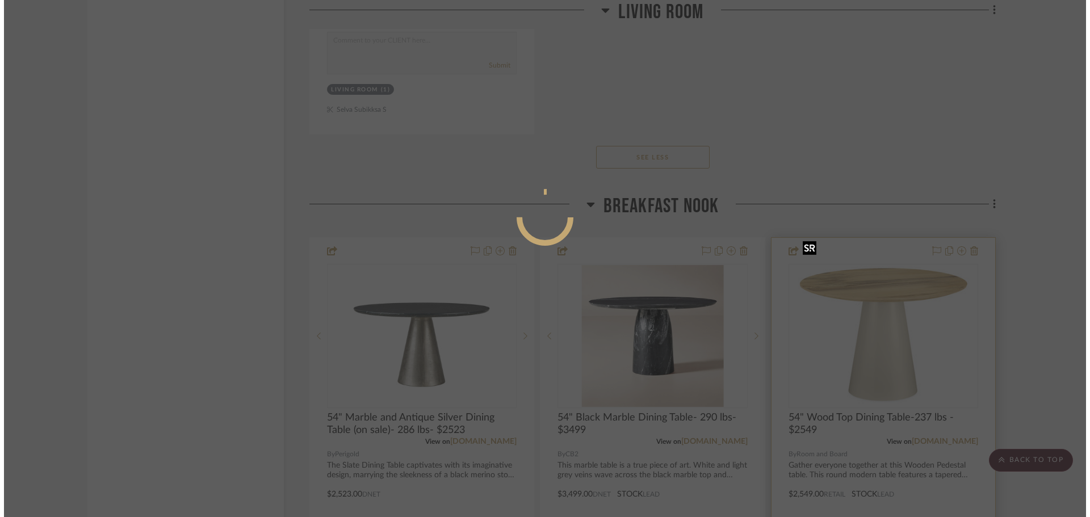
scroll to position [0, 0]
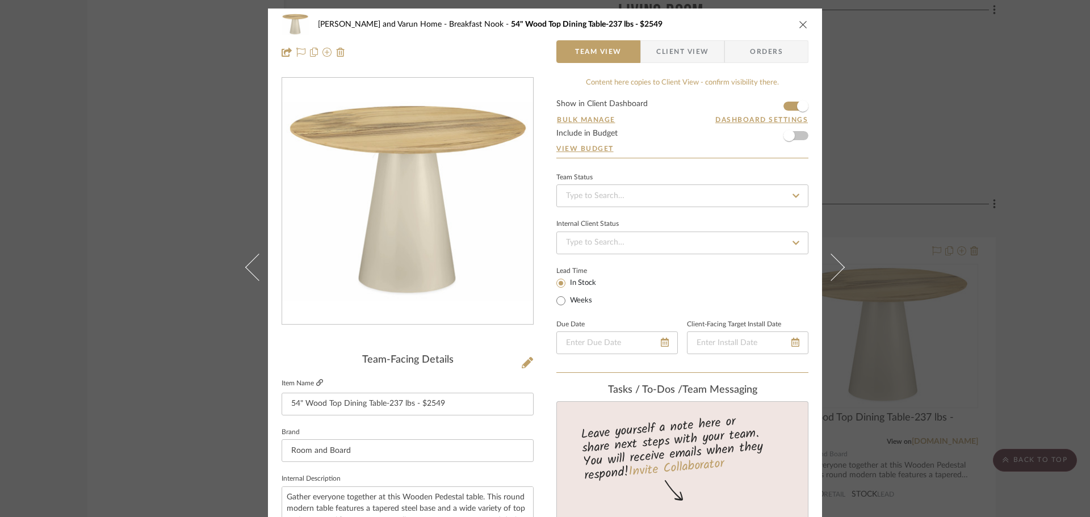
click at [316, 382] on icon at bounding box center [319, 382] width 7 height 7
